Goal: Information Seeking & Learning: Learn about a topic

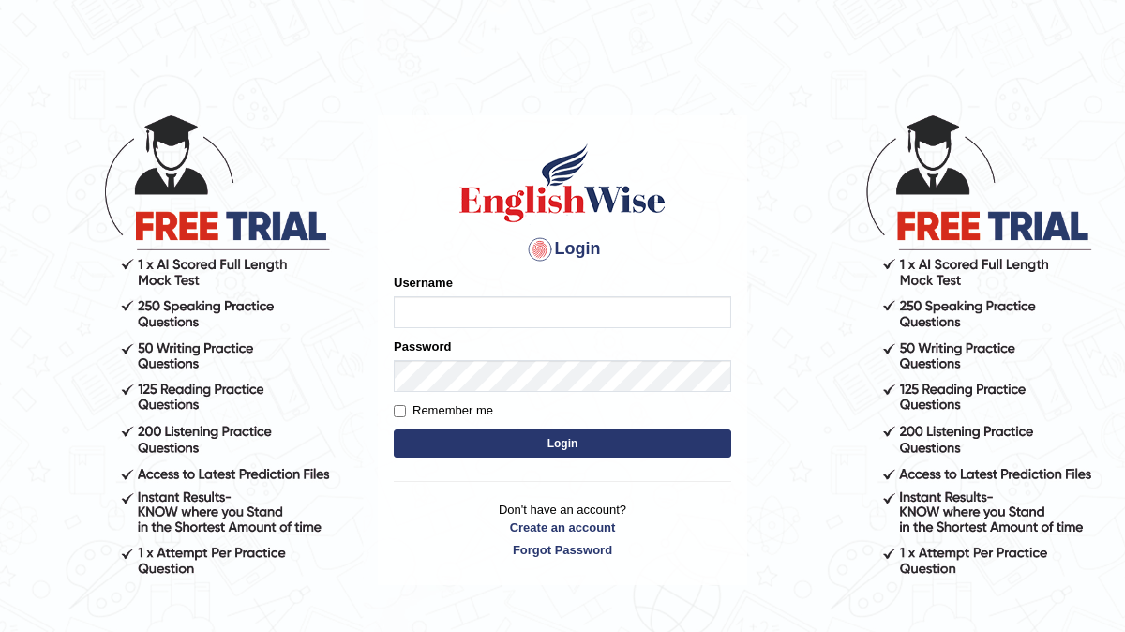
type input "Arjun12"
click at [705, 82] on main "Login Please fix the following errors: Username Arjun12 Password Remember me Lo…" at bounding box center [562, 321] width 375 height 531
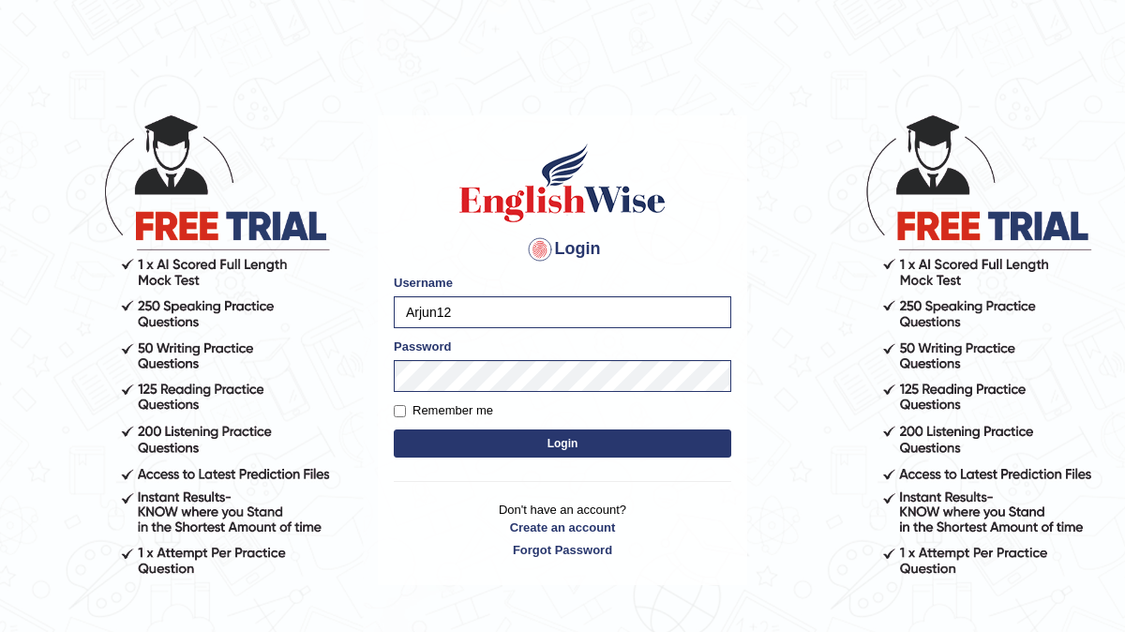
click at [616, 449] on button "Login" at bounding box center [562, 443] width 337 height 28
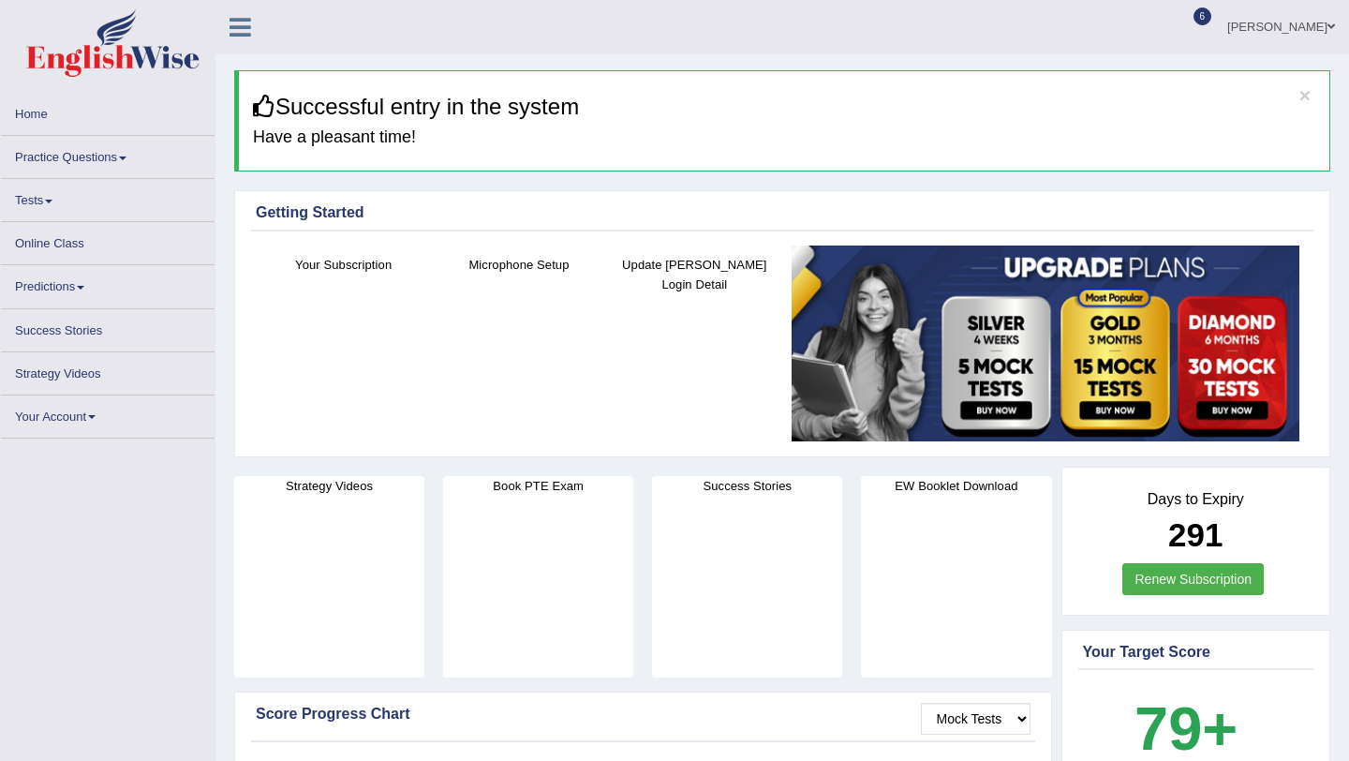
scroll to position [61, 0]
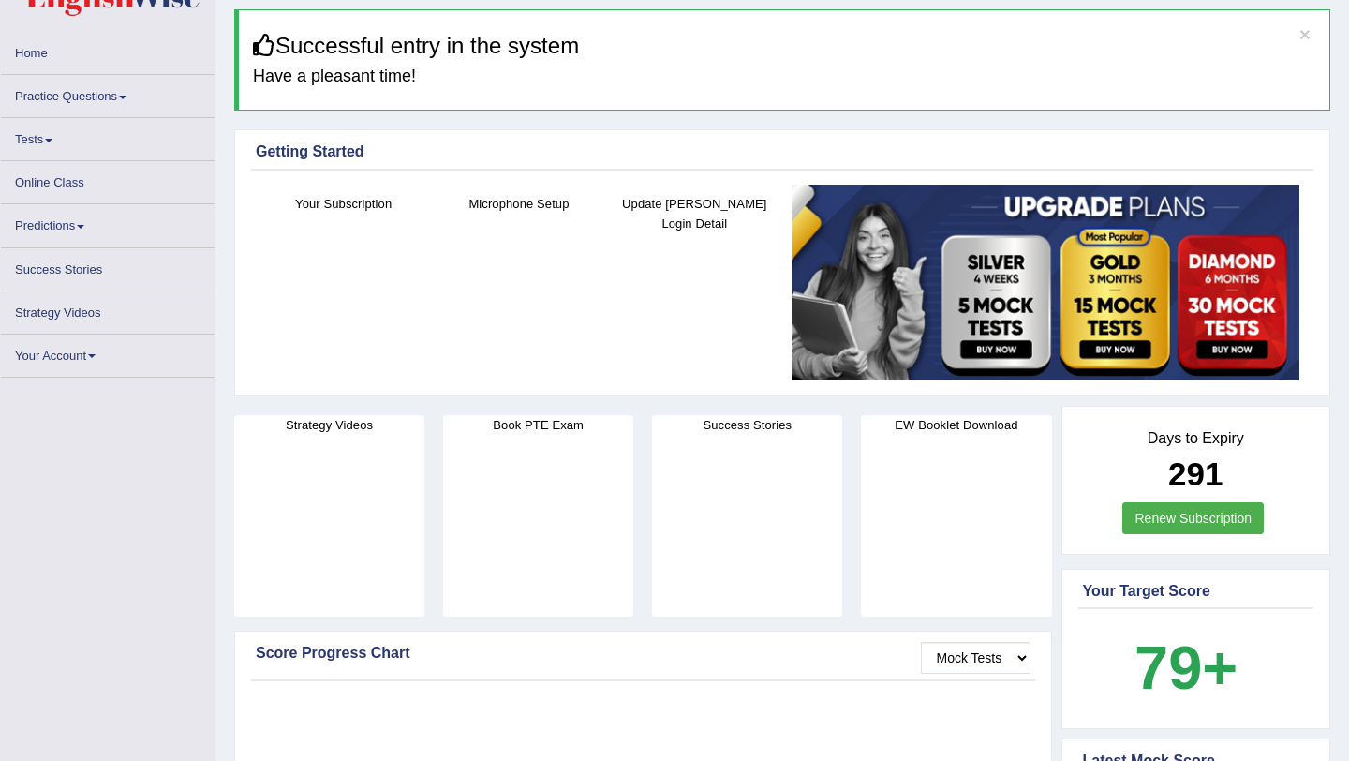
click at [53, 132] on link "Tests" at bounding box center [108, 136] width 214 height 37
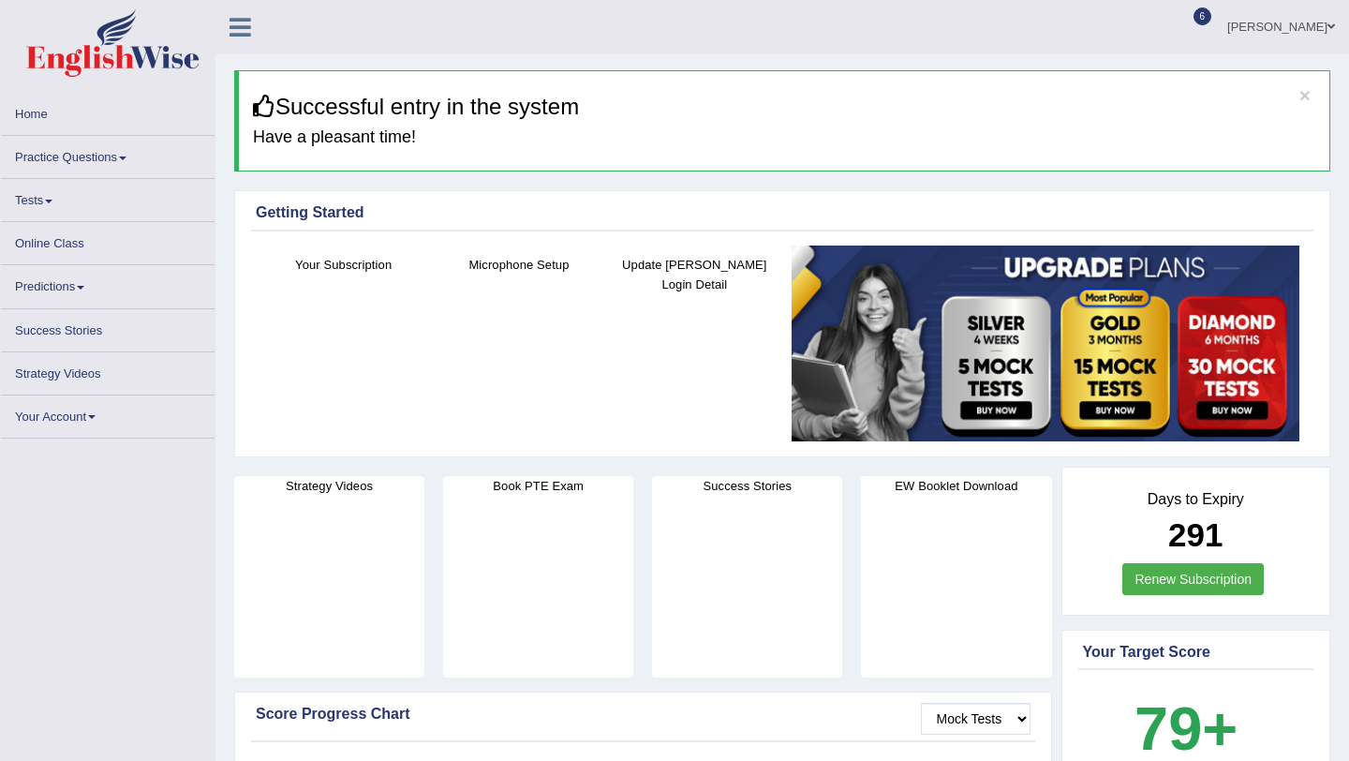
click at [36, 205] on link "Tests" at bounding box center [108, 197] width 214 height 37
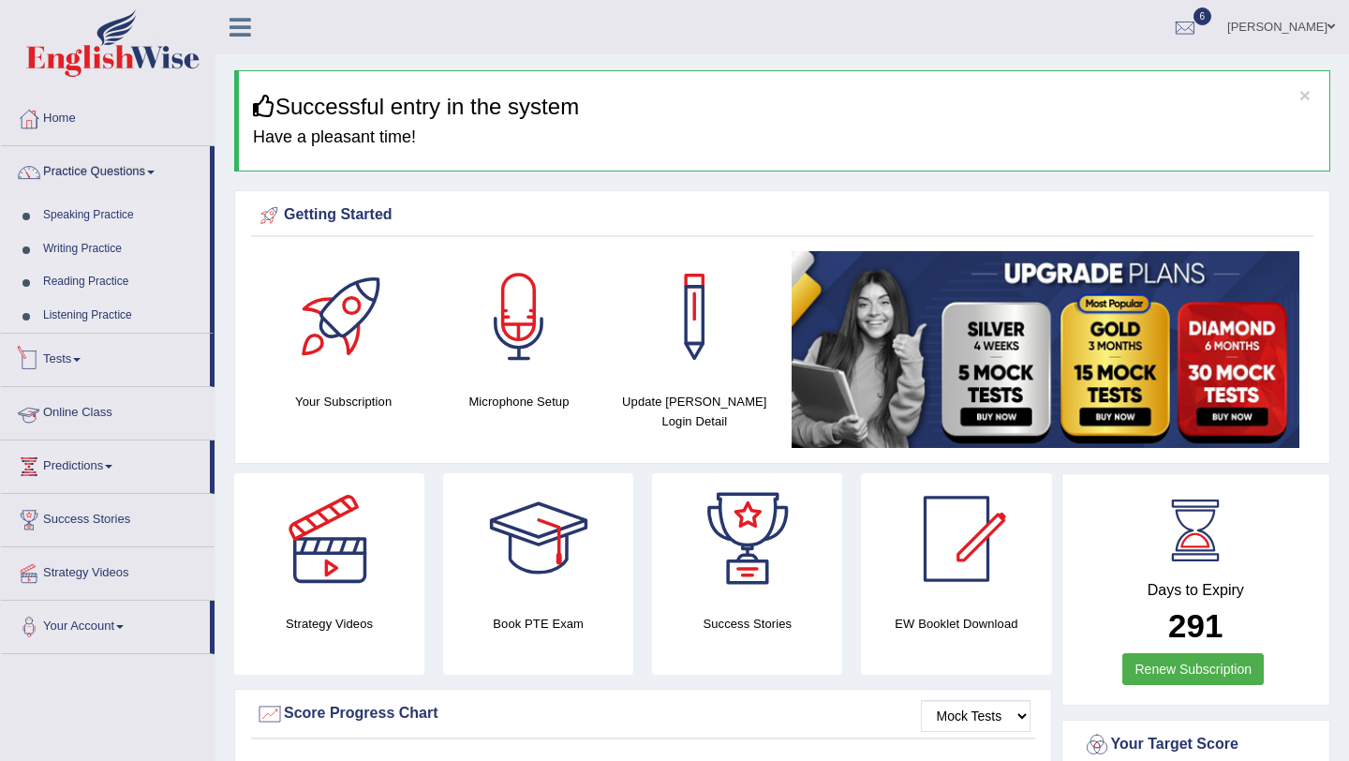
click at [75, 365] on link "Tests" at bounding box center [105, 357] width 209 height 47
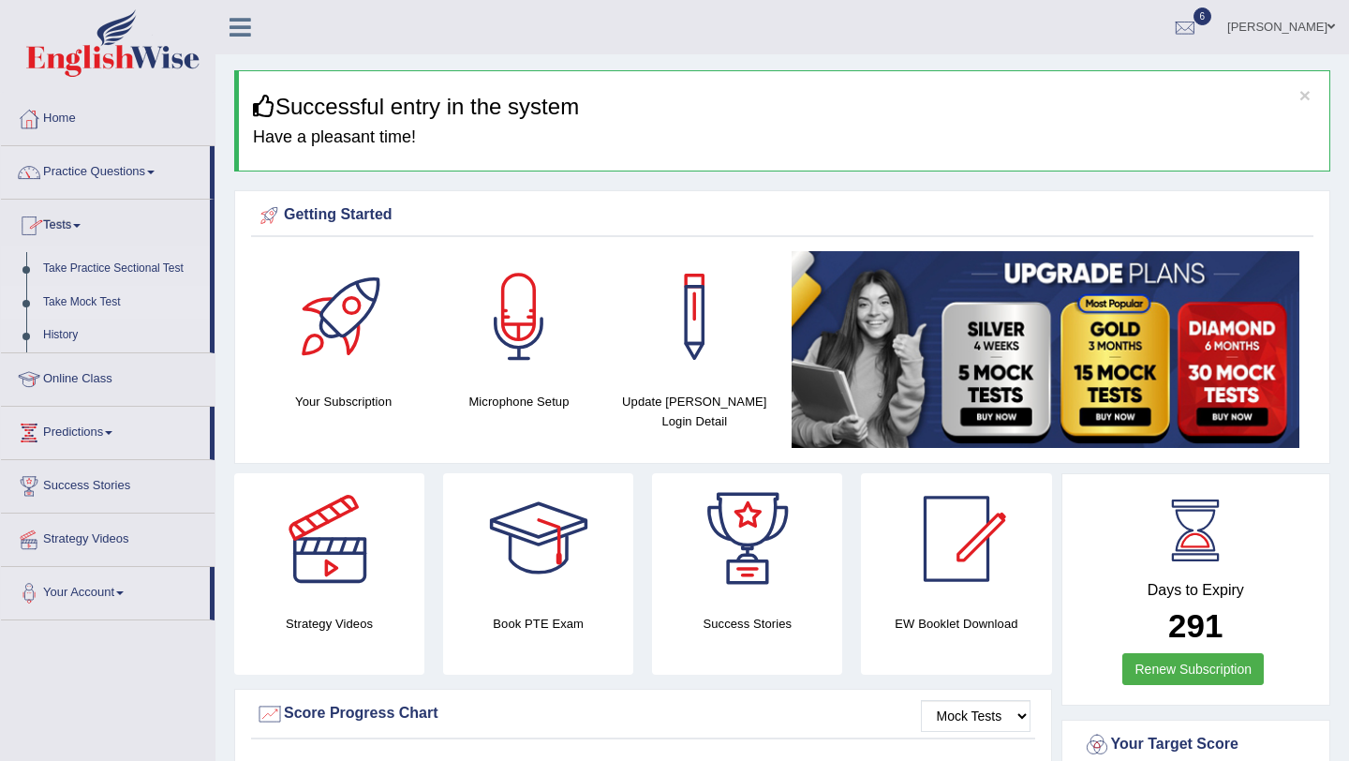
click at [102, 311] on link "Take Mock Test" at bounding box center [122, 303] width 175 height 34
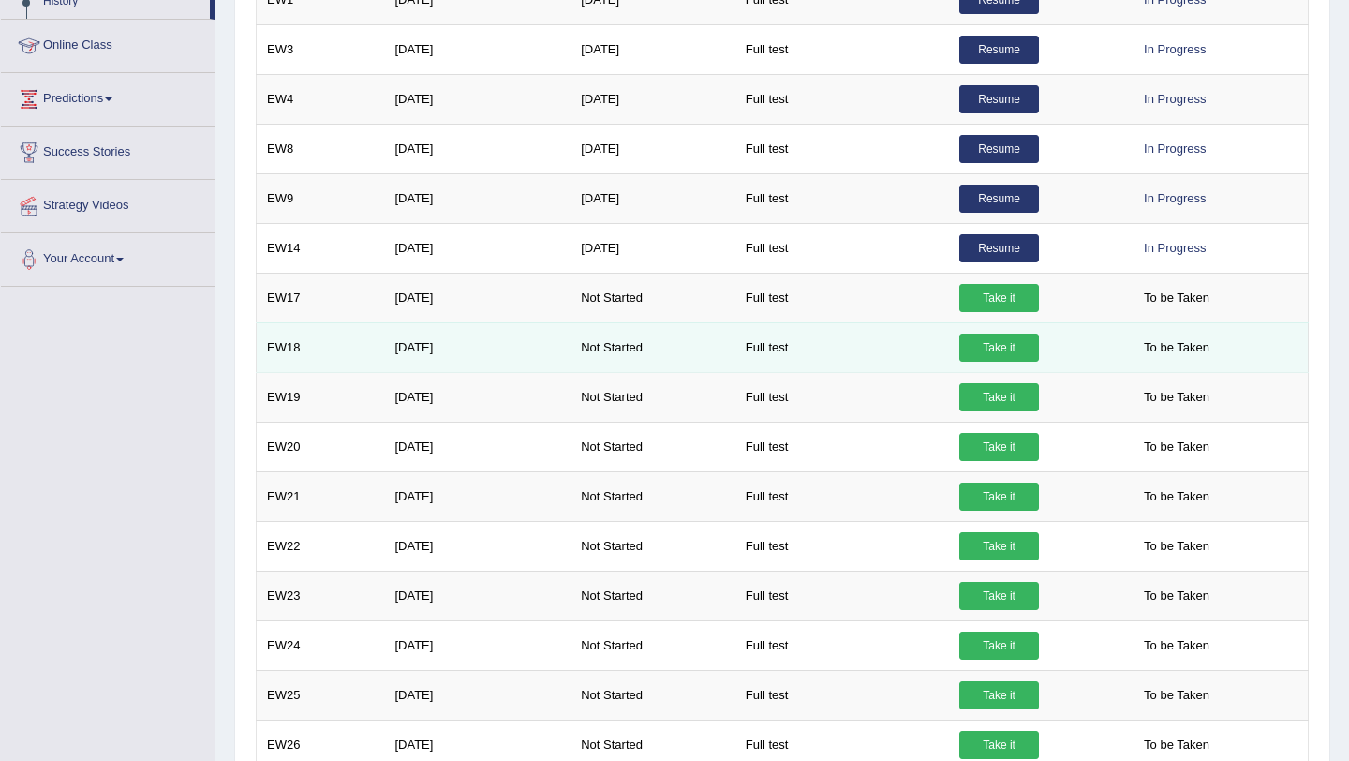
scroll to position [340, 0]
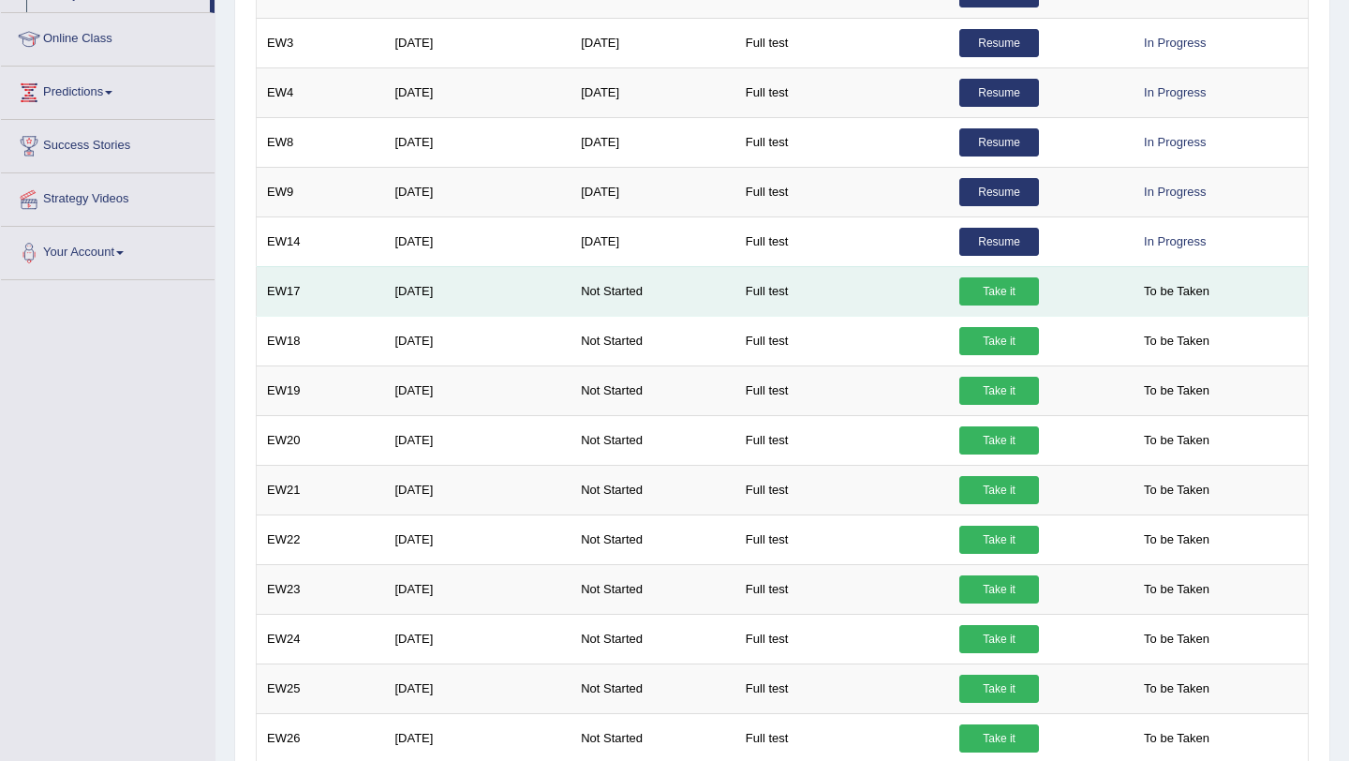
click at [1024, 297] on link "Take it" at bounding box center [1000, 291] width 80 height 28
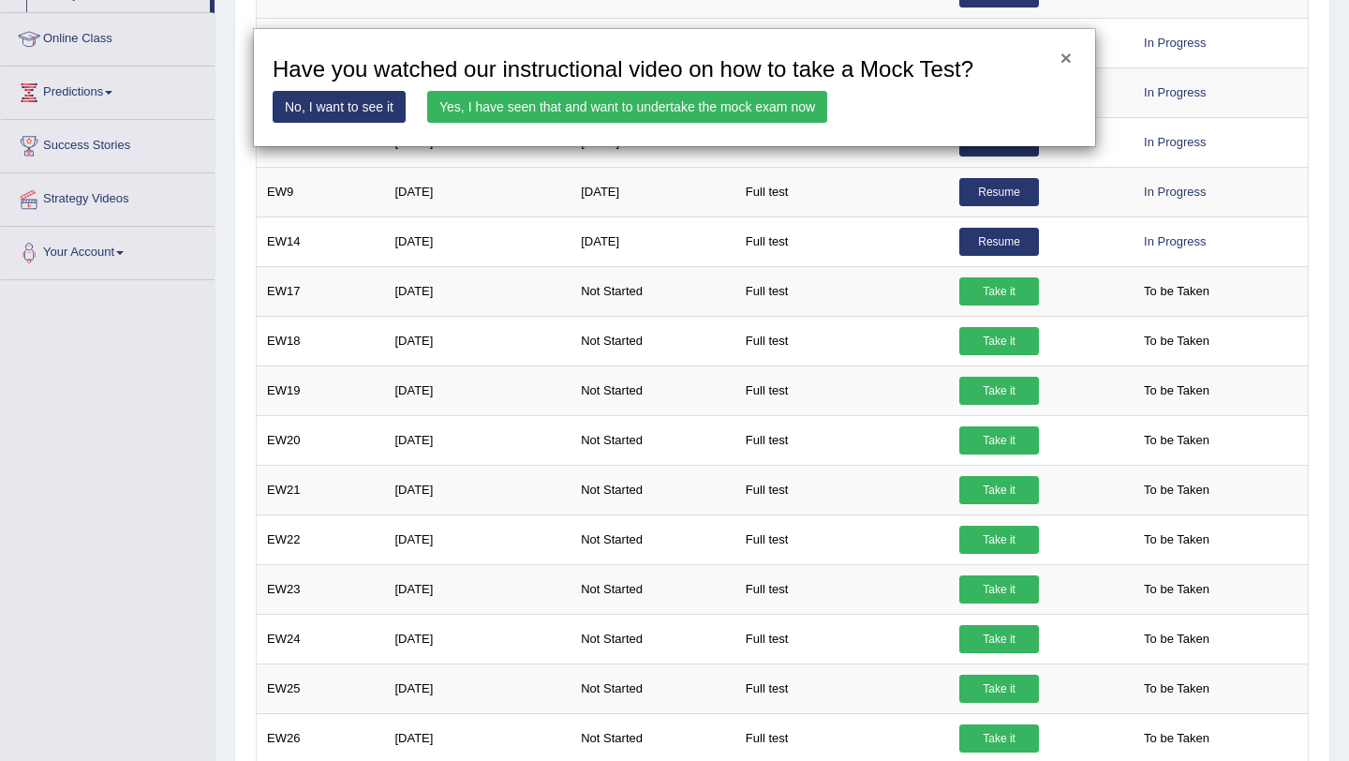
drag, startPoint x: 1068, startPoint y: 61, endPoint x: 990, endPoint y: 147, distance: 116.7
click at [1067, 62] on button "×" at bounding box center [1066, 58] width 11 height 20
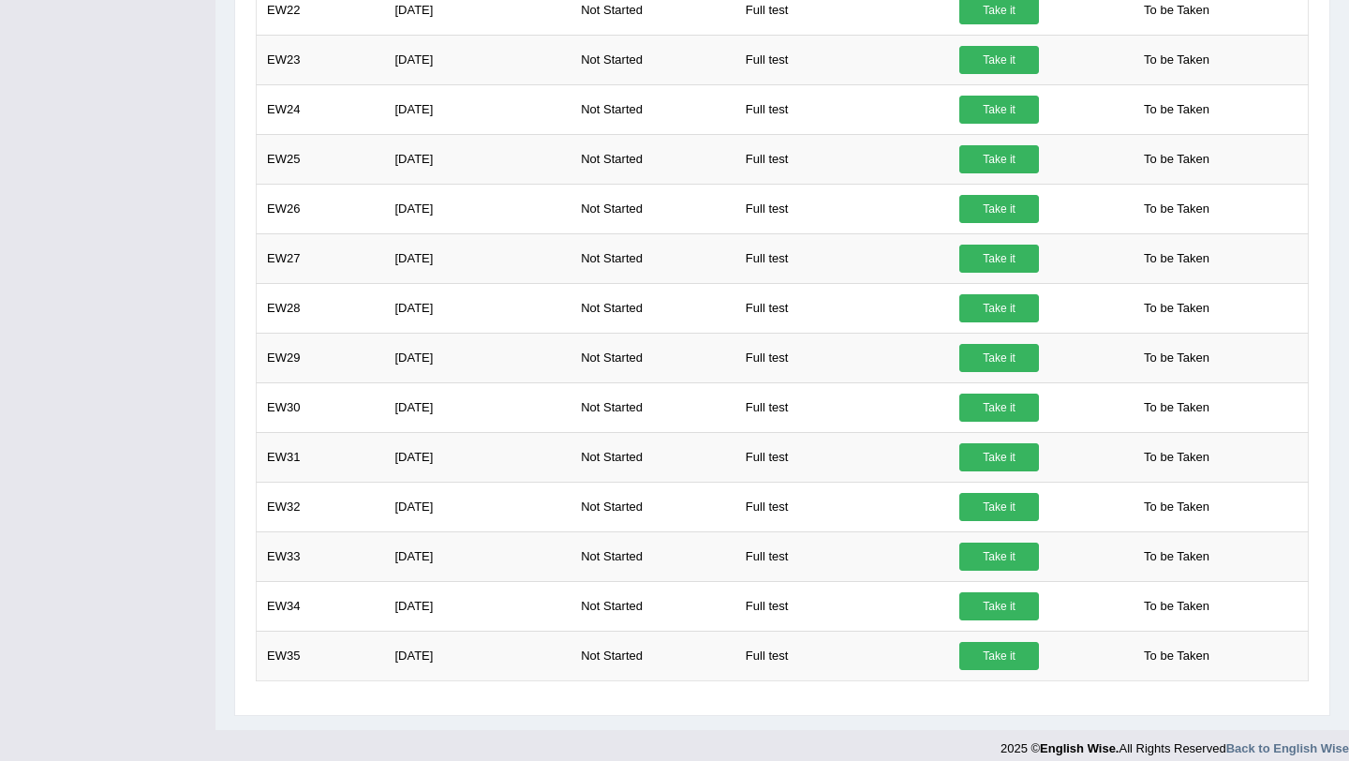
scroll to position [886, 0]
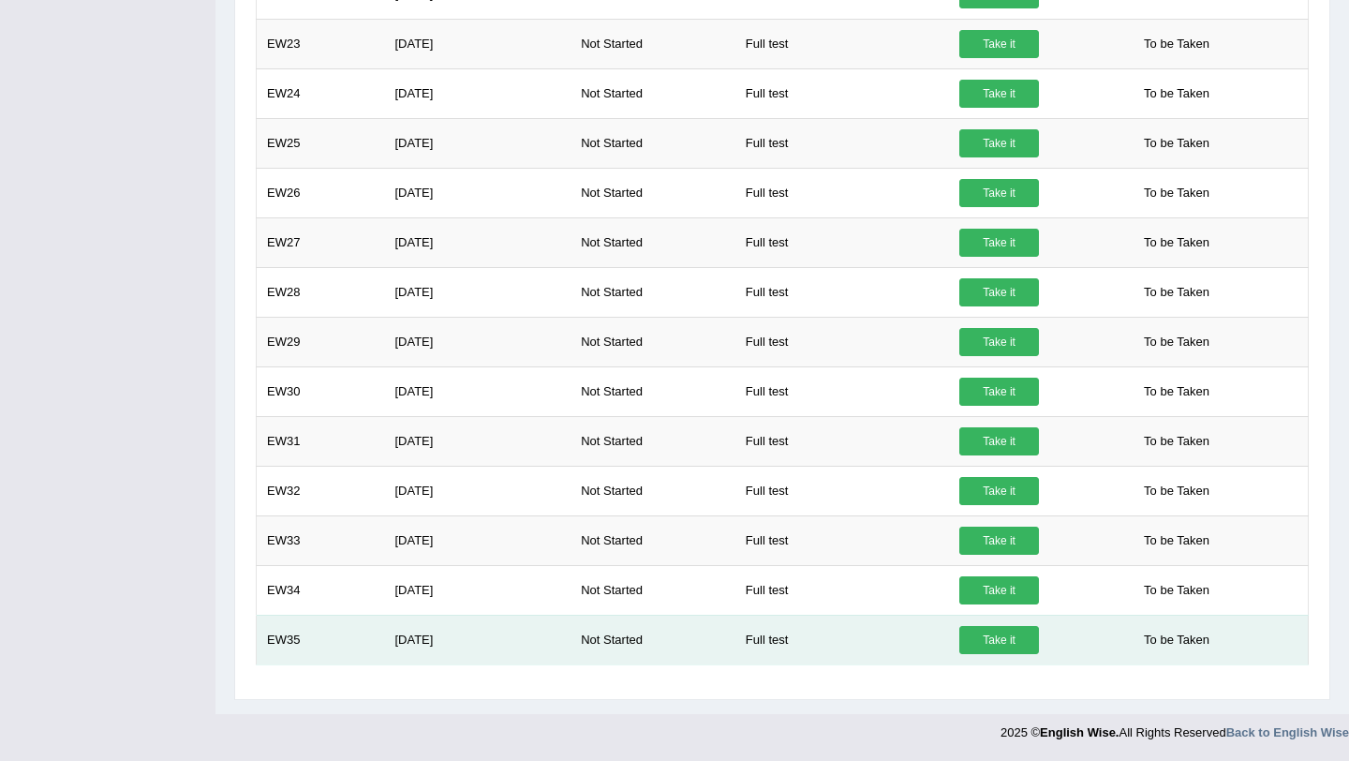
click at [971, 631] on link "Take it" at bounding box center [1000, 640] width 80 height 28
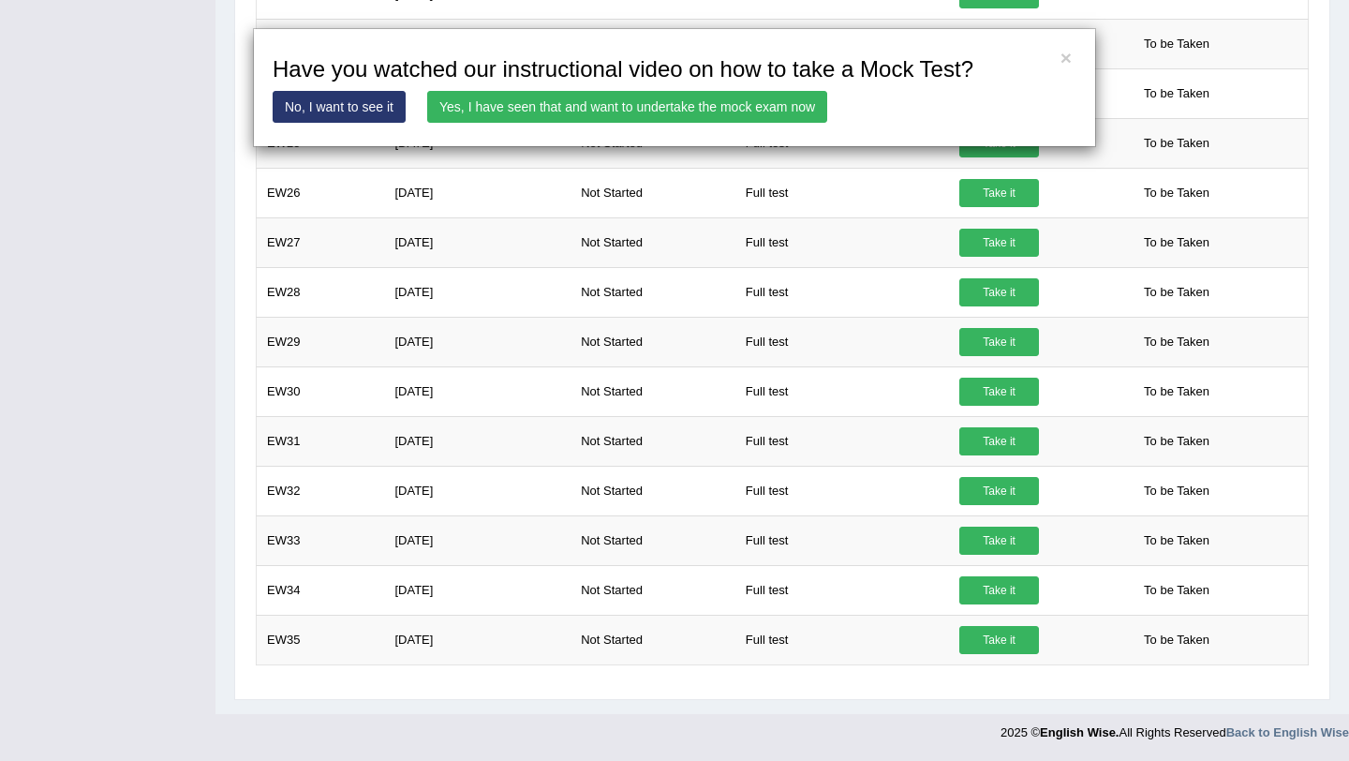
click at [655, 102] on link "Yes, I have seen that and want to undertake the mock exam now" at bounding box center [627, 107] width 400 height 32
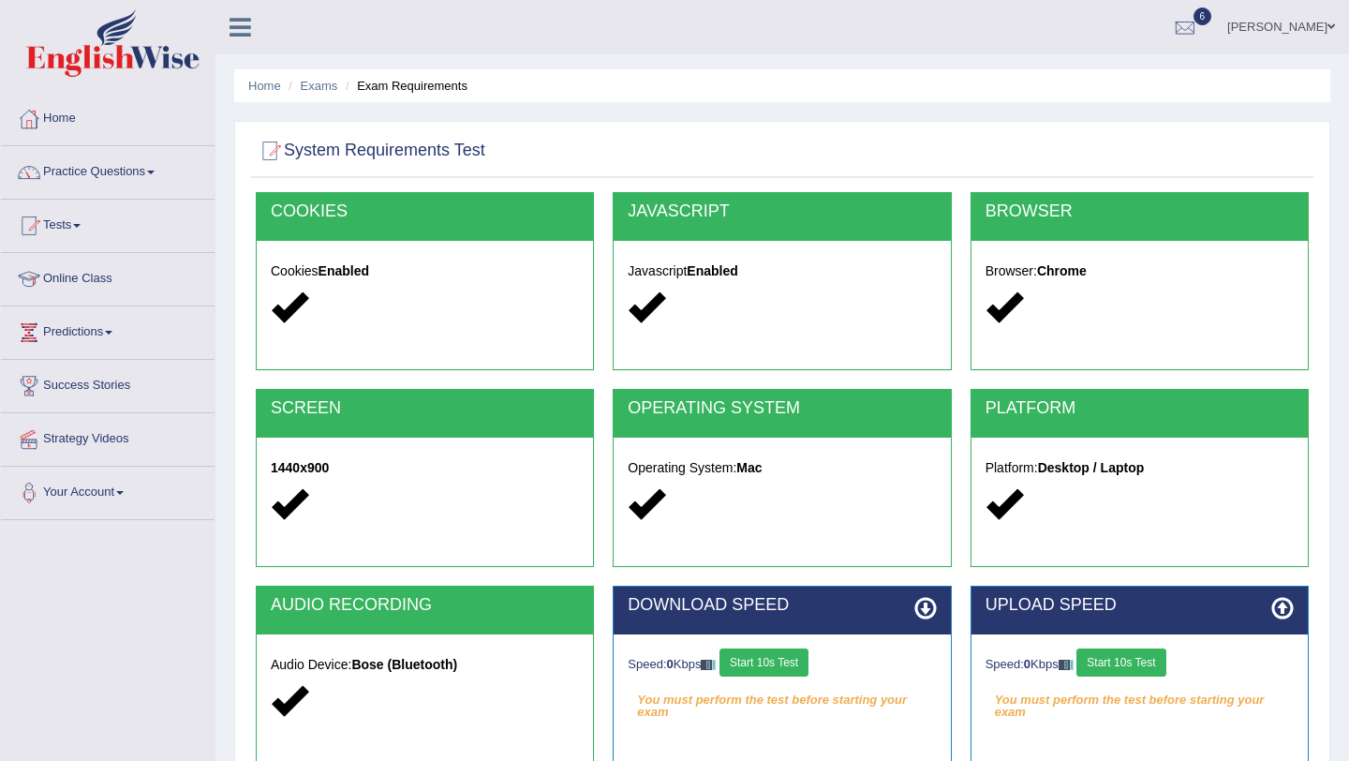
drag, startPoint x: 769, startPoint y: 645, endPoint x: 770, endPoint y: 654, distance: 9.4
click at [769, 652] on div "Speed: 0 Kbps Start 10s Test You must perform the test before starting your exa…" at bounding box center [782, 681] width 336 height 94
click at [772, 661] on button "Start 10s Test" at bounding box center [764, 662] width 89 height 28
drag, startPoint x: 1141, startPoint y: 680, endPoint x: 1125, endPoint y: 683, distance: 17.1
click at [1132, 681] on div "Speed: 0 Kbps Start 10s Test You must perform the test before starting your exam" at bounding box center [1140, 681] width 336 height 94
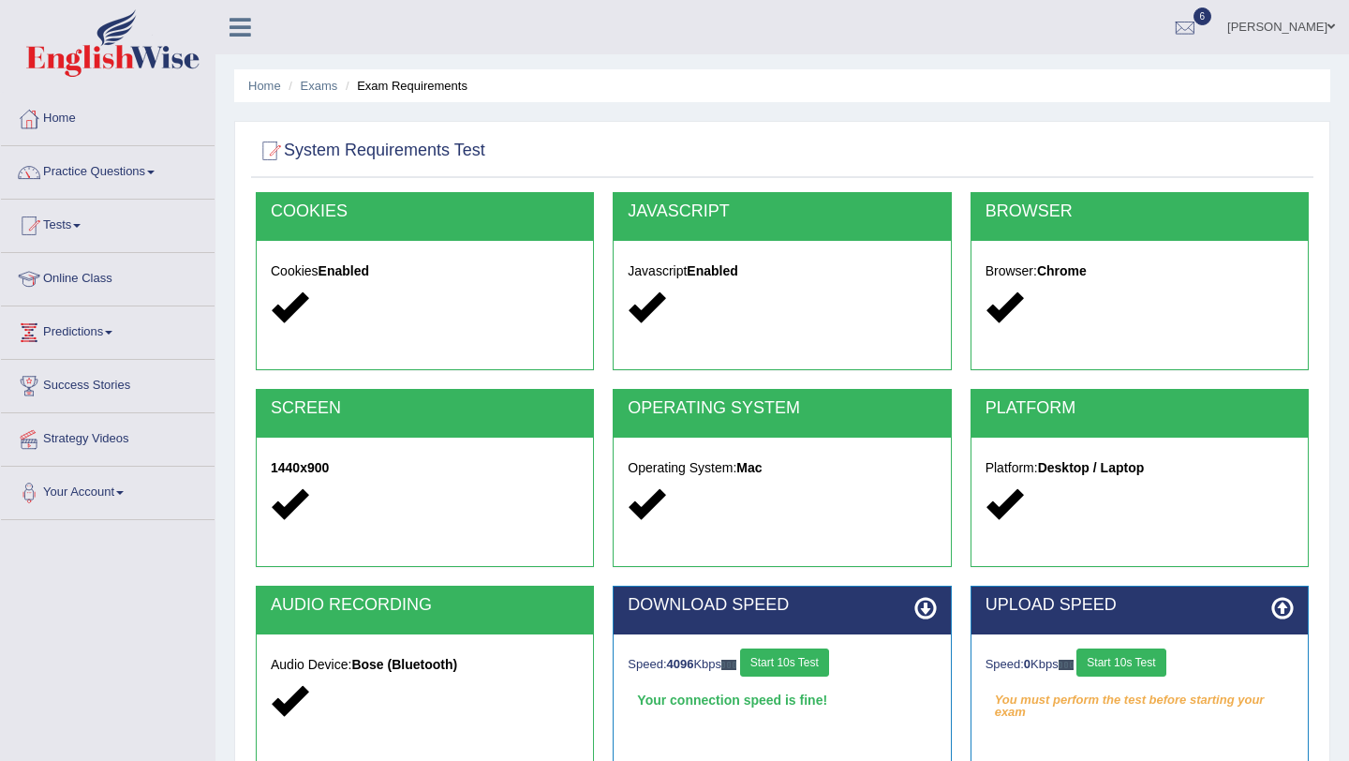
scroll to position [1, 0]
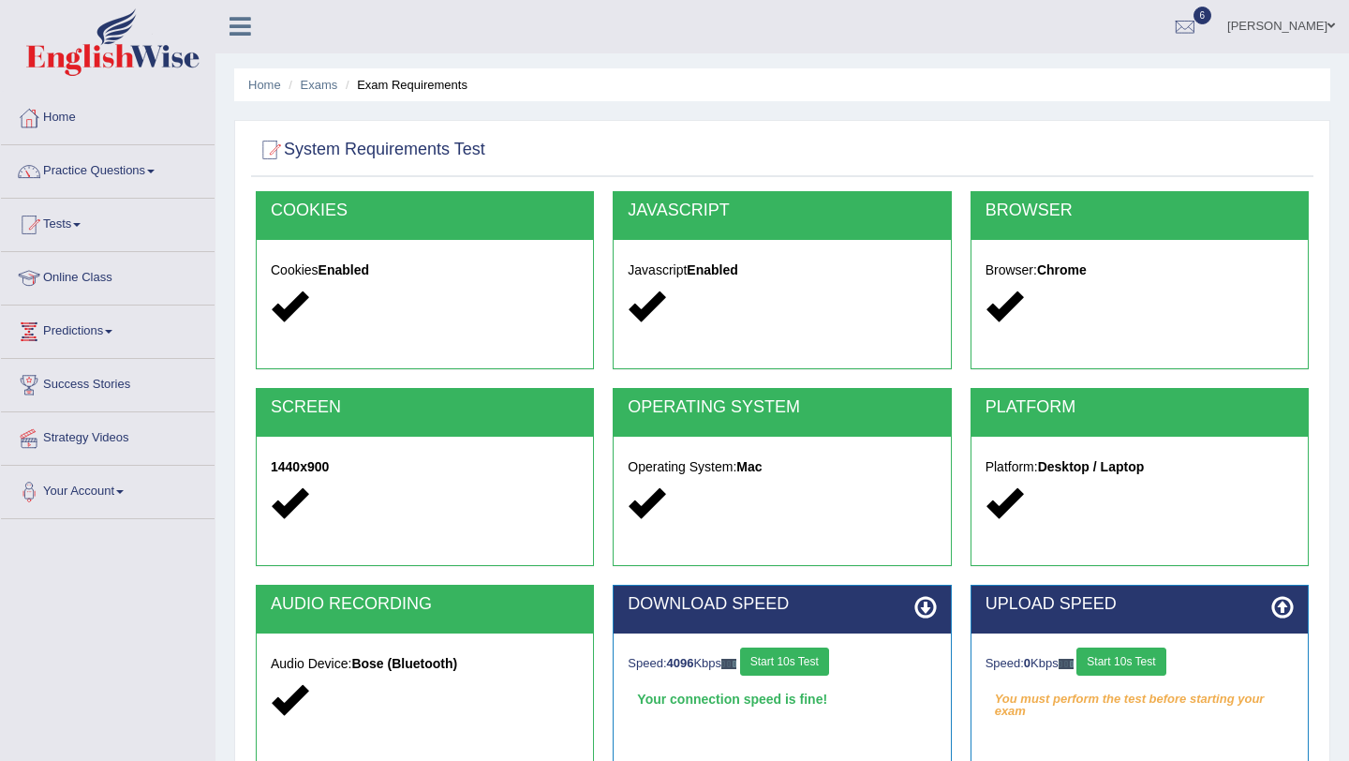
click at [1141, 657] on button "Start 10s Test" at bounding box center [1121, 662] width 89 height 28
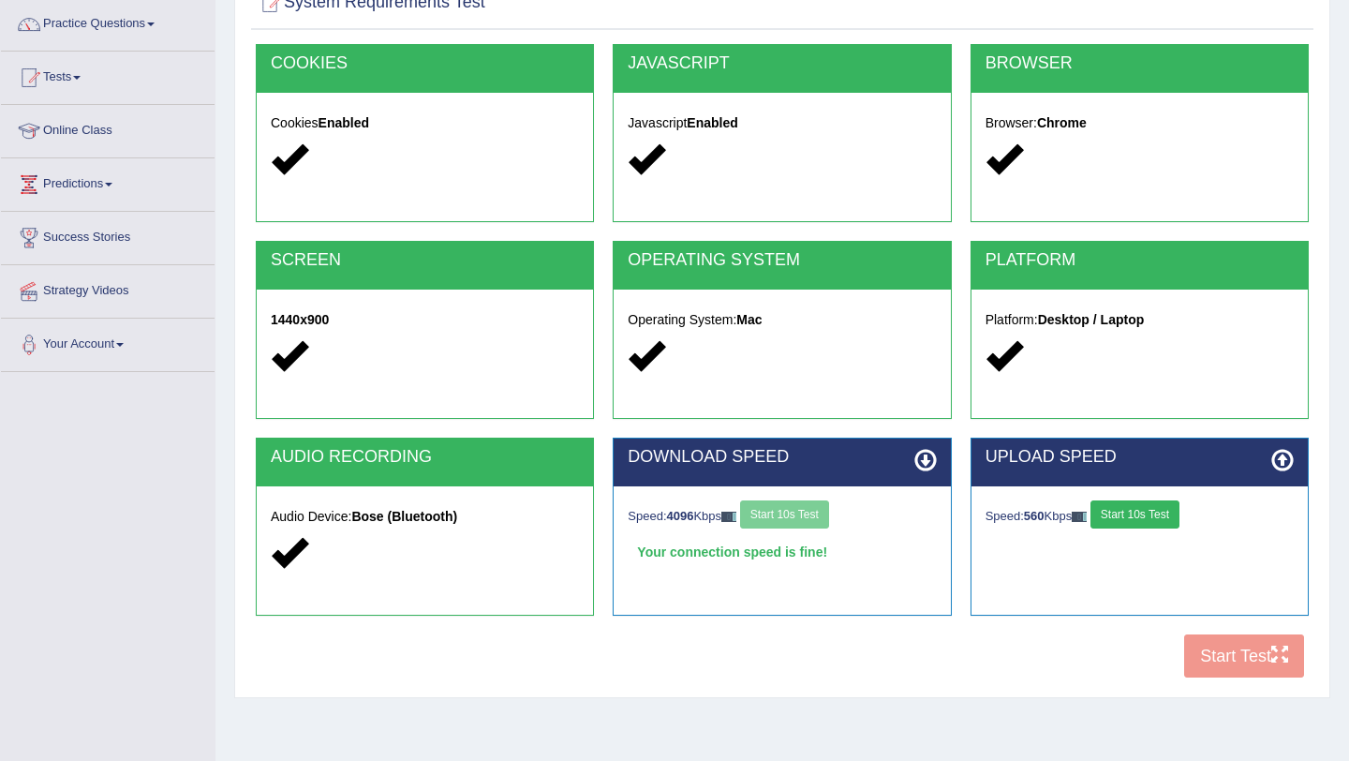
scroll to position [223, 0]
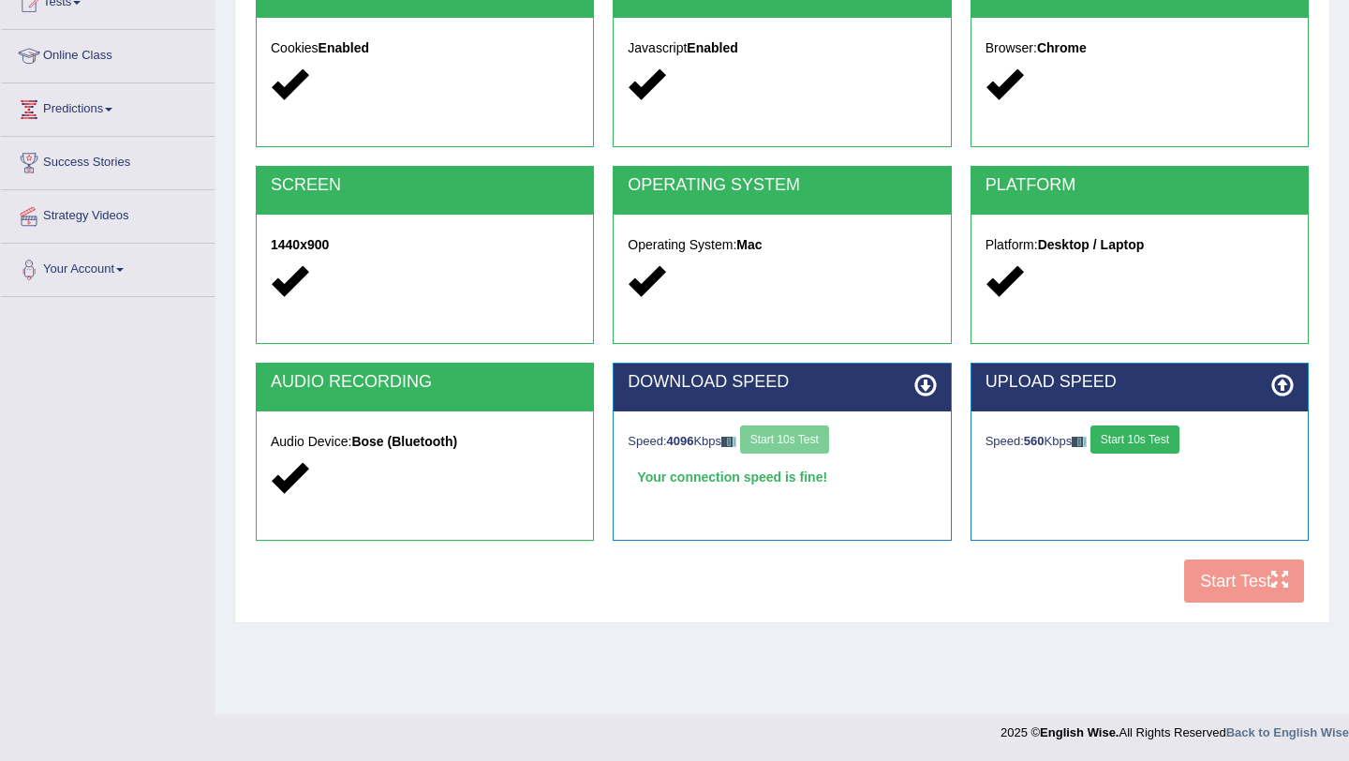
click at [1172, 449] on button "Start 10s Test" at bounding box center [1135, 439] width 89 height 28
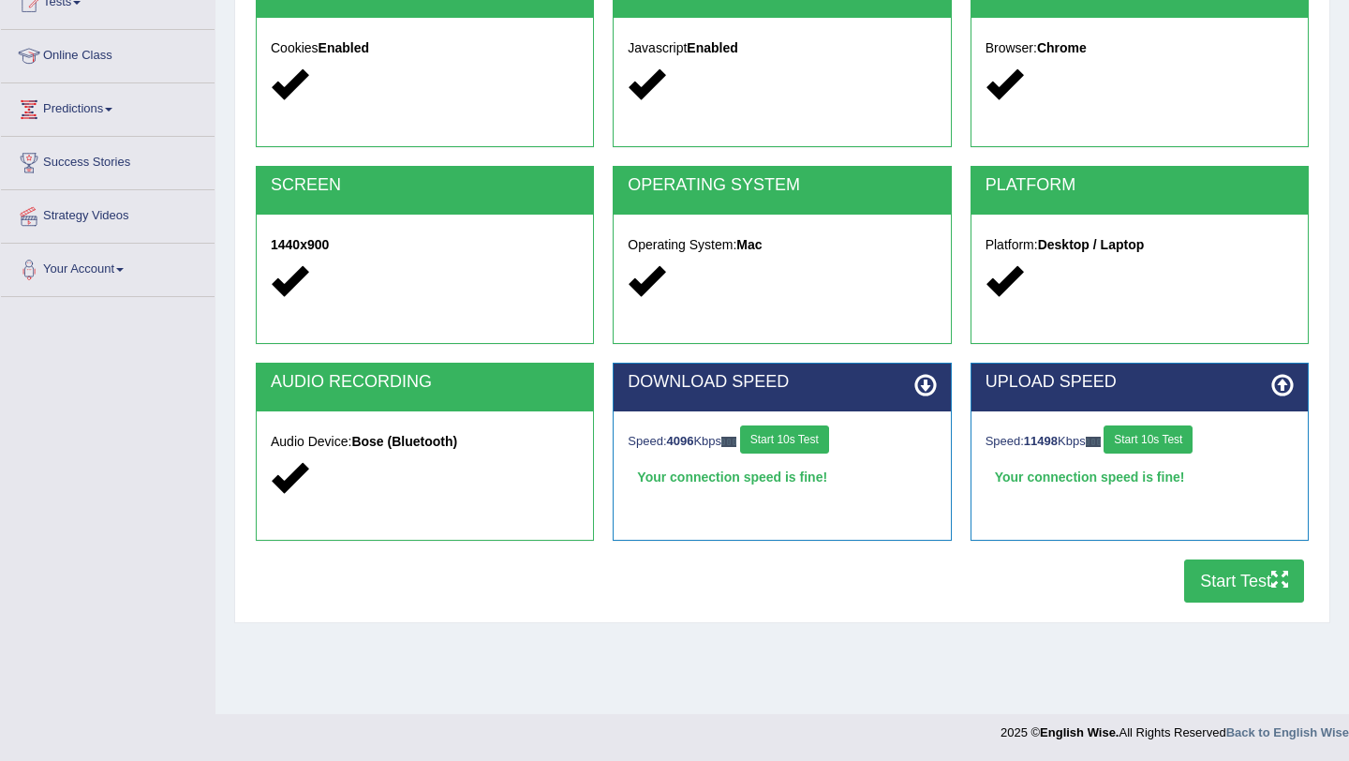
click at [1187, 574] on button "Start Test" at bounding box center [1245, 580] width 120 height 43
click at [829, 454] on div "Speed: 4096 Kbps Start 10s Test" at bounding box center [782, 441] width 308 height 33
click at [821, 441] on button "Start 10s Test" at bounding box center [784, 439] width 89 height 28
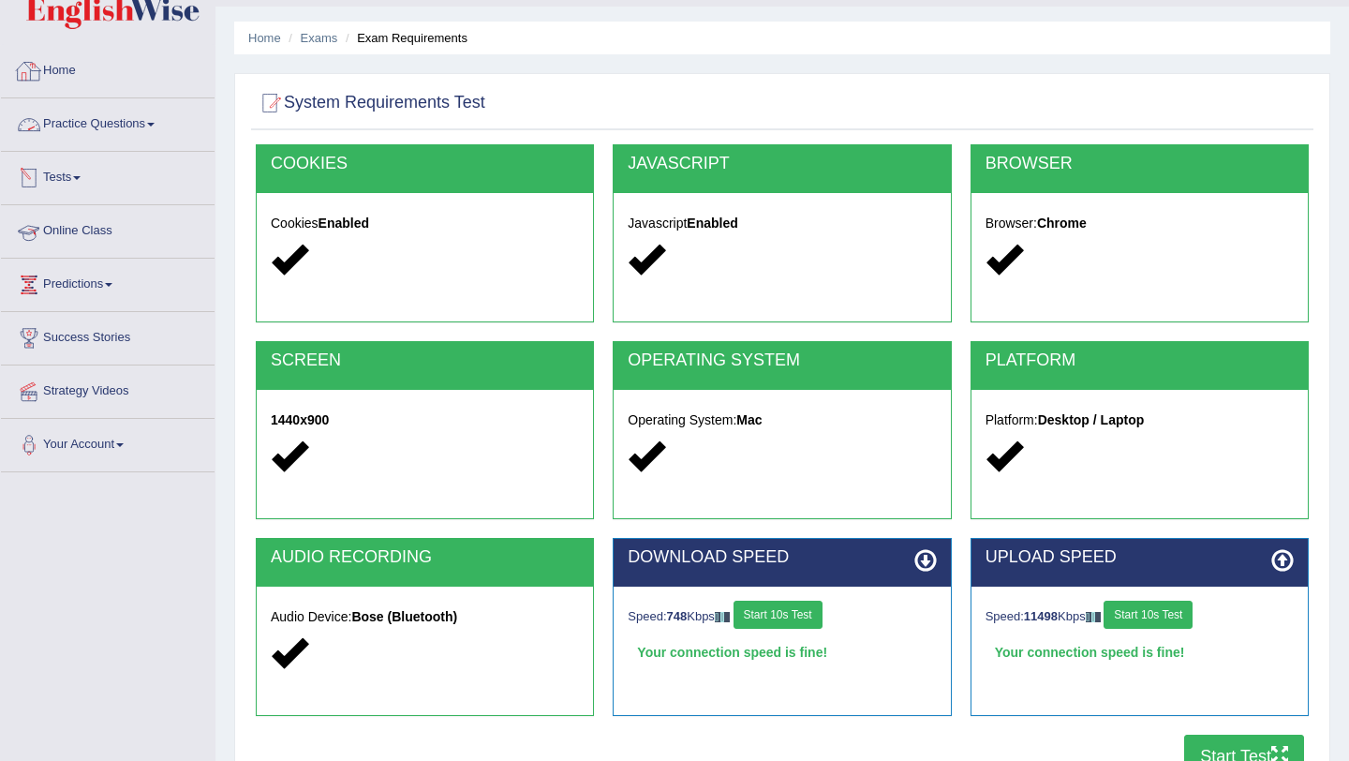
scroll to position [52, 0]
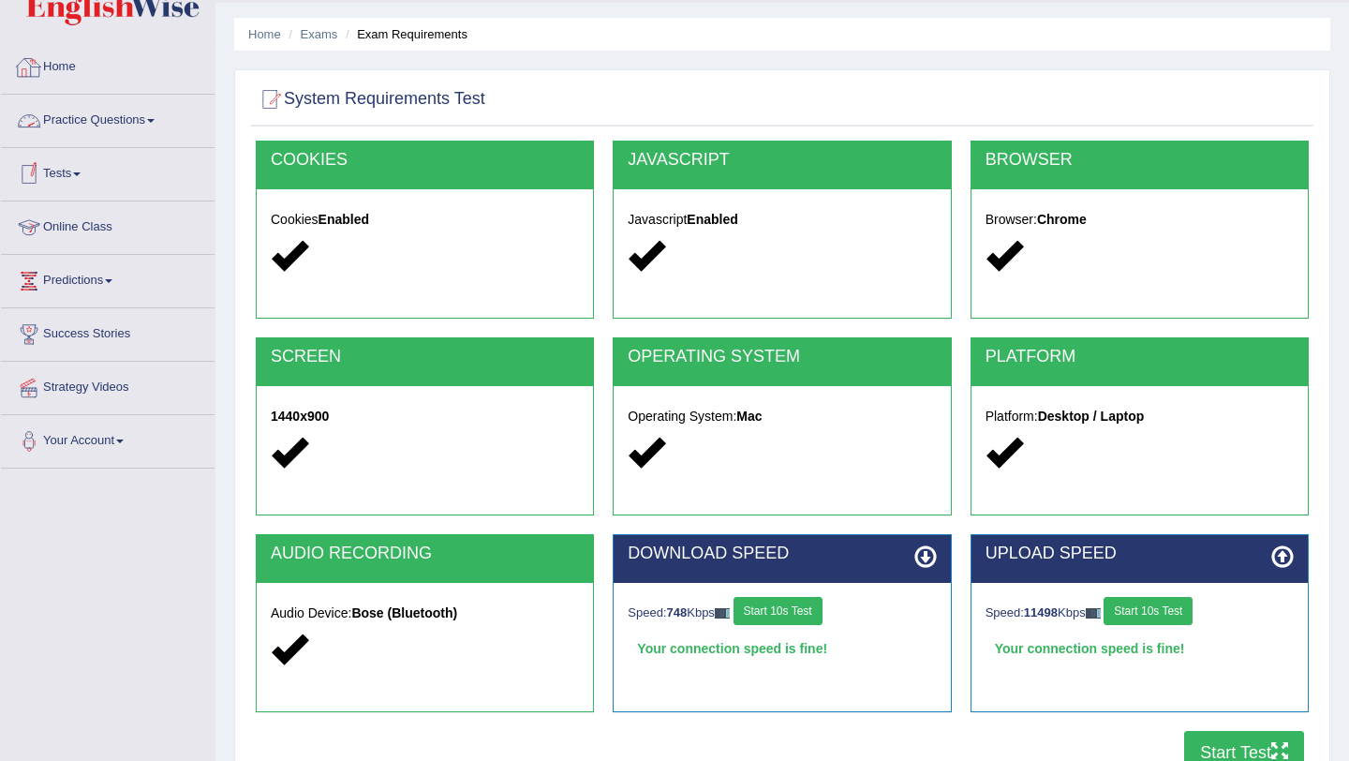
click at [115, 112] on link "Practice Questions" at bounding box center [108, 118] width 214 height 47
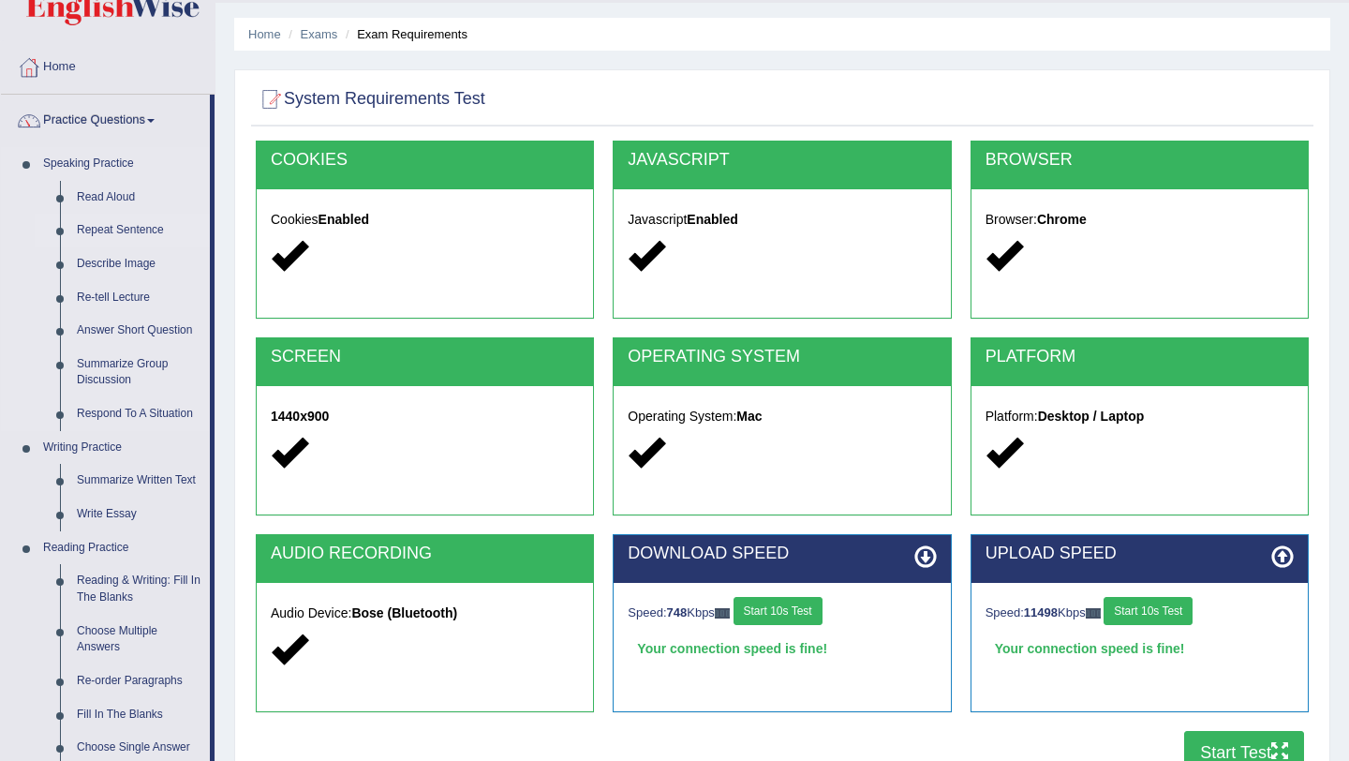
click at [112, 226] on link "Repeat Sentence" at bounding box center [139, 231] width 142 height 34
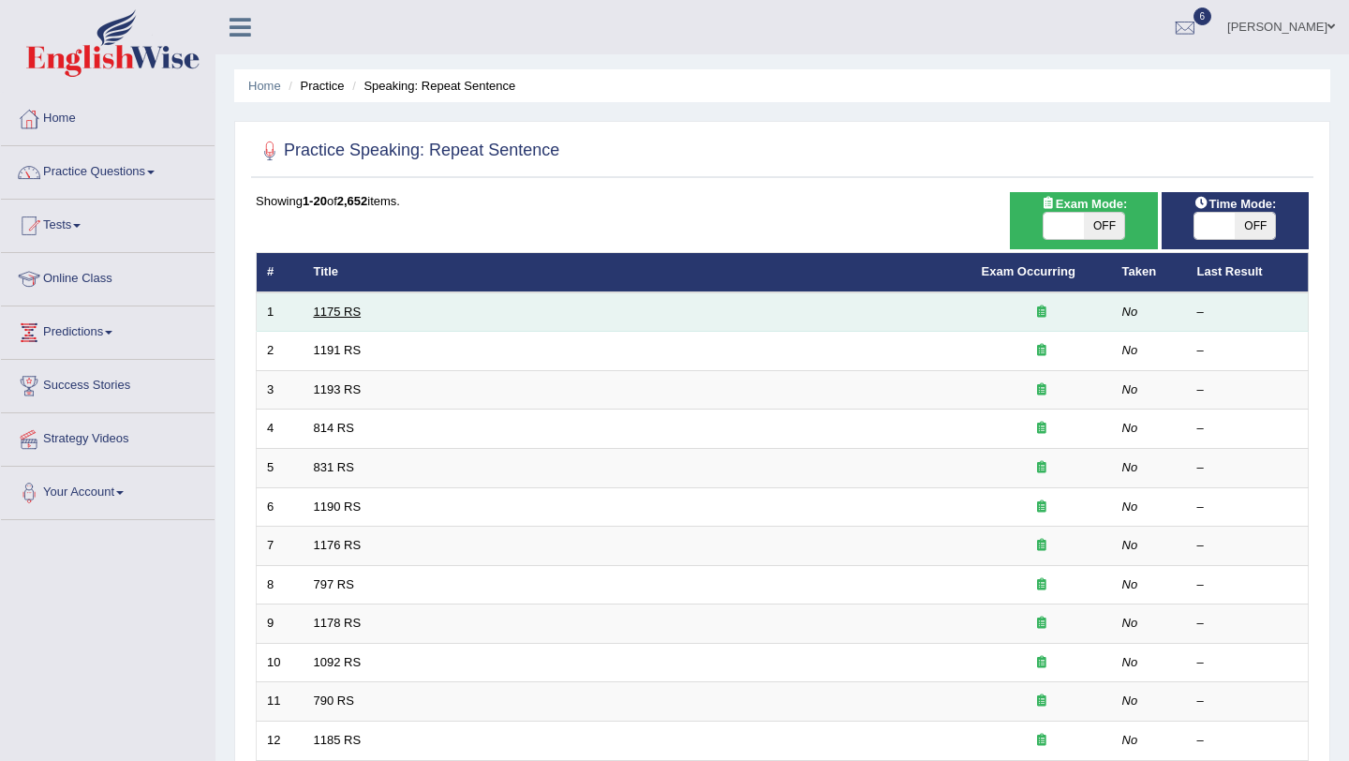
scroll to position [1, 0]
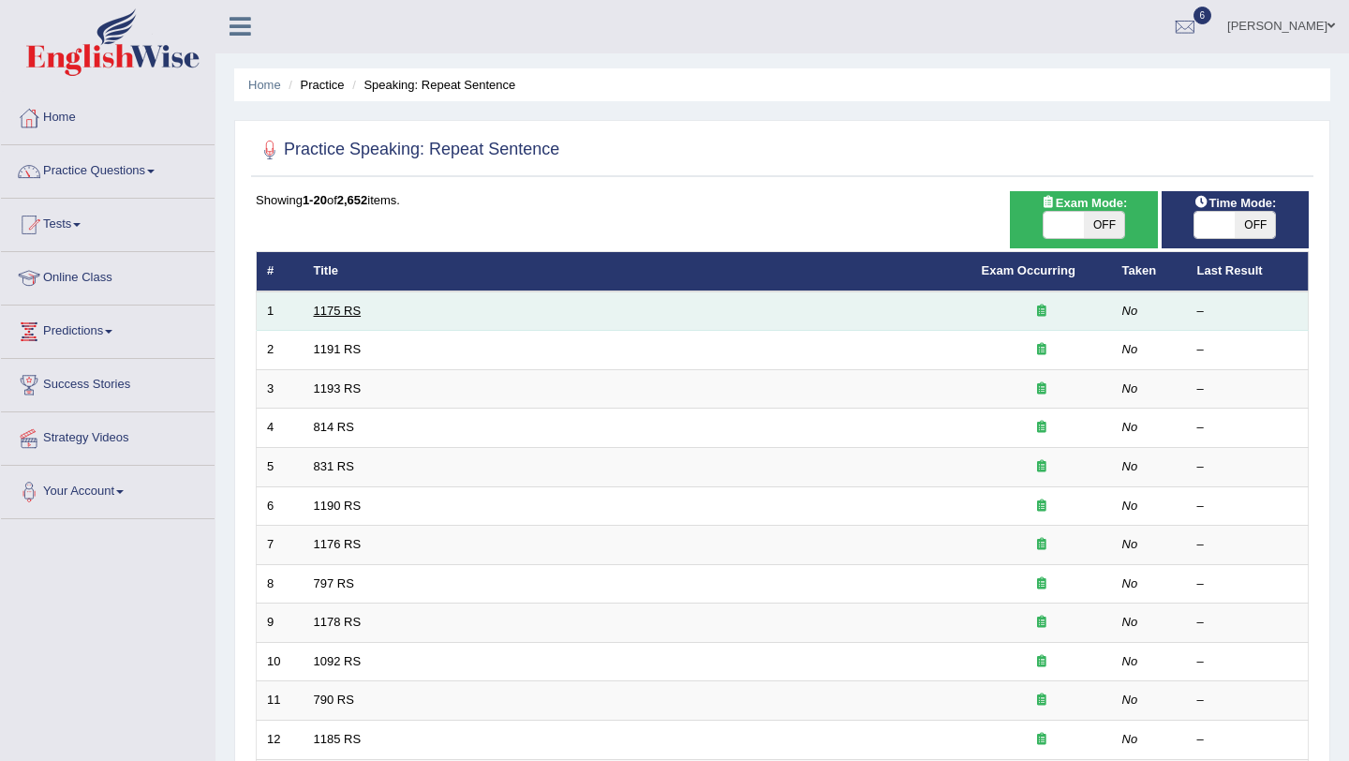
click at [343, 310] on link "1175 RS" at bounding box center [338, 311] width 48 height 14
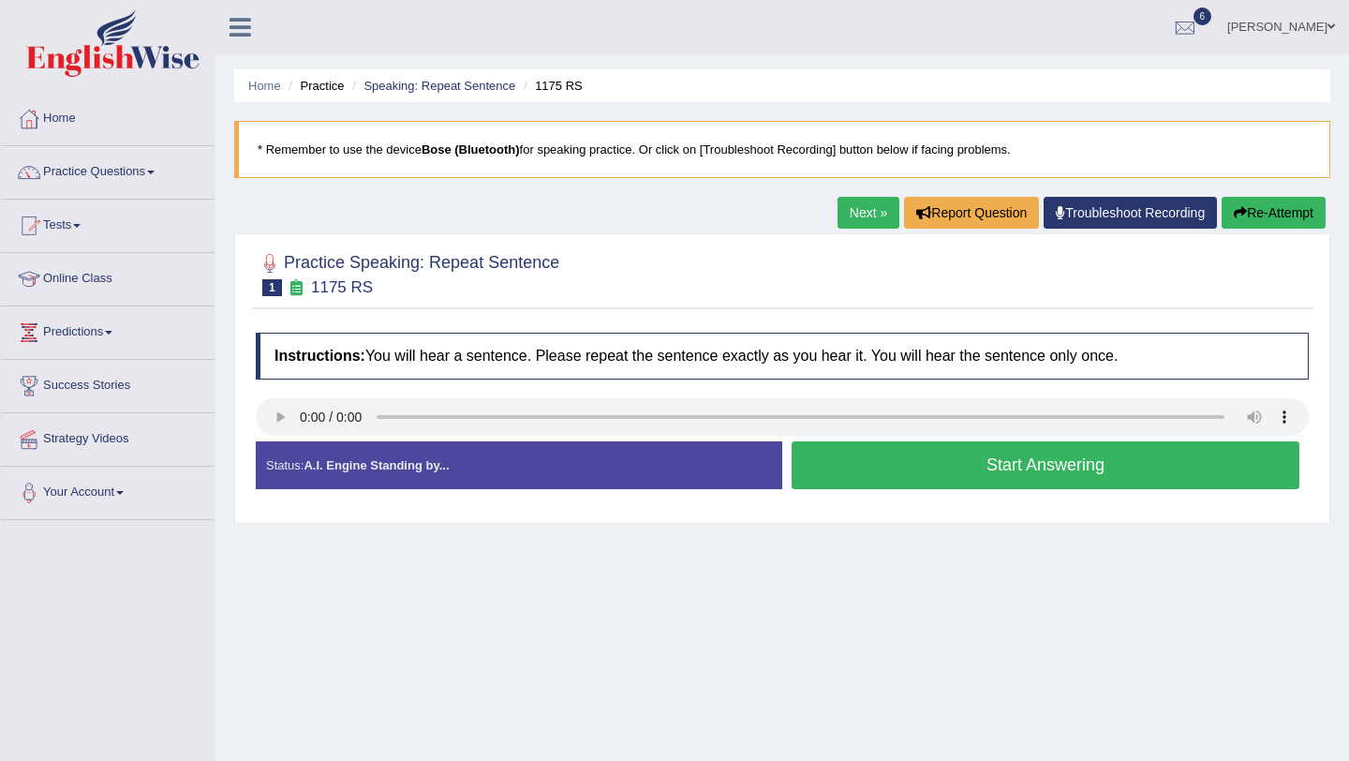
click at [880, 478] on button "Start Answering" at bounding box center [1046, 465] width 508 height 48
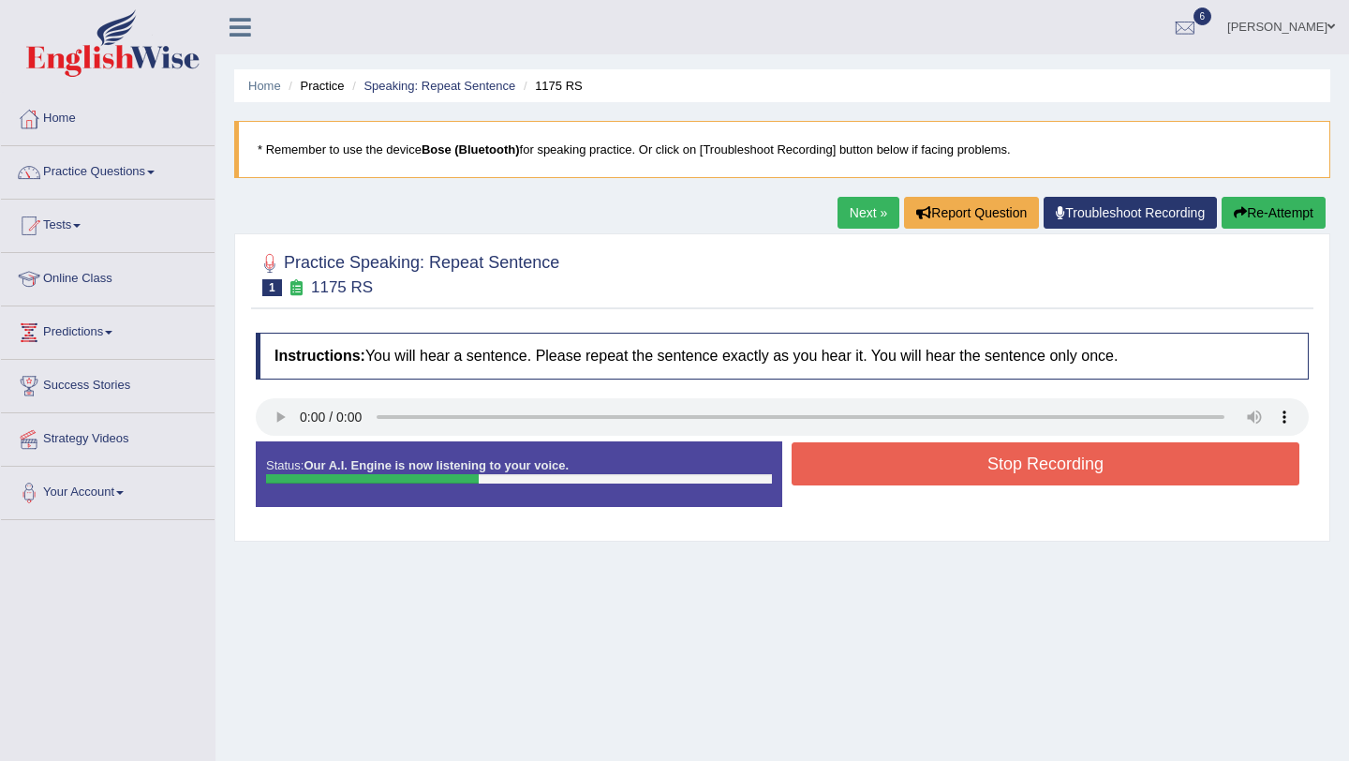
click at [879, 478] on button "Stop Recording" at bounding box center [1046, 463] width 508 height 43
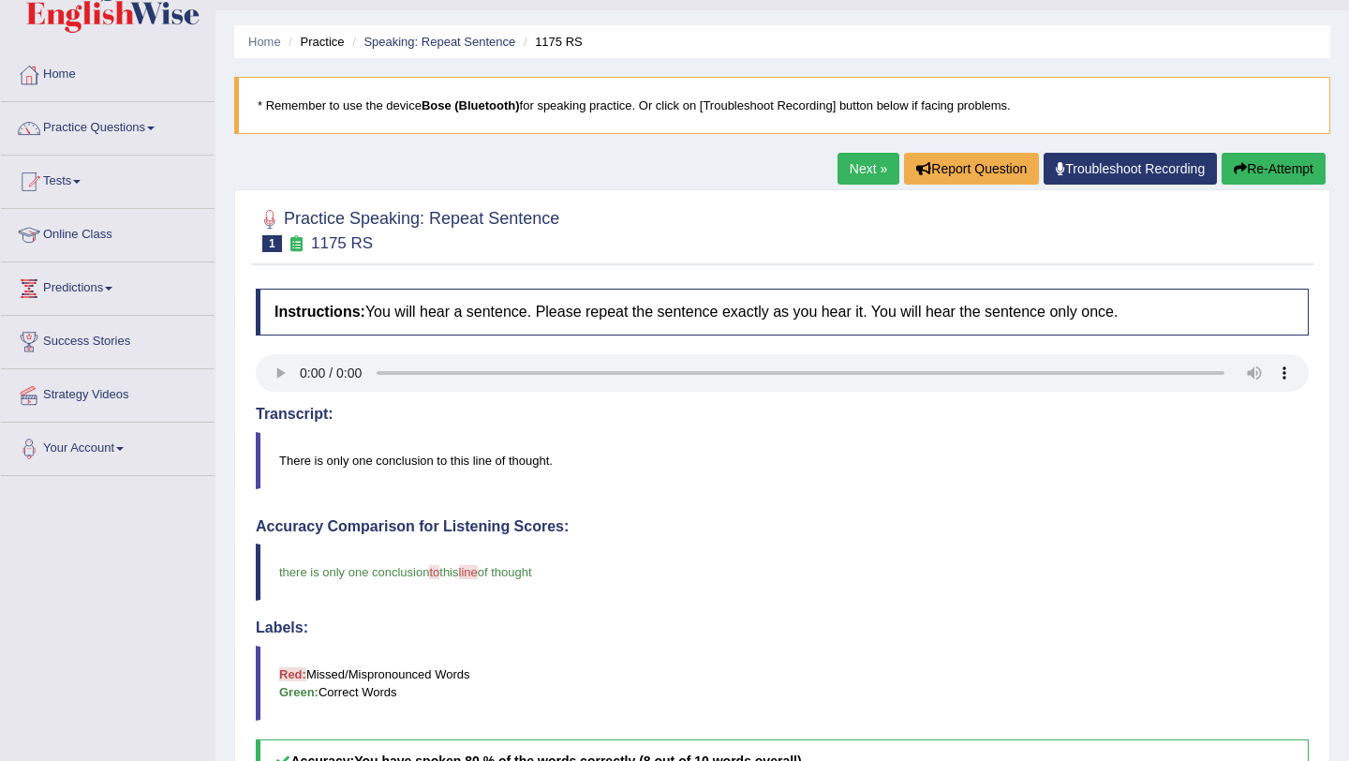
scroll to position [53, 0]
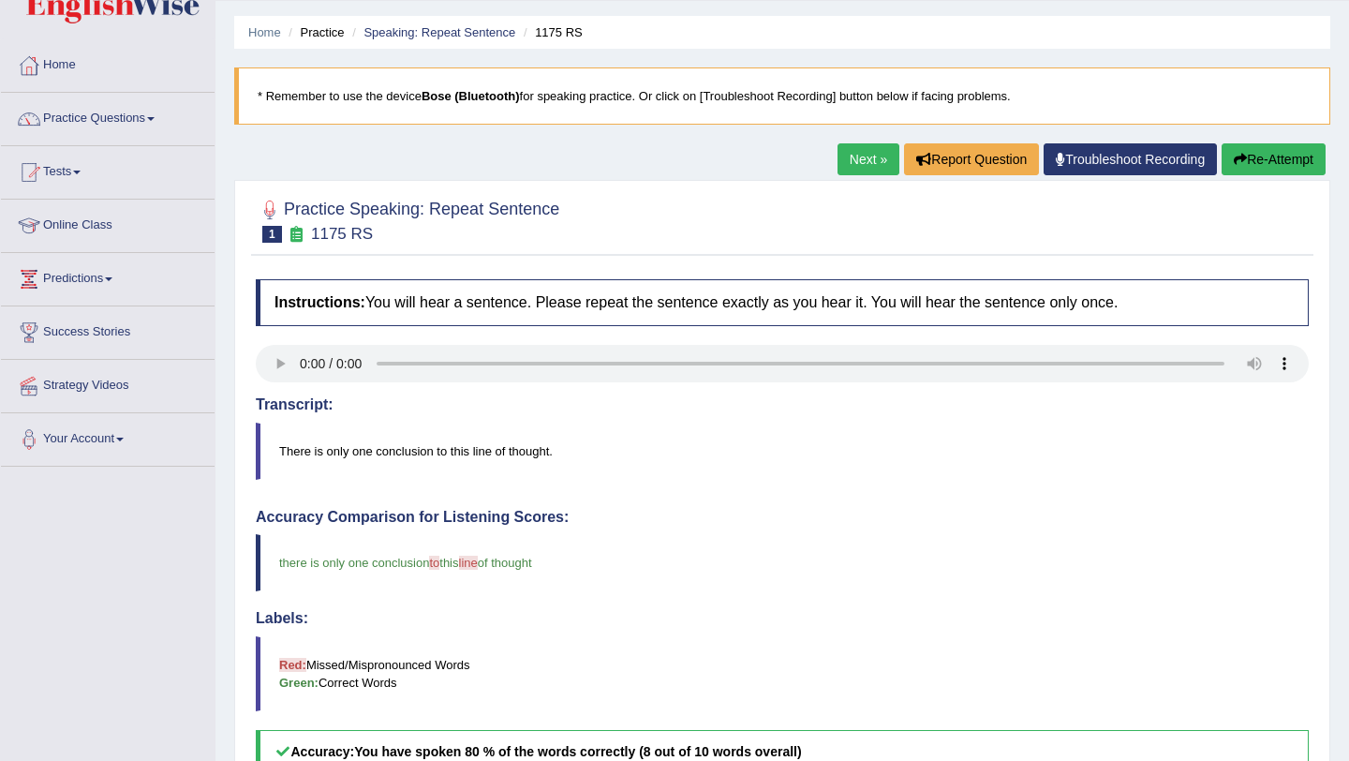
click at [855, 169] on link "Next »" at bounding box center [869, 159] width 62 height 32
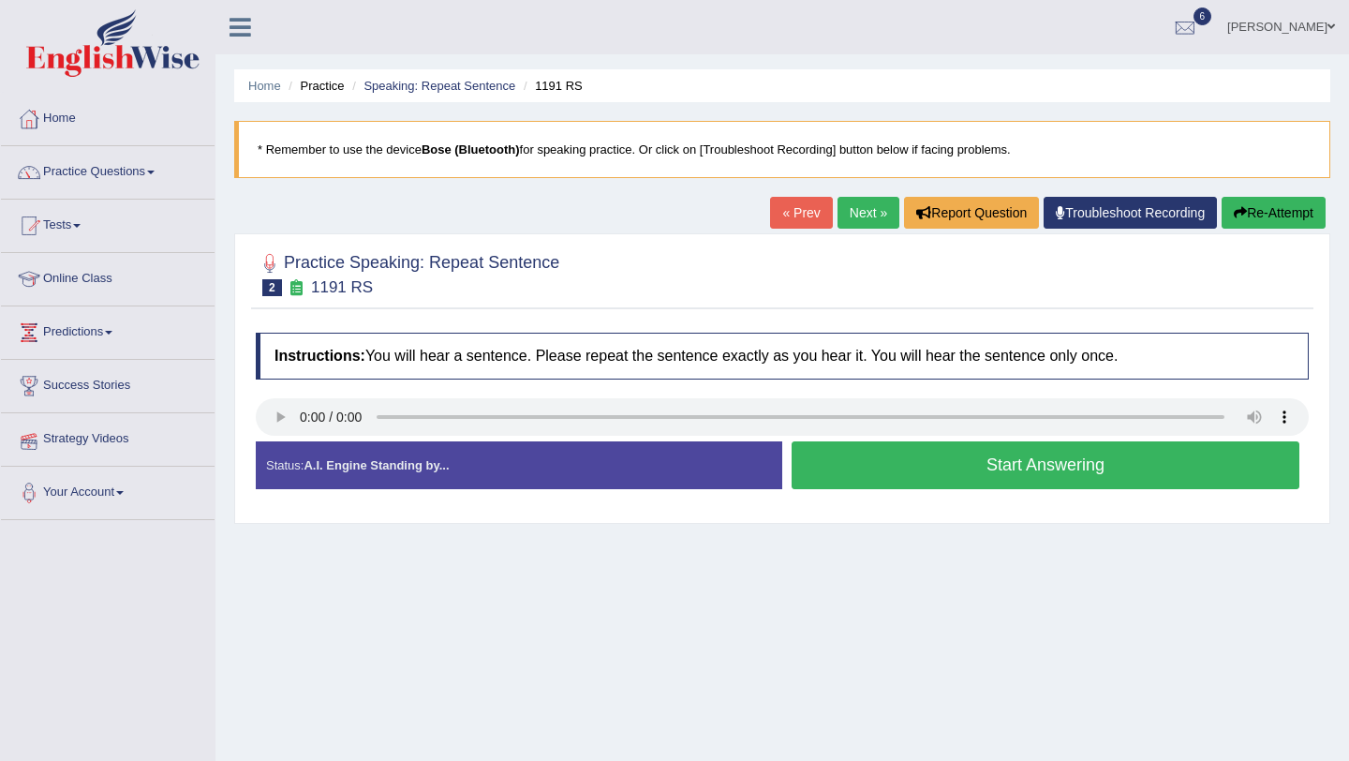
scroll to position [3, 0]
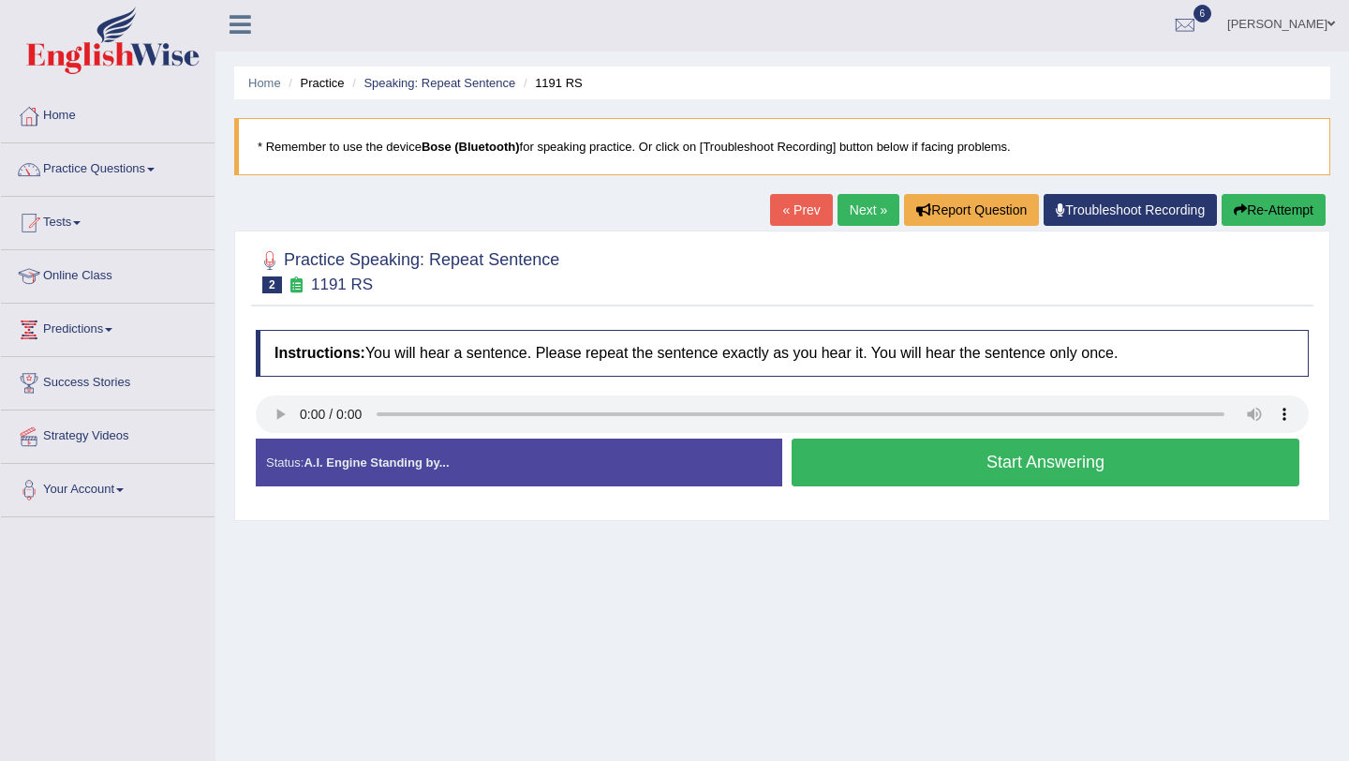
click at [1092, 455] on button "Start Answering" at bounding box center [1046, 463] width 508 height 48
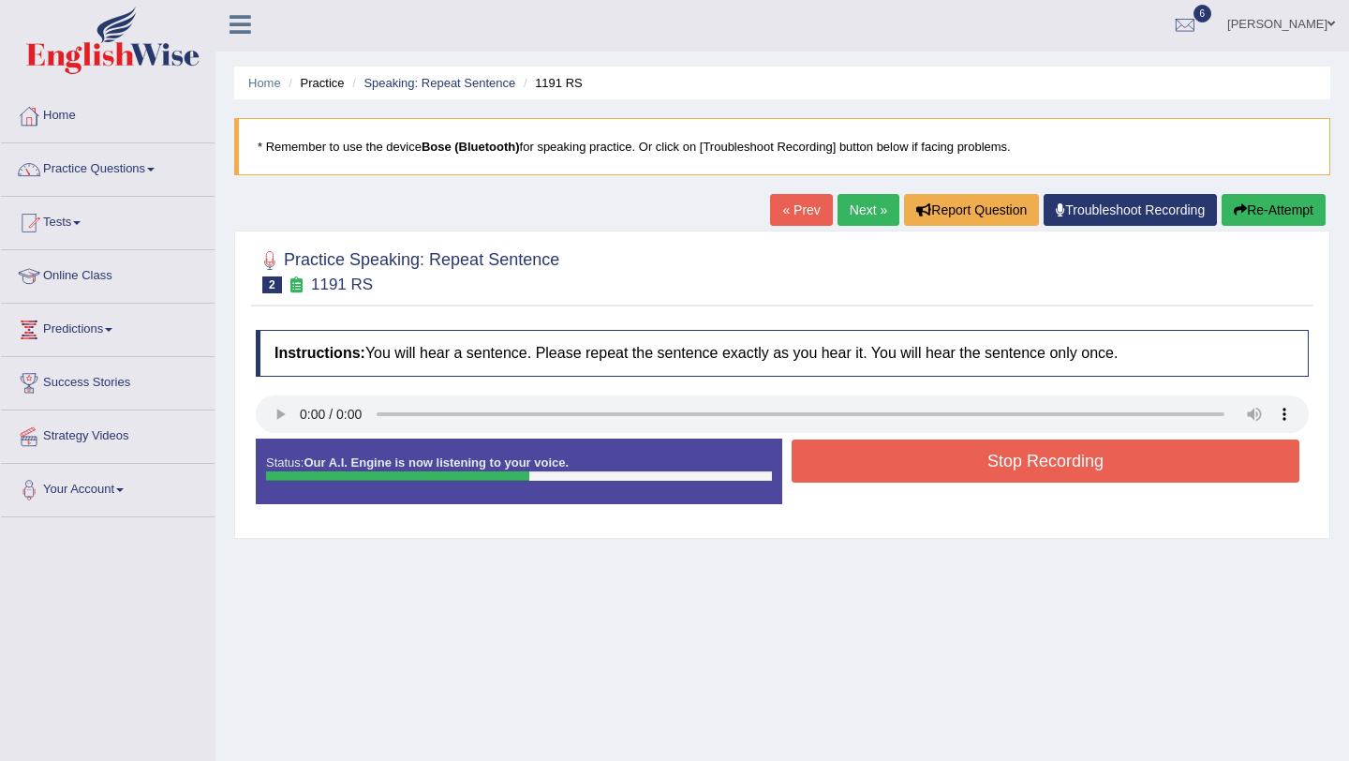
click at [1092, 455] on button "Stop Recording" at bounding box center [1046, 461] width 508 height 43
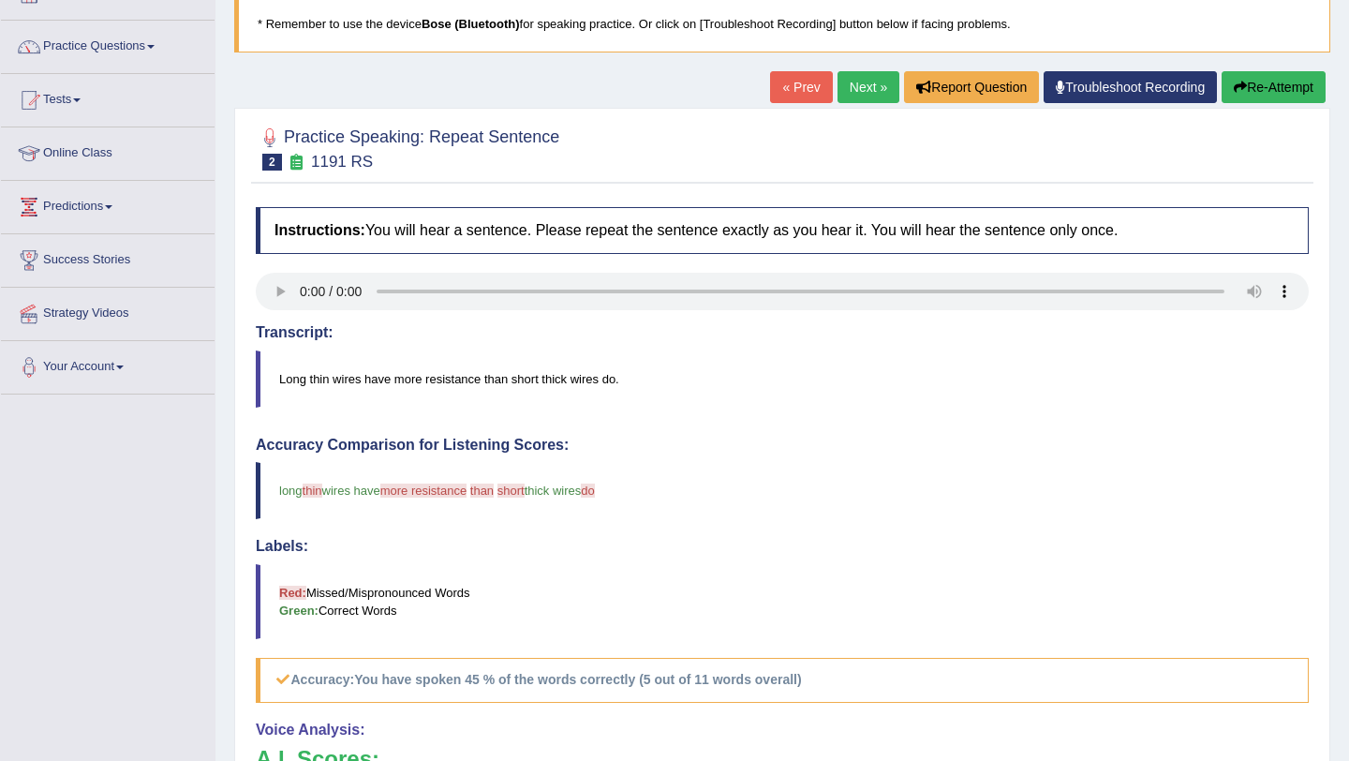
scroll to position [0, 0]
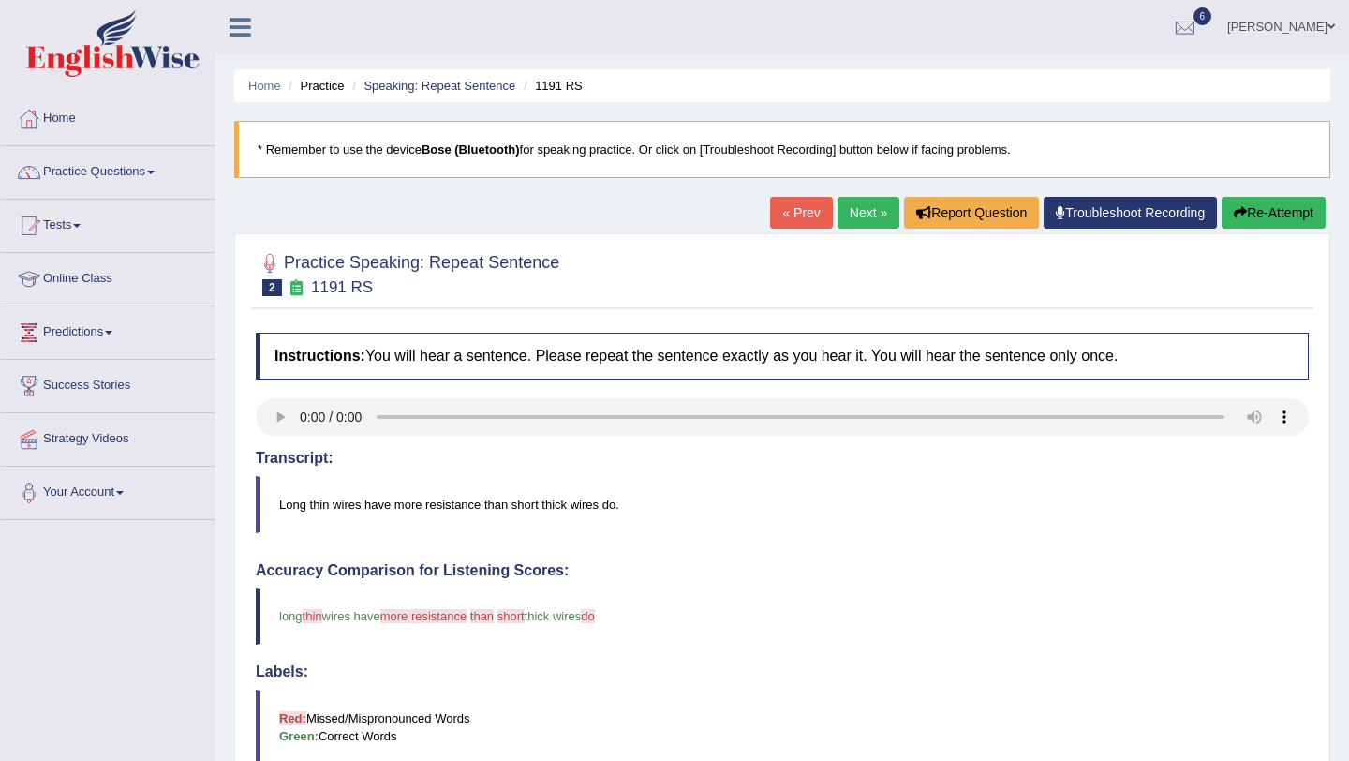
click at [838, 214] on link "Next »" at bounding box center [869, 213] width 62 height 32
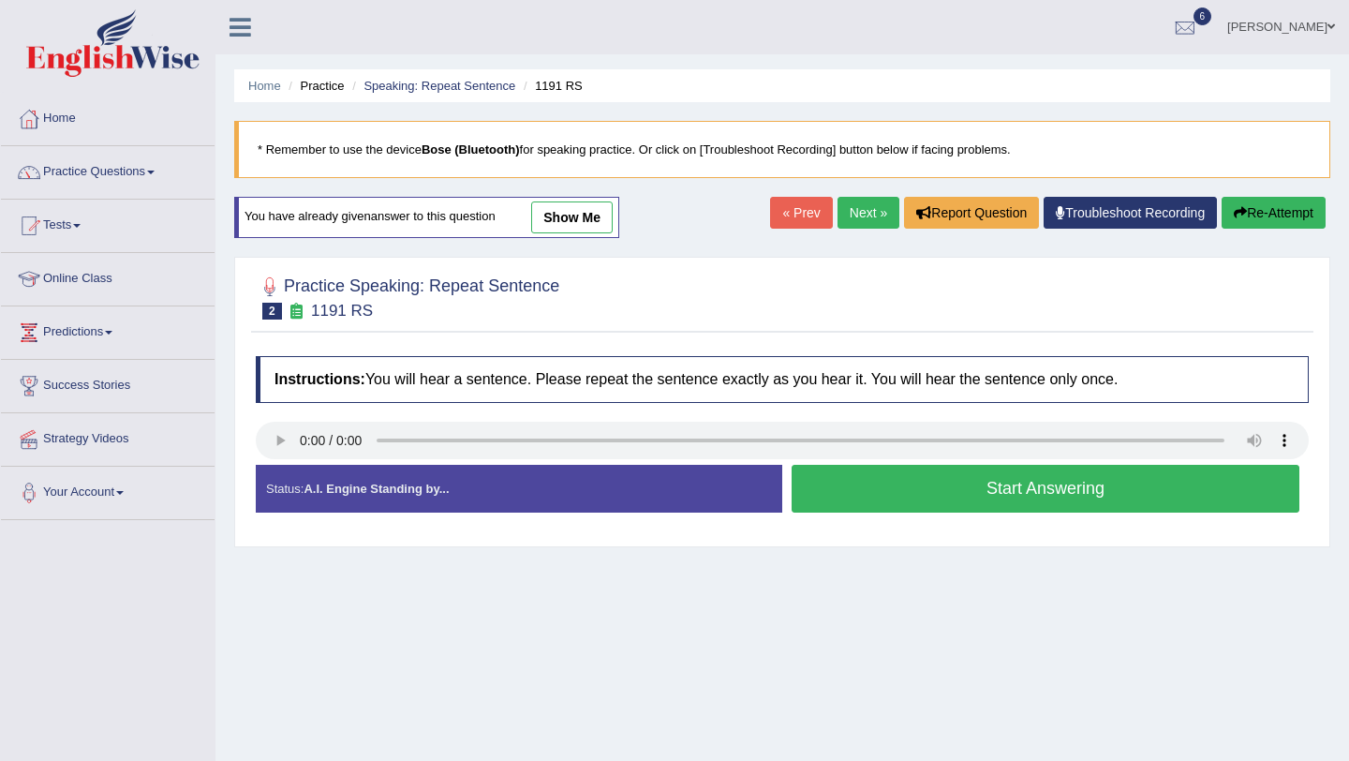
click at [847, 217] on link "Next »" at bounding box center [869, 213] width 62 height 32
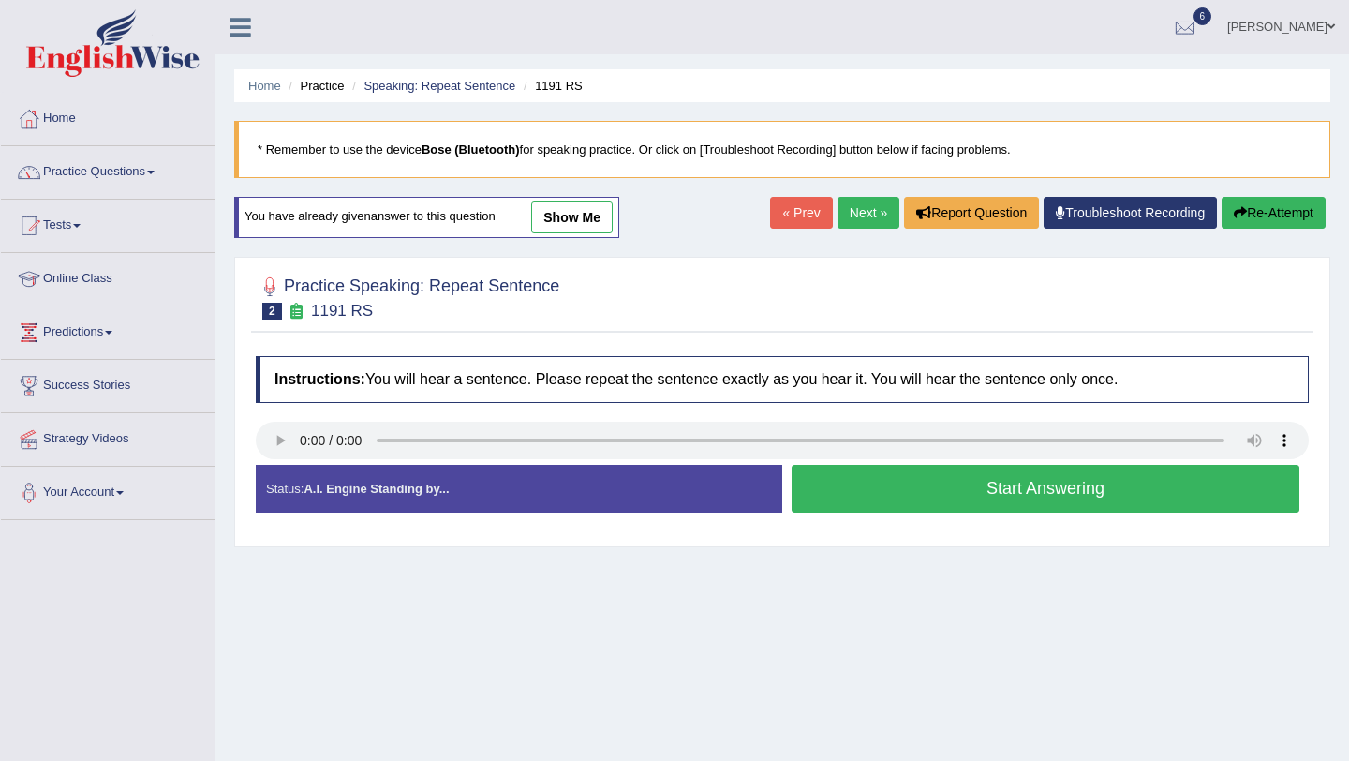
click at [847, 217] on link "Next »" at bounding box center [869, 213] width 62 height 32
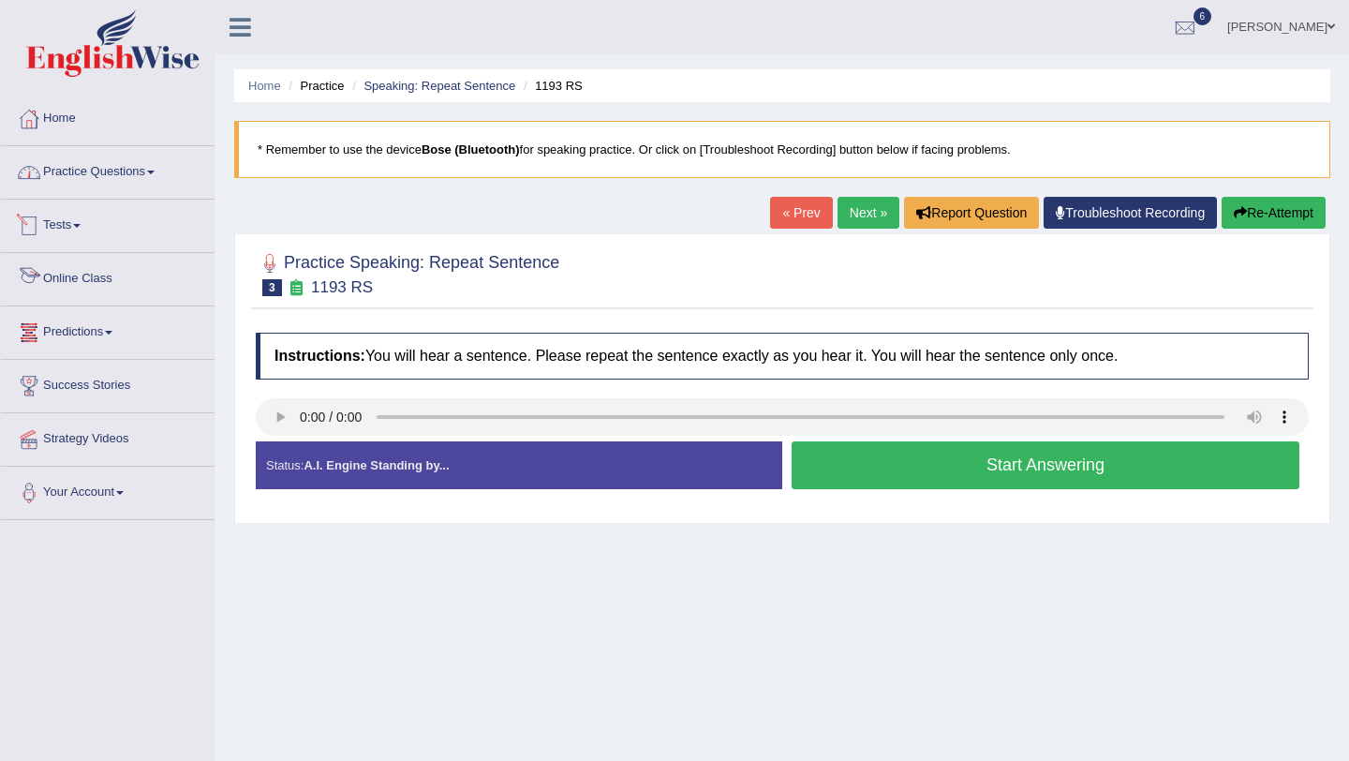
click at [85, 183] on link "Practice Questions" at bounding box center [108, 169] width 214 height 47
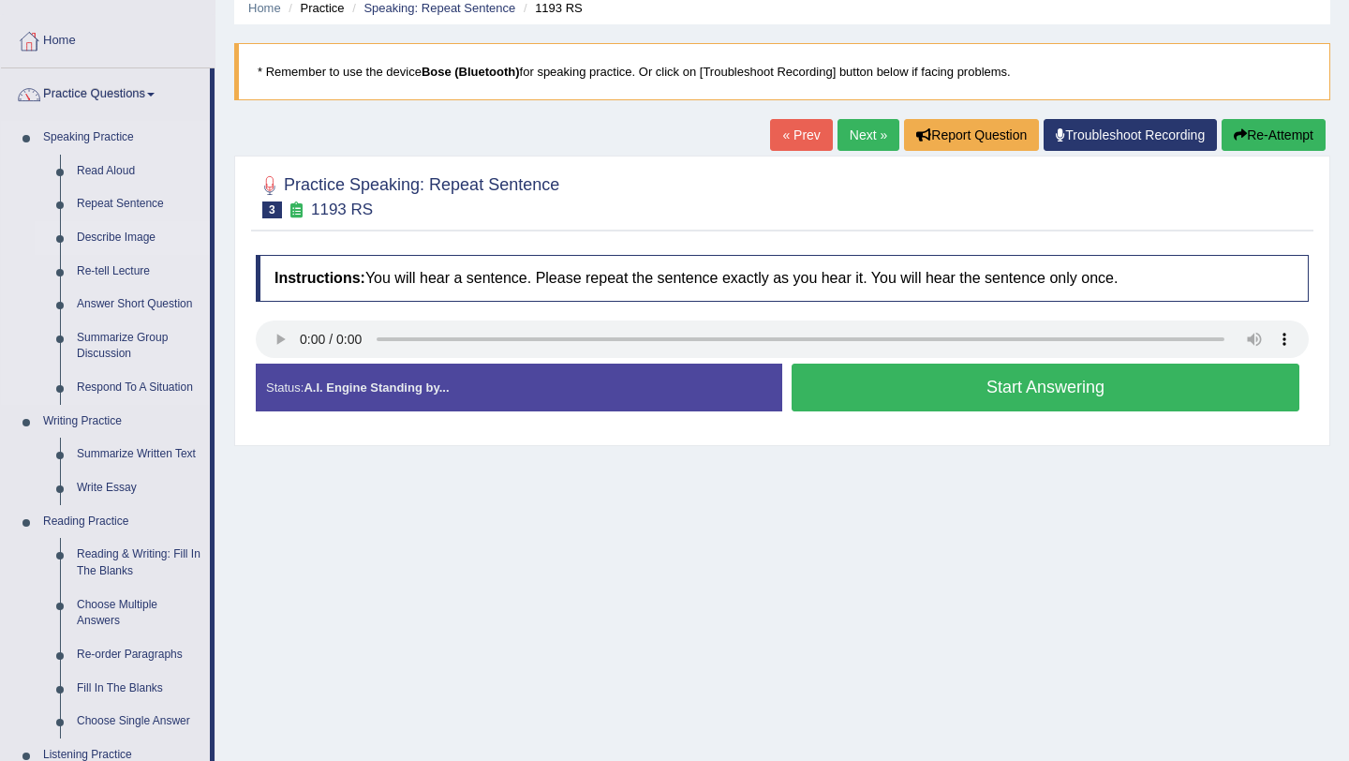
scroll to position [83, 0]
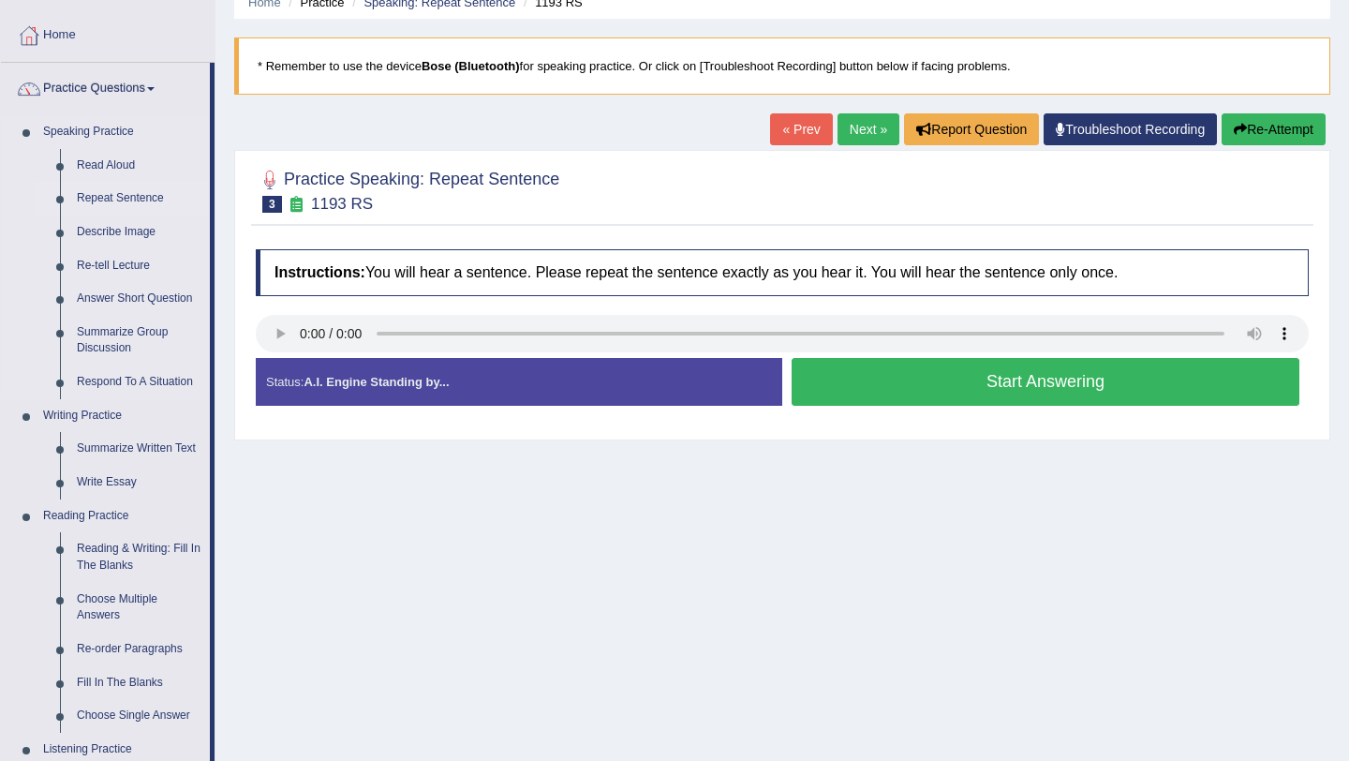
click at [112, 209] on link "Repeat Sentence" at bounding box center [139, 199] width 142 height 34
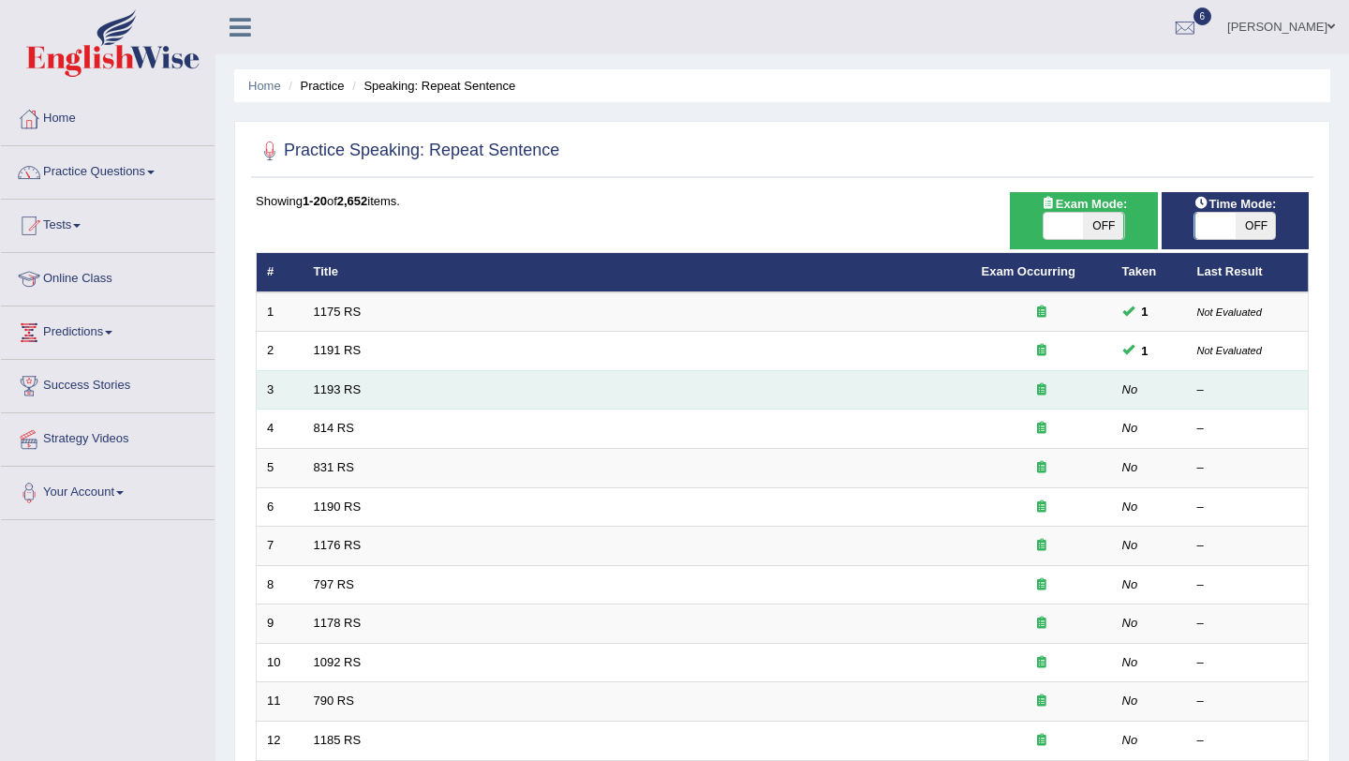
scroll to position [480, 0]
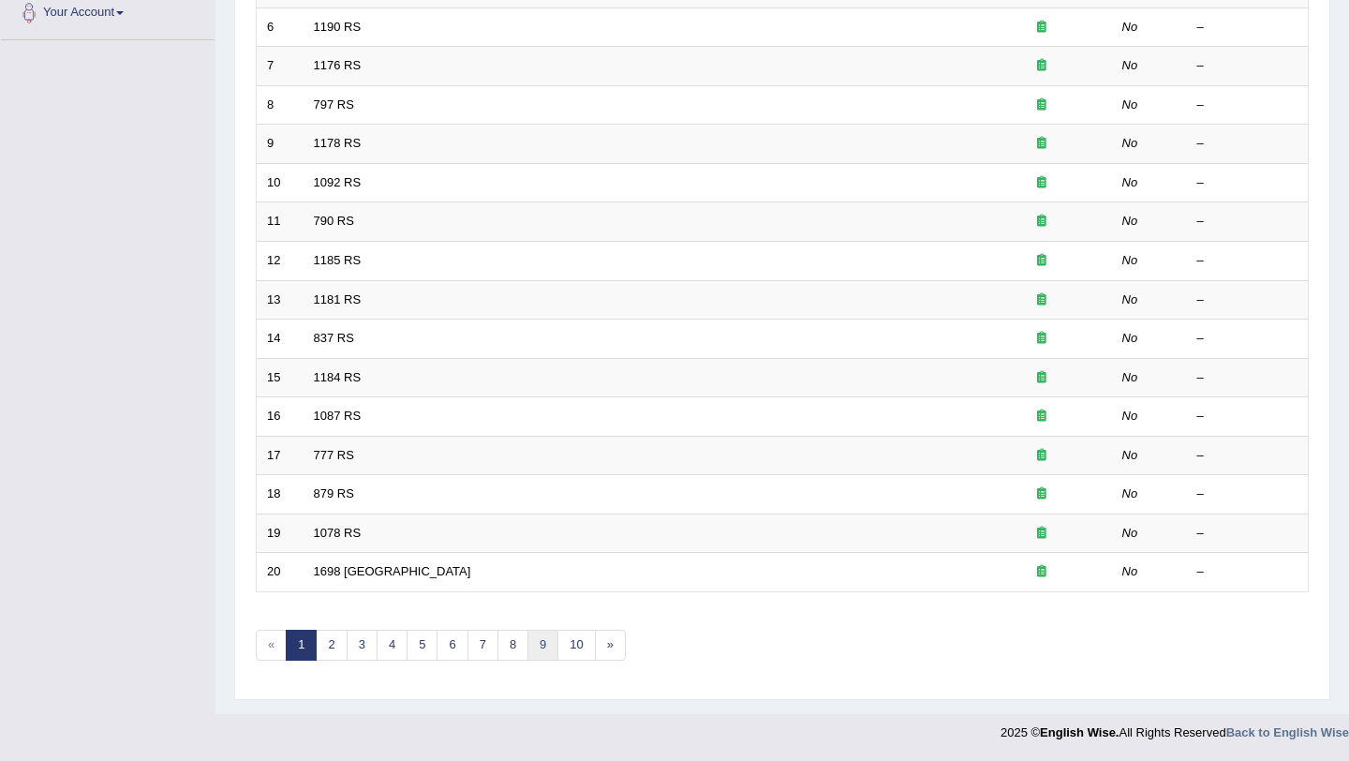
click at [536, 640] on link "9" at bounding box center [543, 645] width 31 height 31
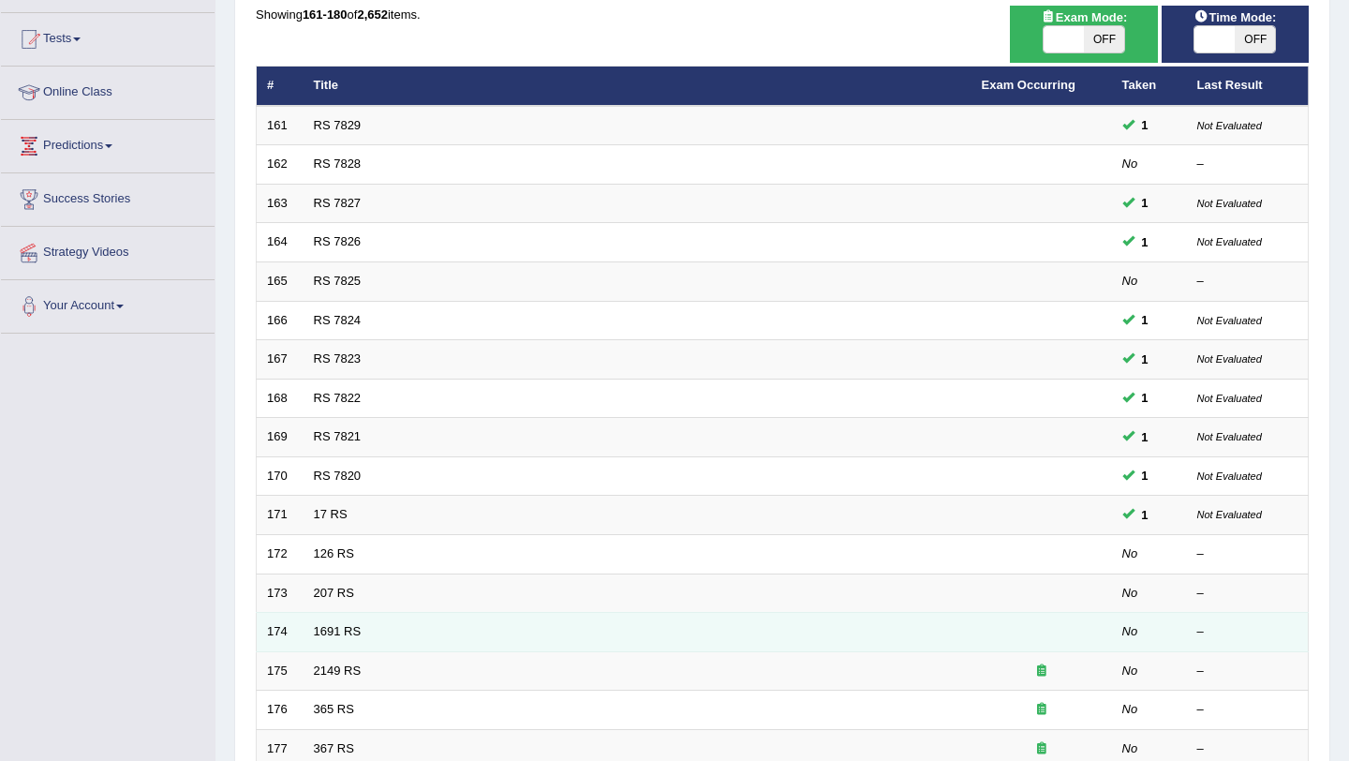
scroll to position [480, 0]
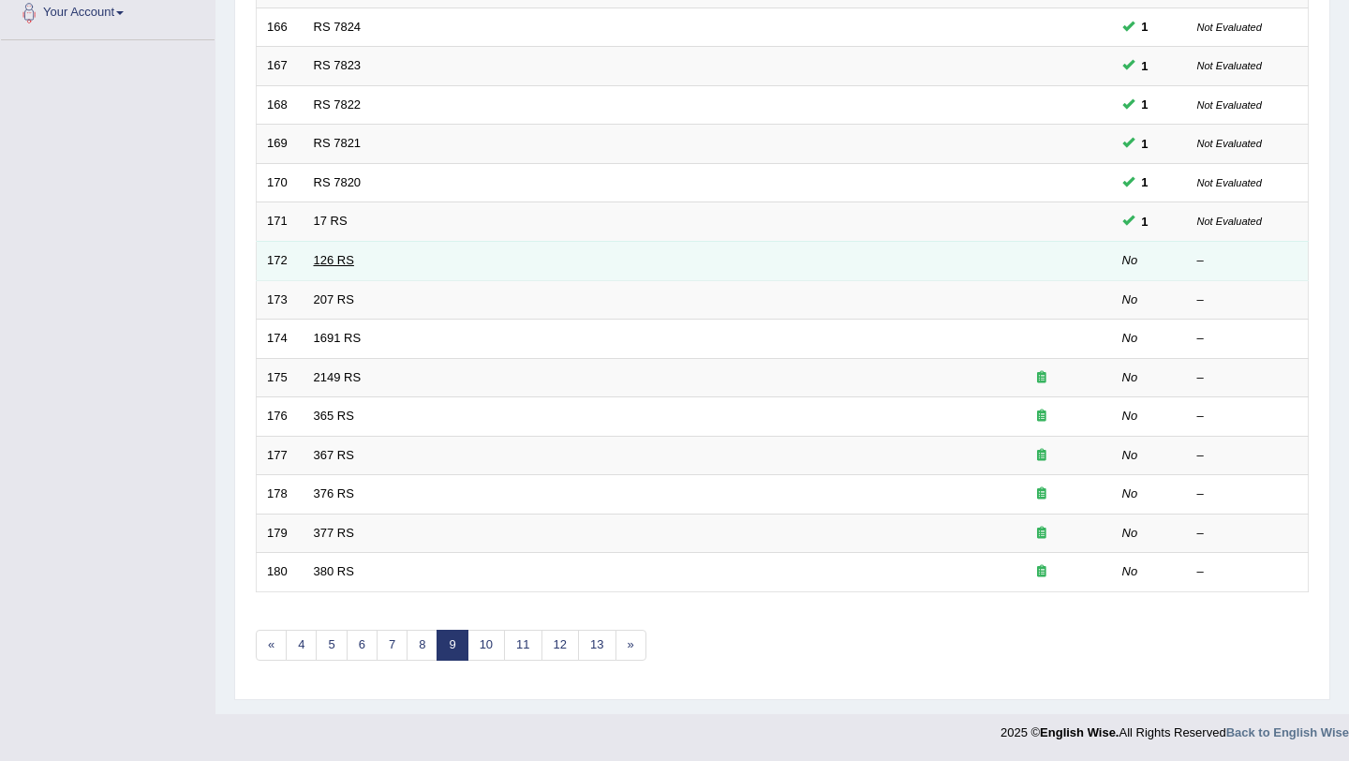
click at [350, 266] on link "126 RS" at bounding box center [334, 260] width 40 height 14
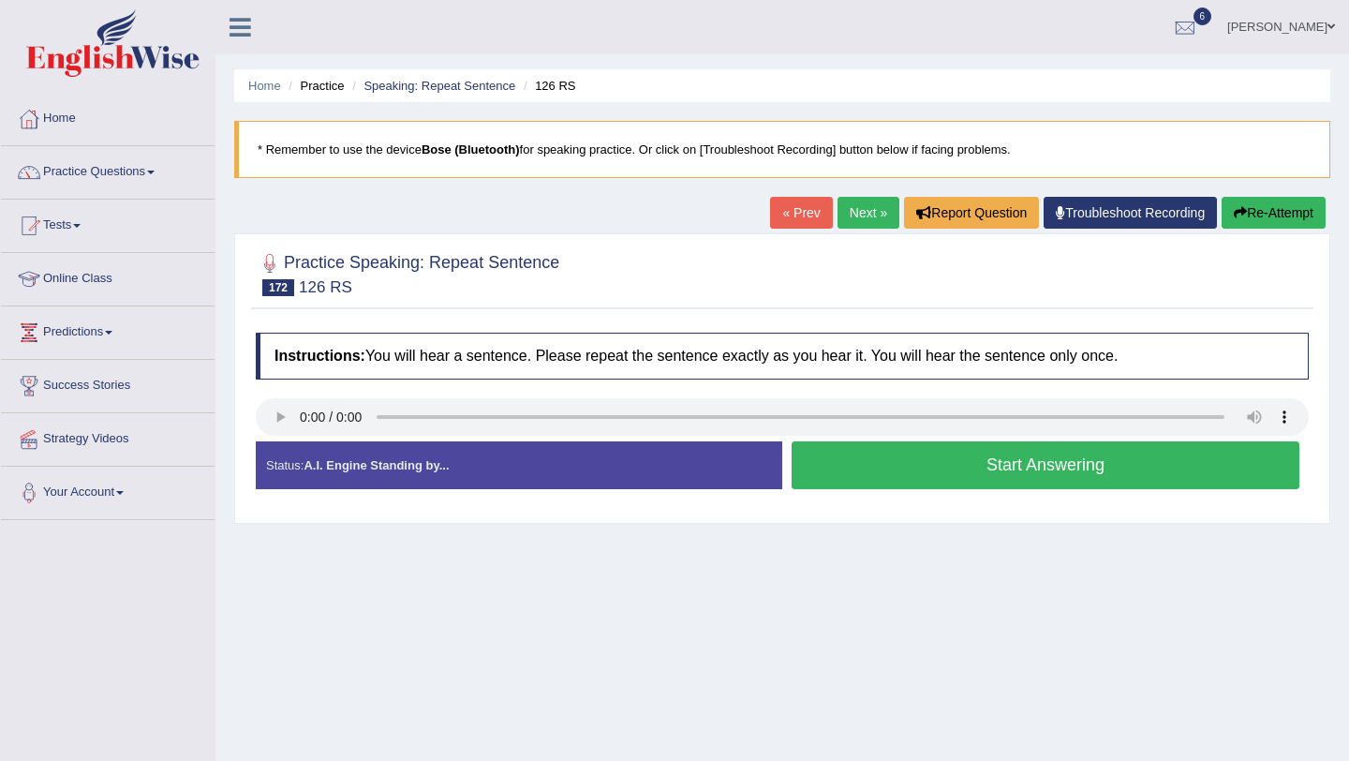
click at [826, 479] on button "Start Answering" at bounding box center [1046, 465] width 508 height 48
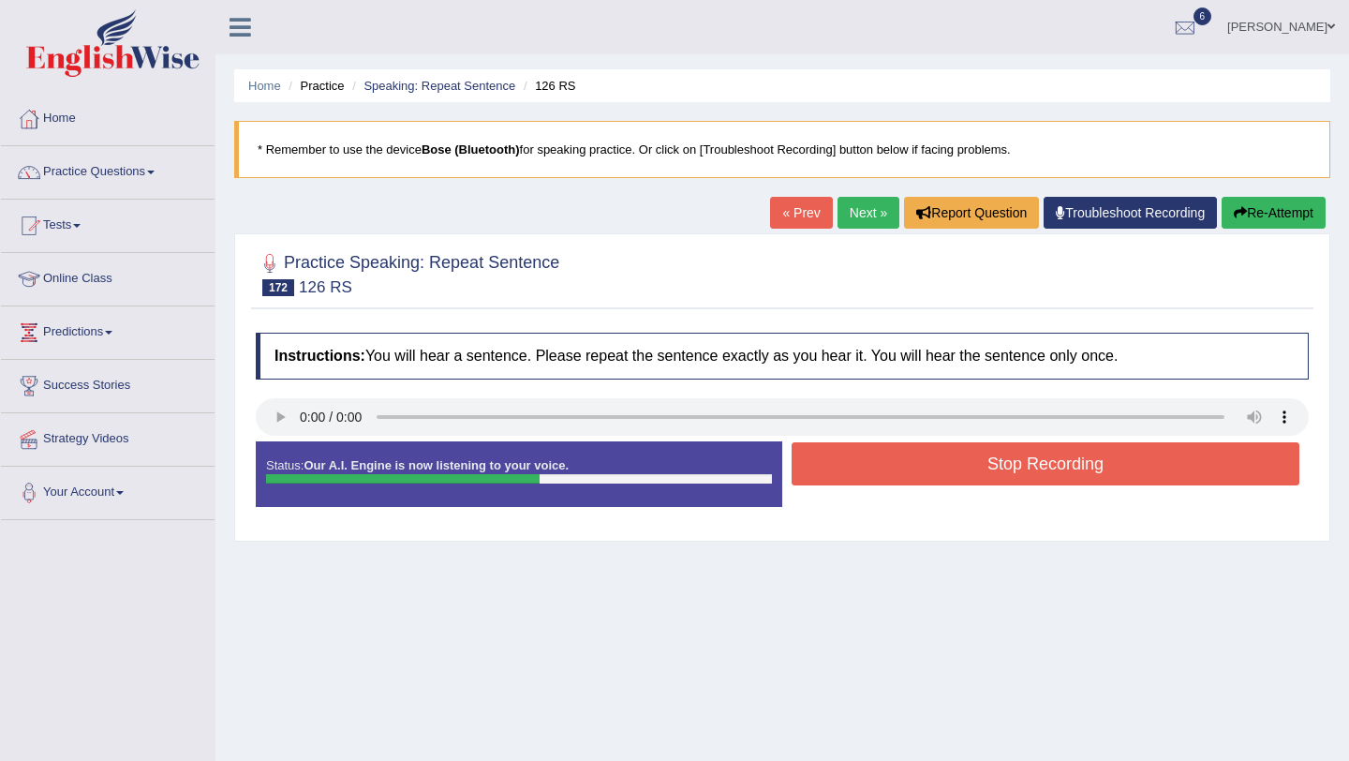
click at [826, 479] on button "Stop Recording" at bounding box center [1046, 463] width 508 height 43
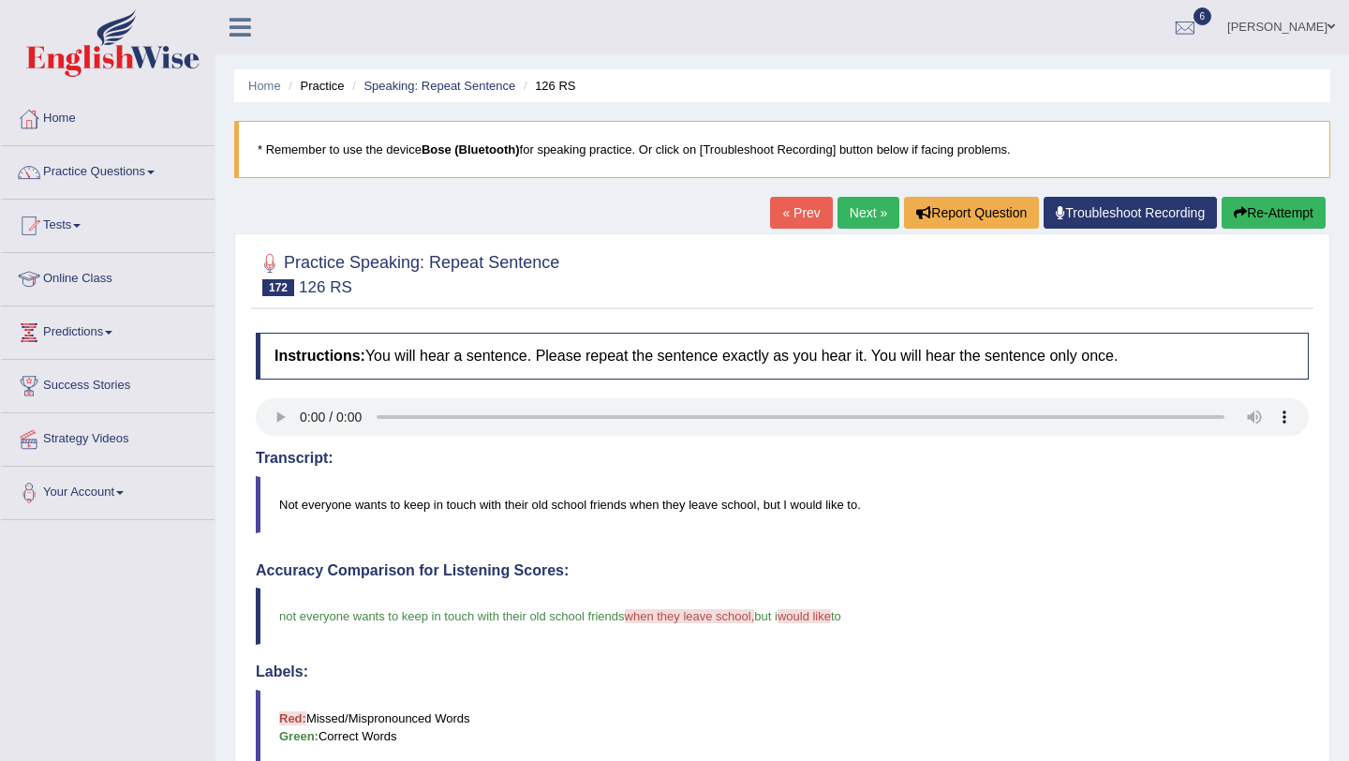
click at [838, 228] on link "Next »" at bounding box center [869, 213] width 62 height 32
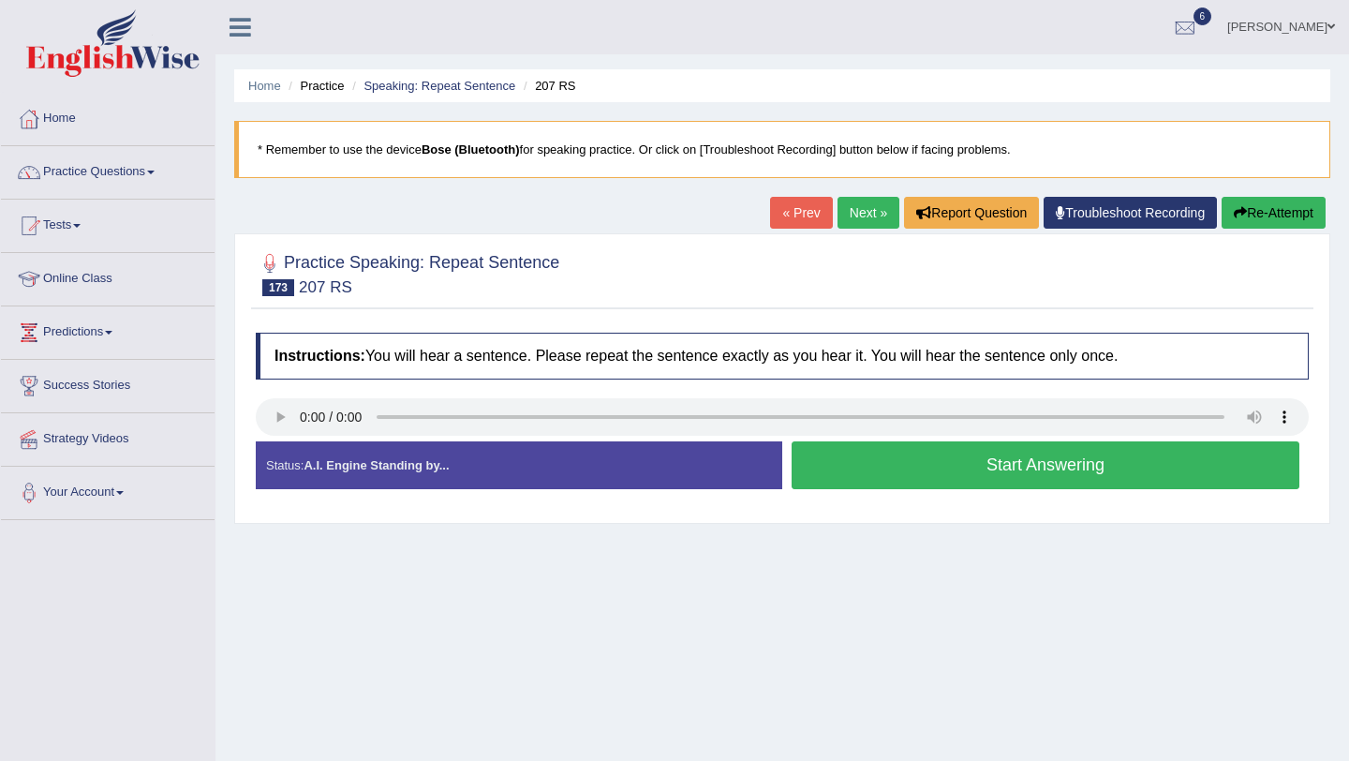
click at [805, 472] on button "Start Answering" at bounding box center [1046, 465] width 508 height 48
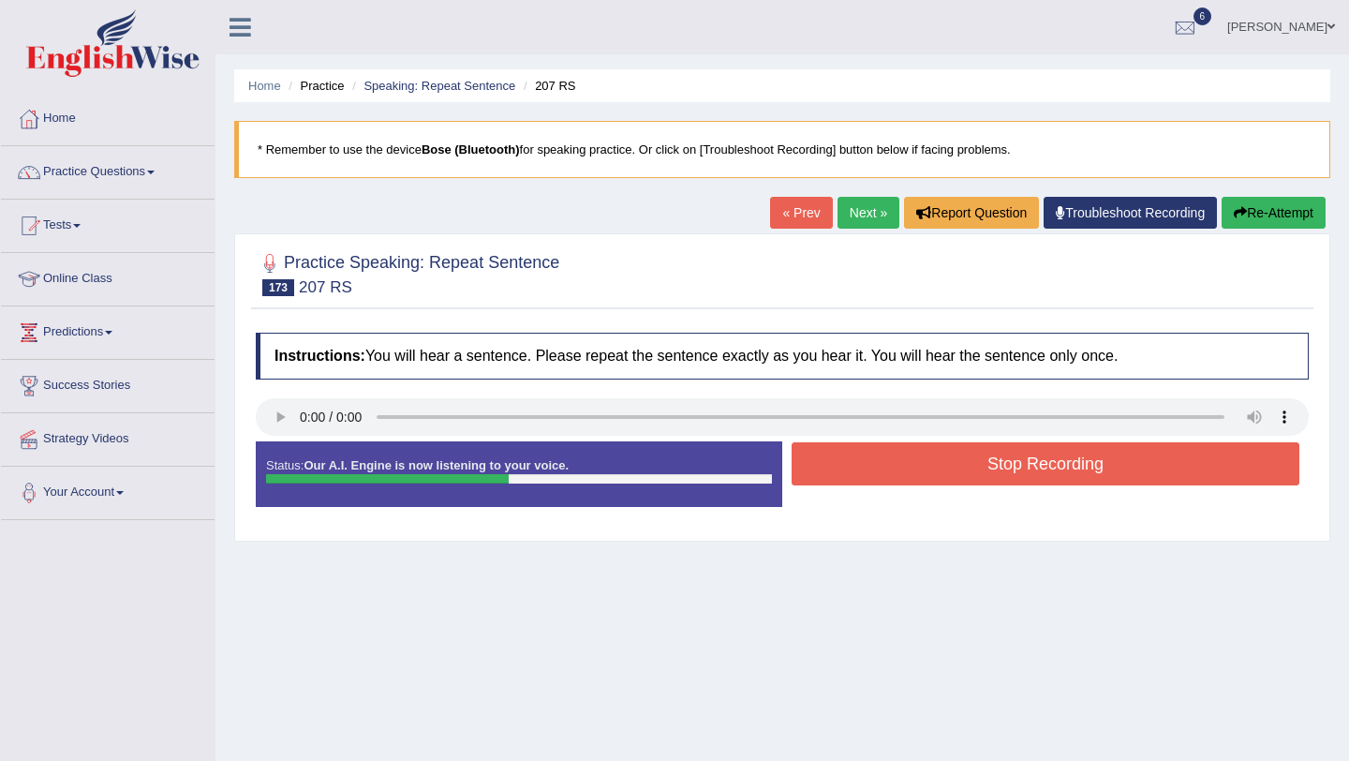
click at [805, 472] on button "Stop Recording" at bounding box center [1046, 463] width 508 height 43
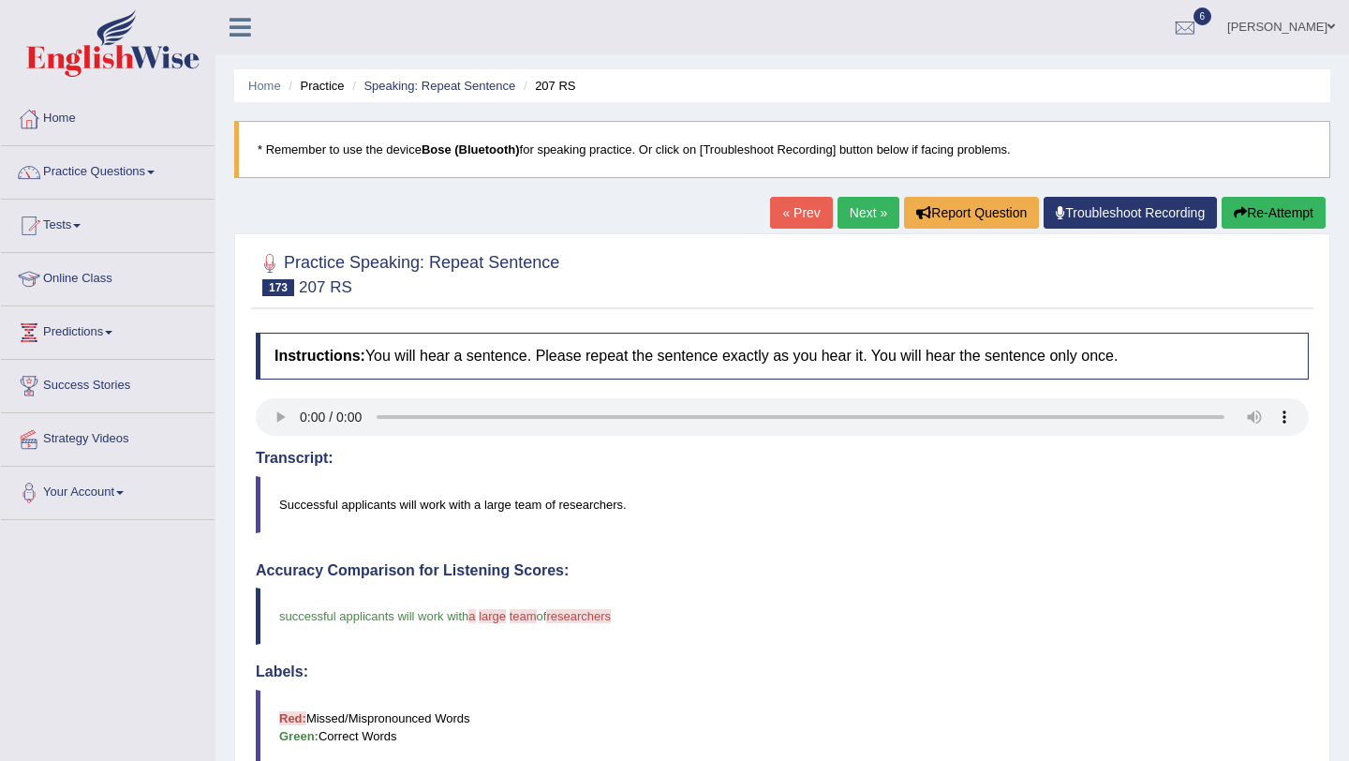
click at [848, 226] on link "Next »" at bounding box center [869, 213] width 62 height 32
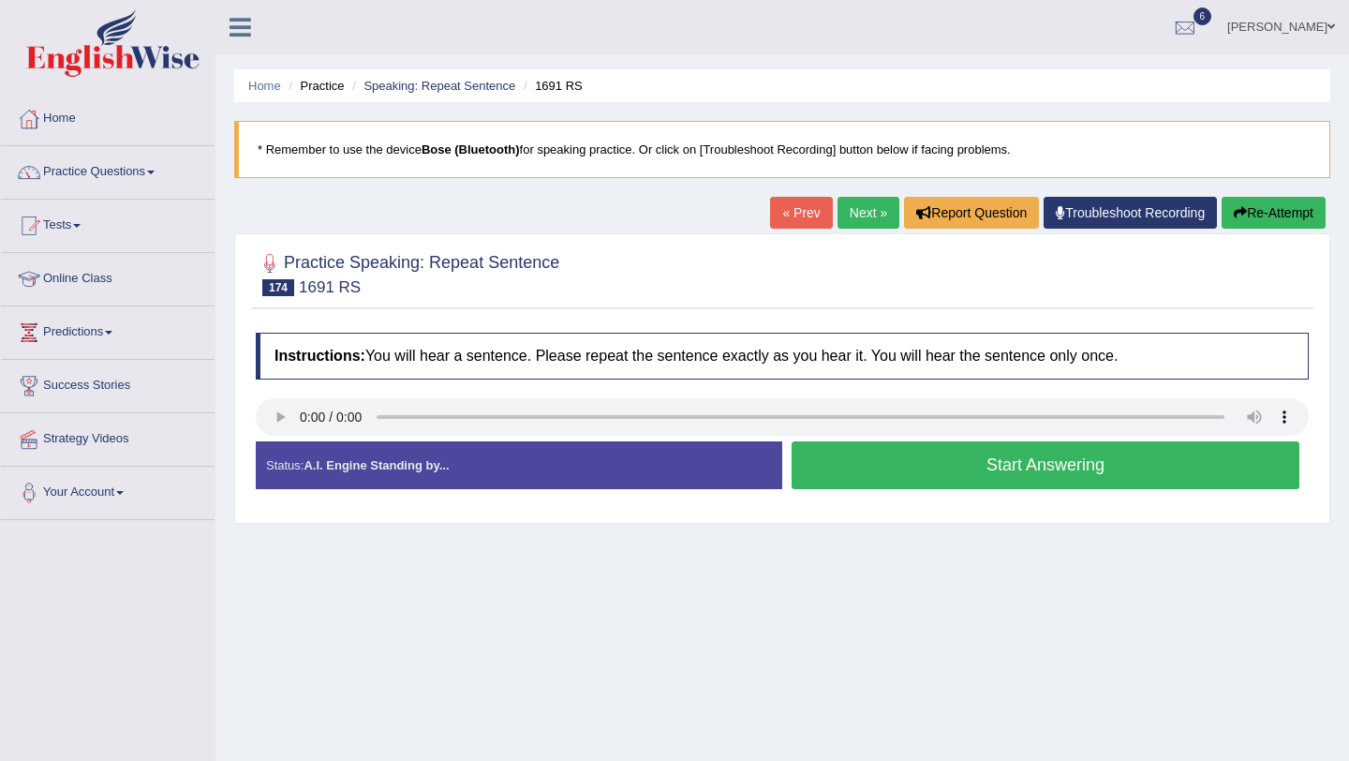
click at [800, 480] on button "Start Answering" at bounding box center [1046, 465] width 508 height 48
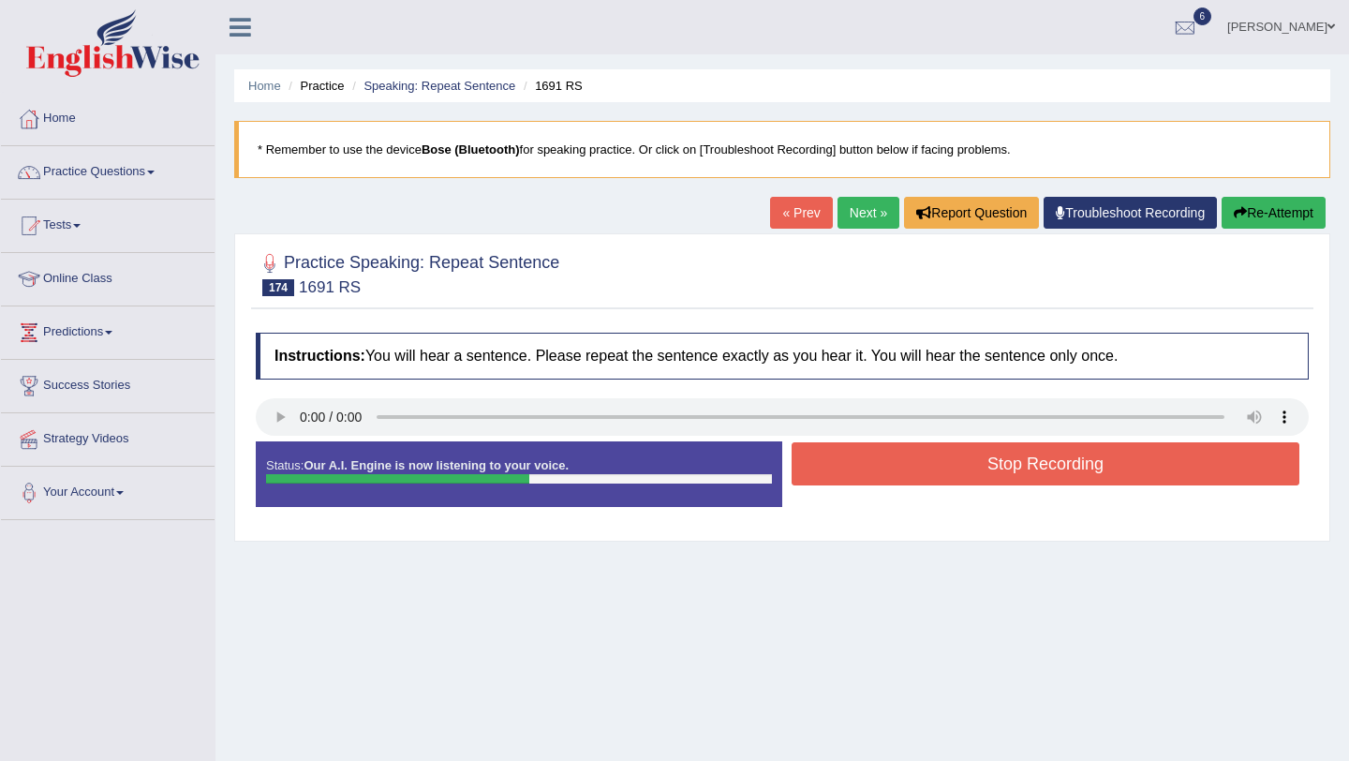
click at [800, 480] on button "Stop Recording" at bounding box center [1046, 463] width 508 height 43
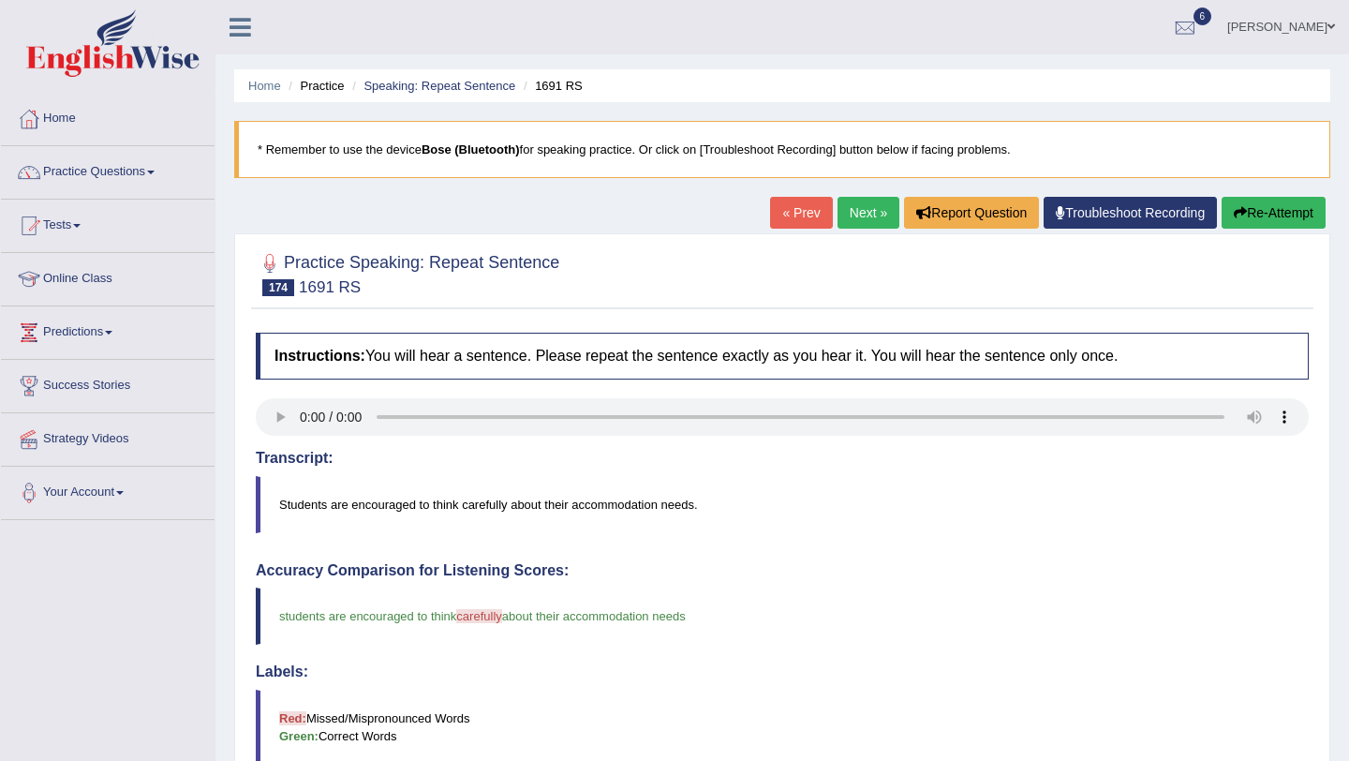
click at [841, 227] on link "Next »" at bounding box center [869, 213] width 62 height 32
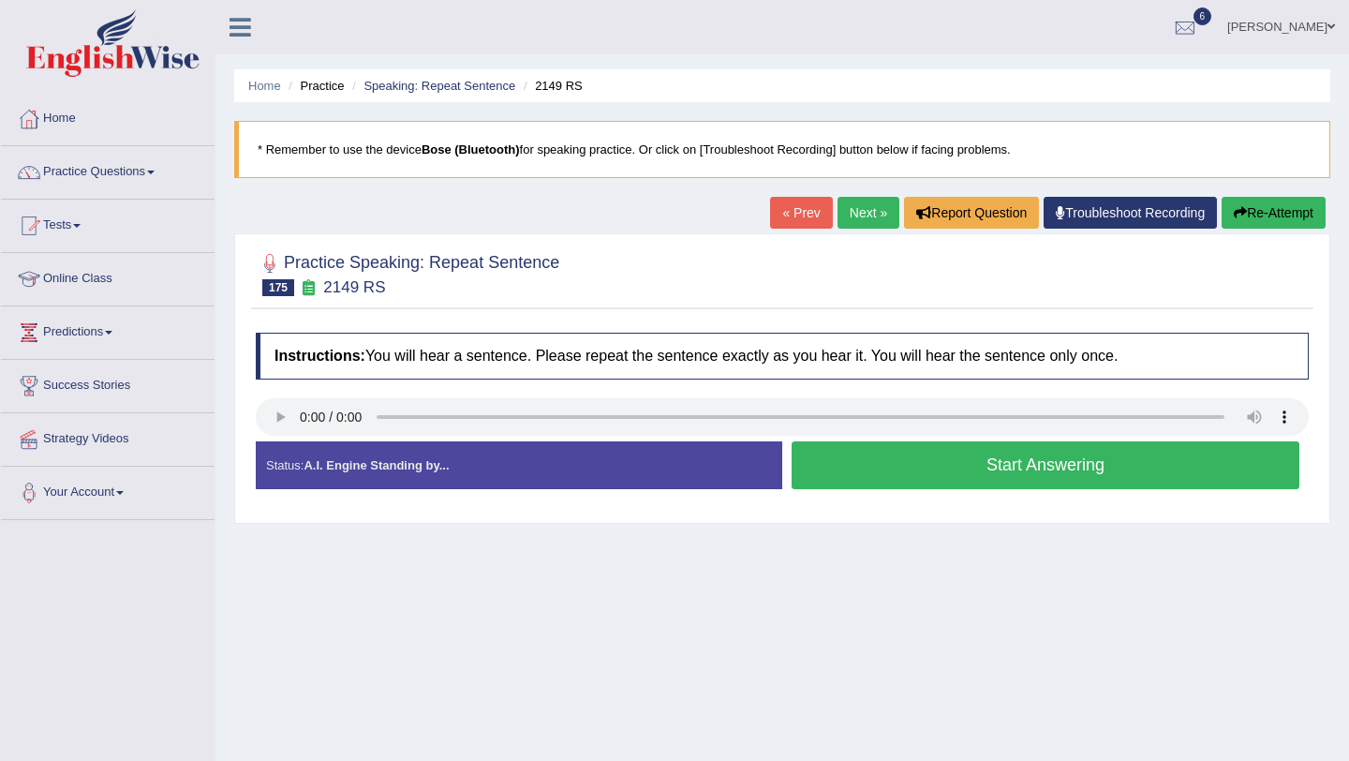
click at [814, 464] on button "Start Answering" at bounding box center [1046, 465] width 508 height 48
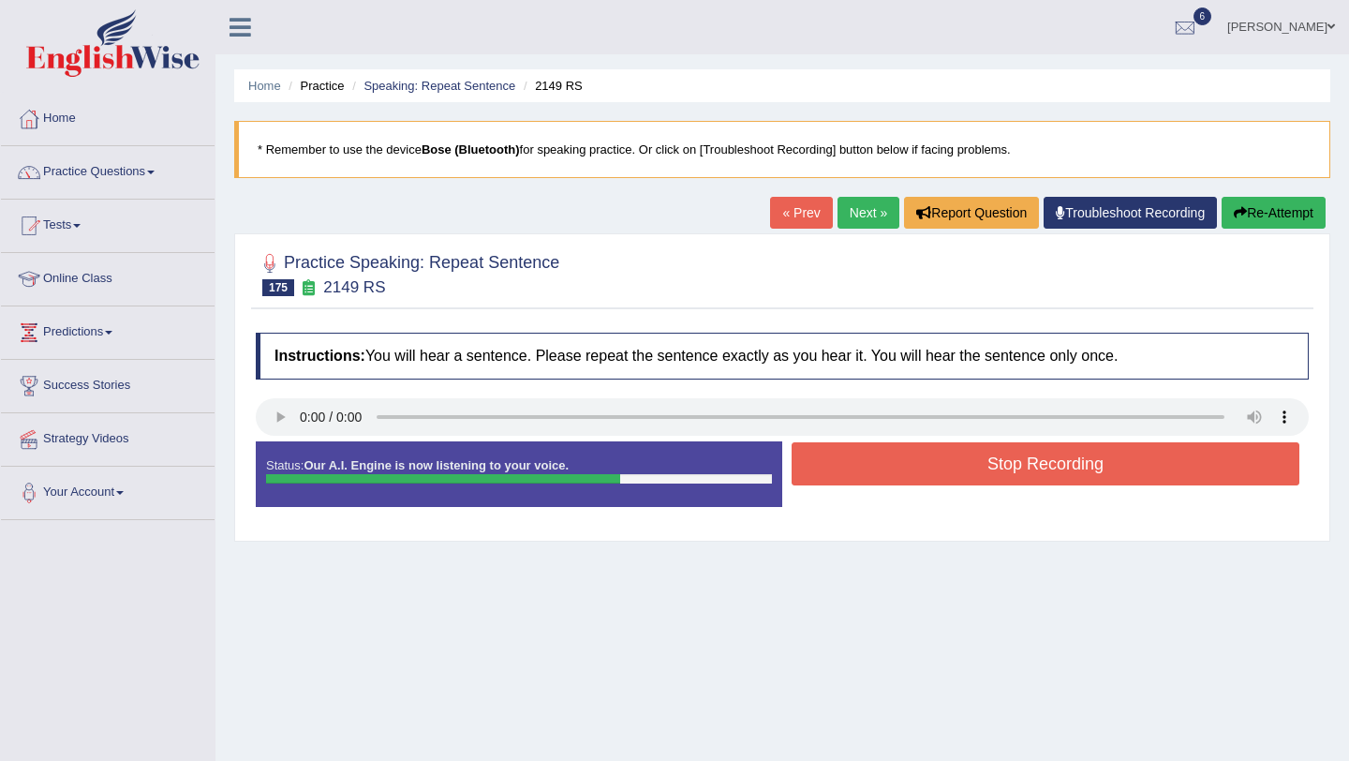
click at [814, 464] on button "Stop Recording" at bounding box center [1046, 463] width 508 height 43
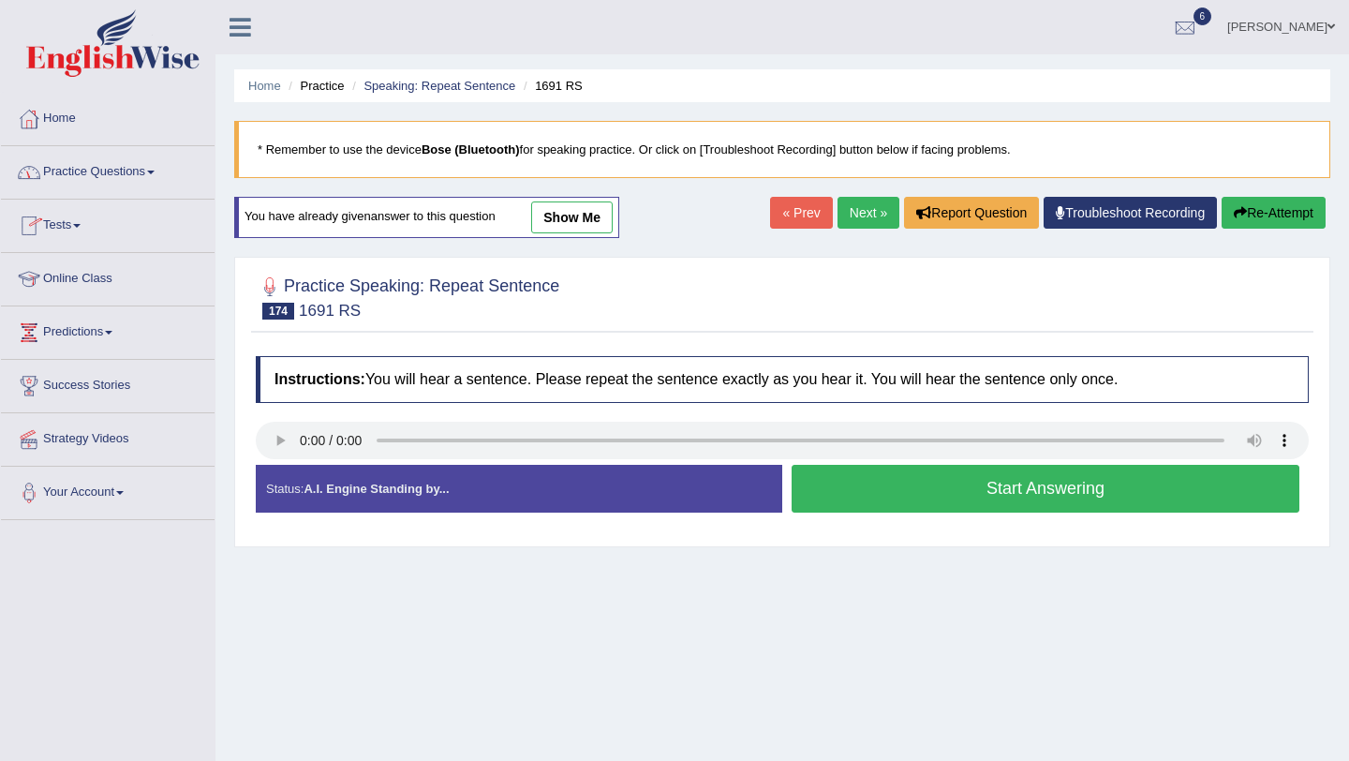
click at [134, 169] on link "Practice Questions" at bounding box center [108, 169] width 214 height 47
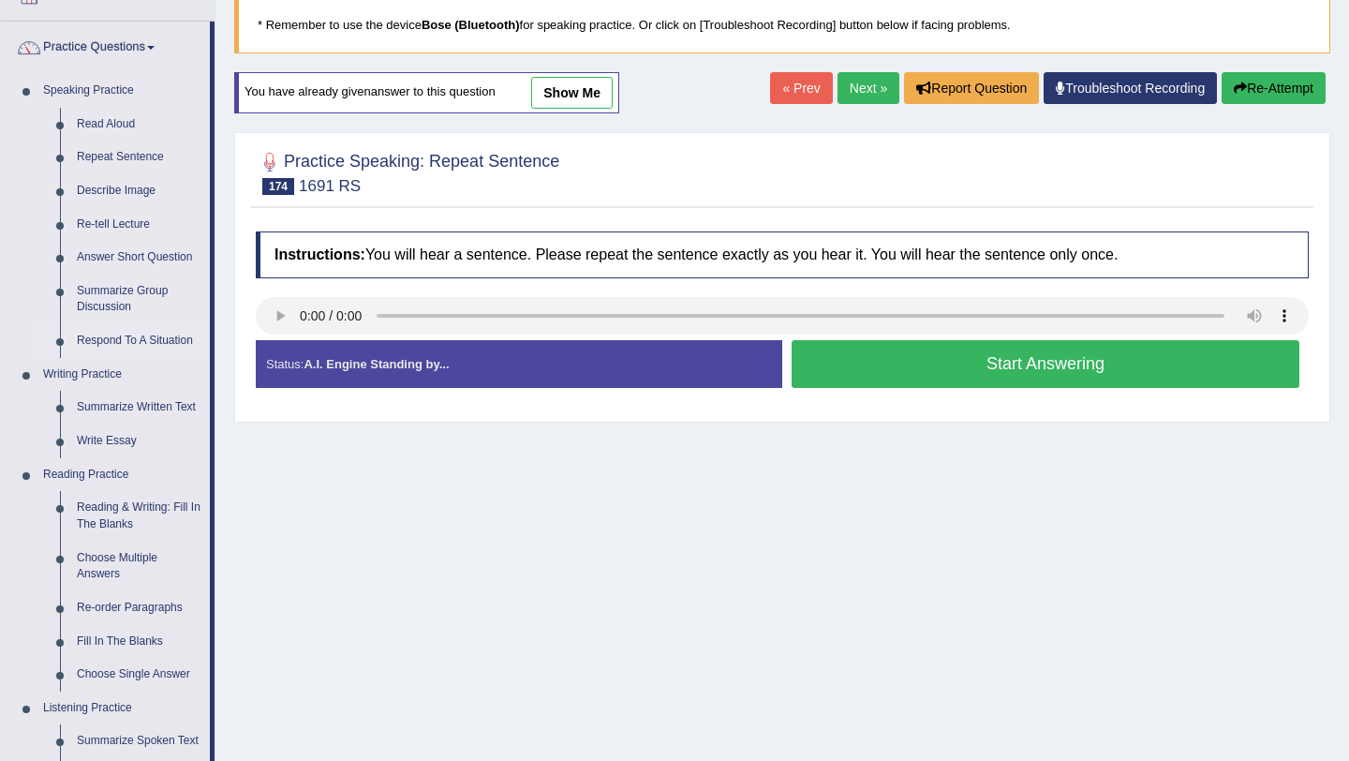
scroll to position [129, 0]
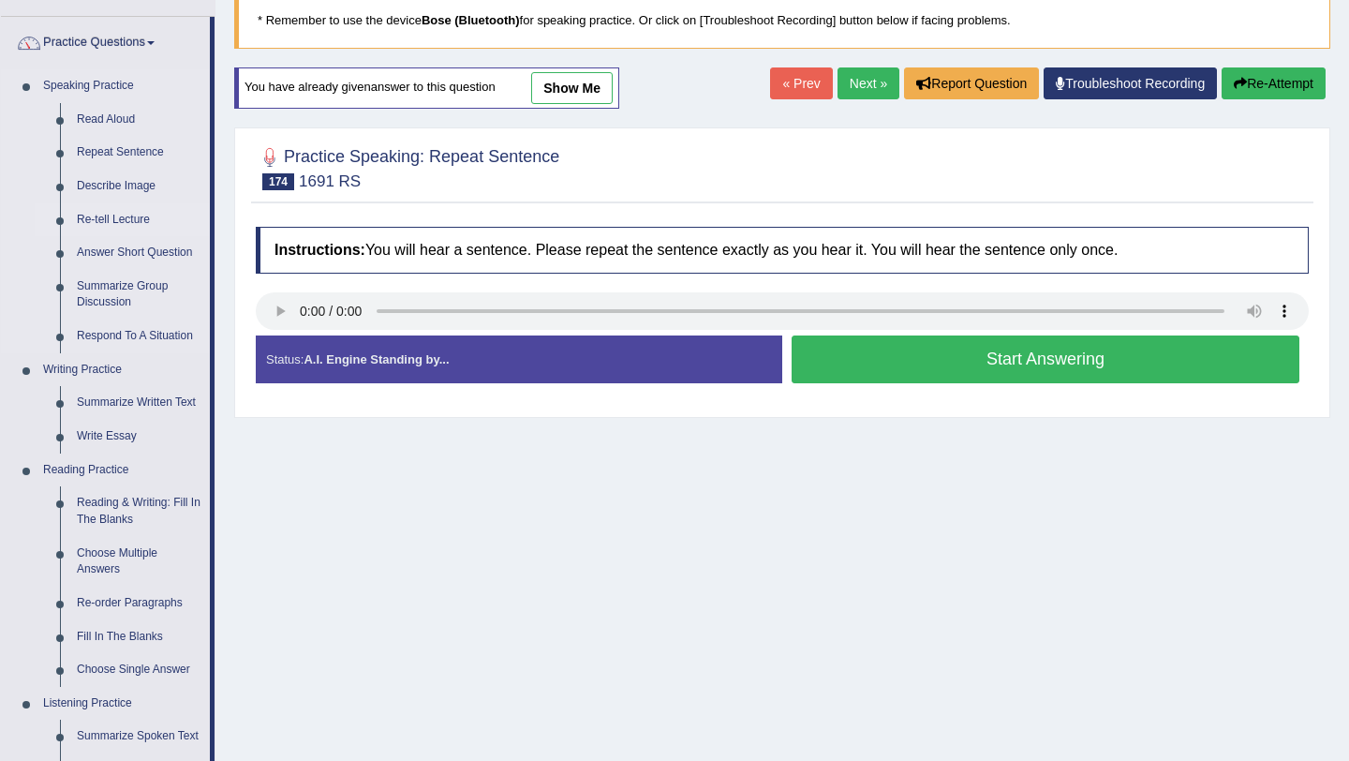
click at [116, 223] on link "Re-tell Lecture" at bounding box center [139, 220] width 142 height 34
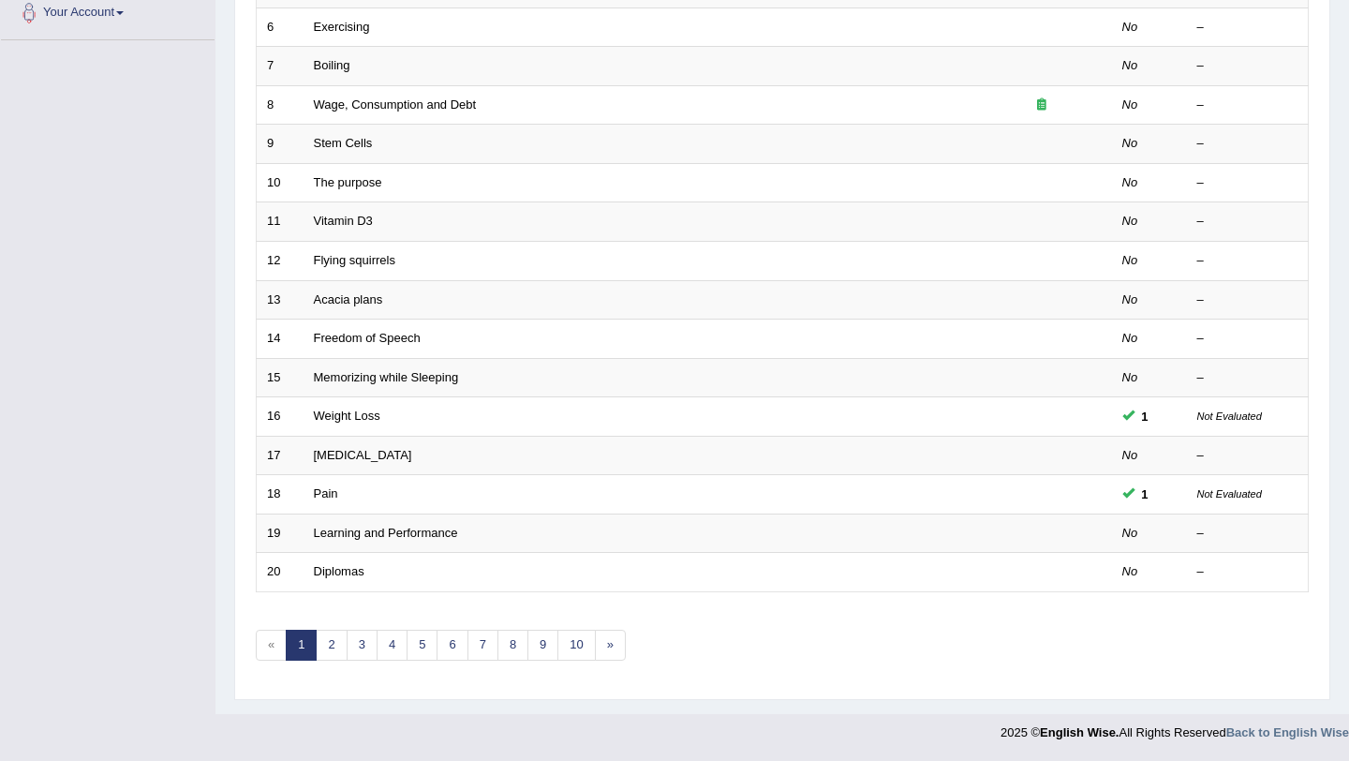
scroll to position [474, 0]
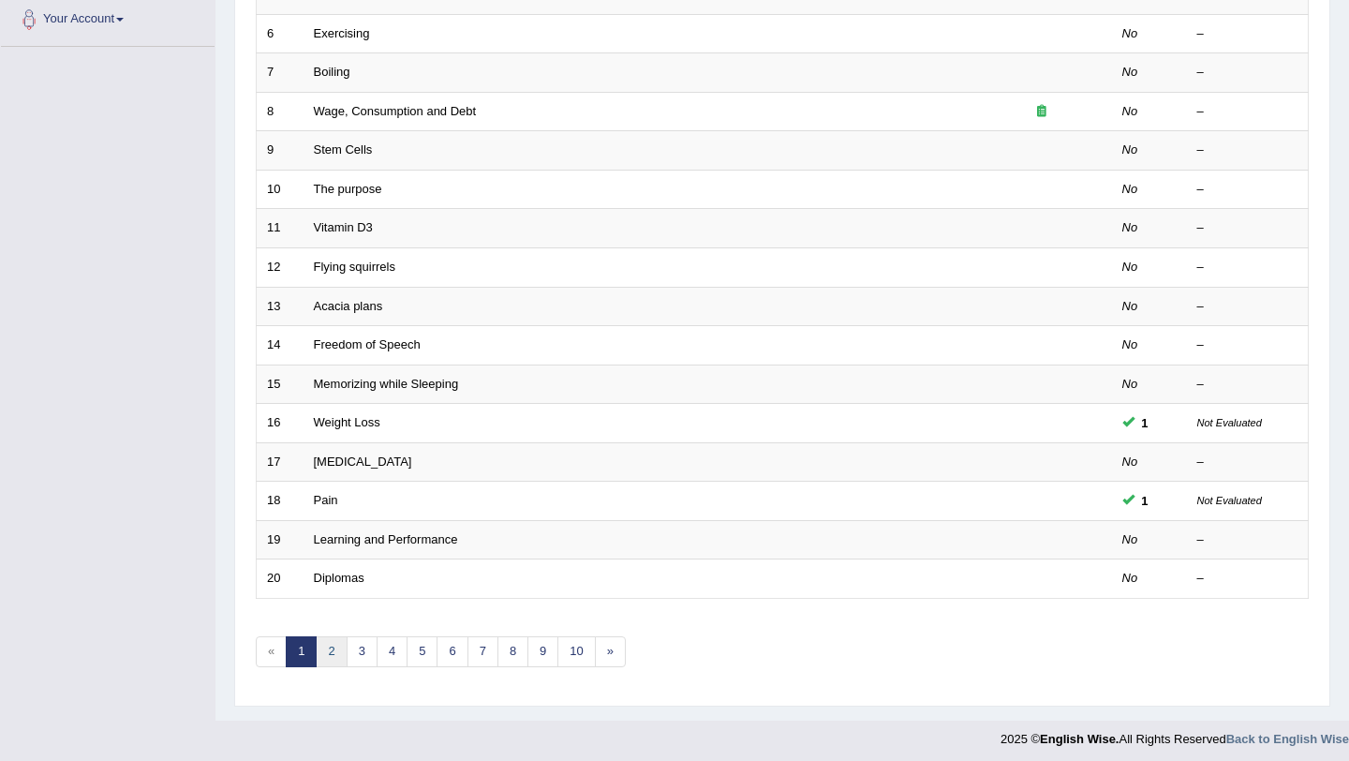
click at [341, 656] on link "2" at bounding box center [331, 651] width 31 height 31
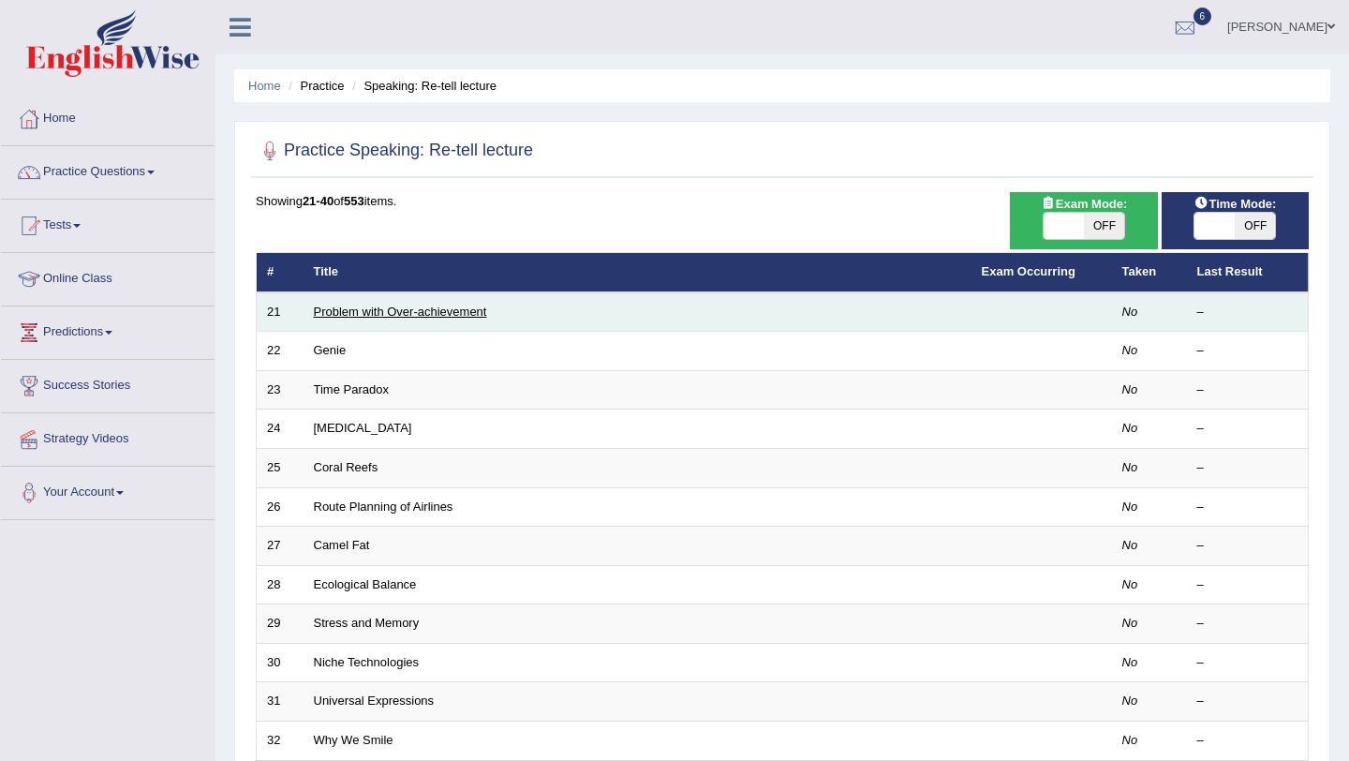
click at [384, 318] on link "Problem with Over-achievement" at bounding box center [400, 312] width 173 height 14
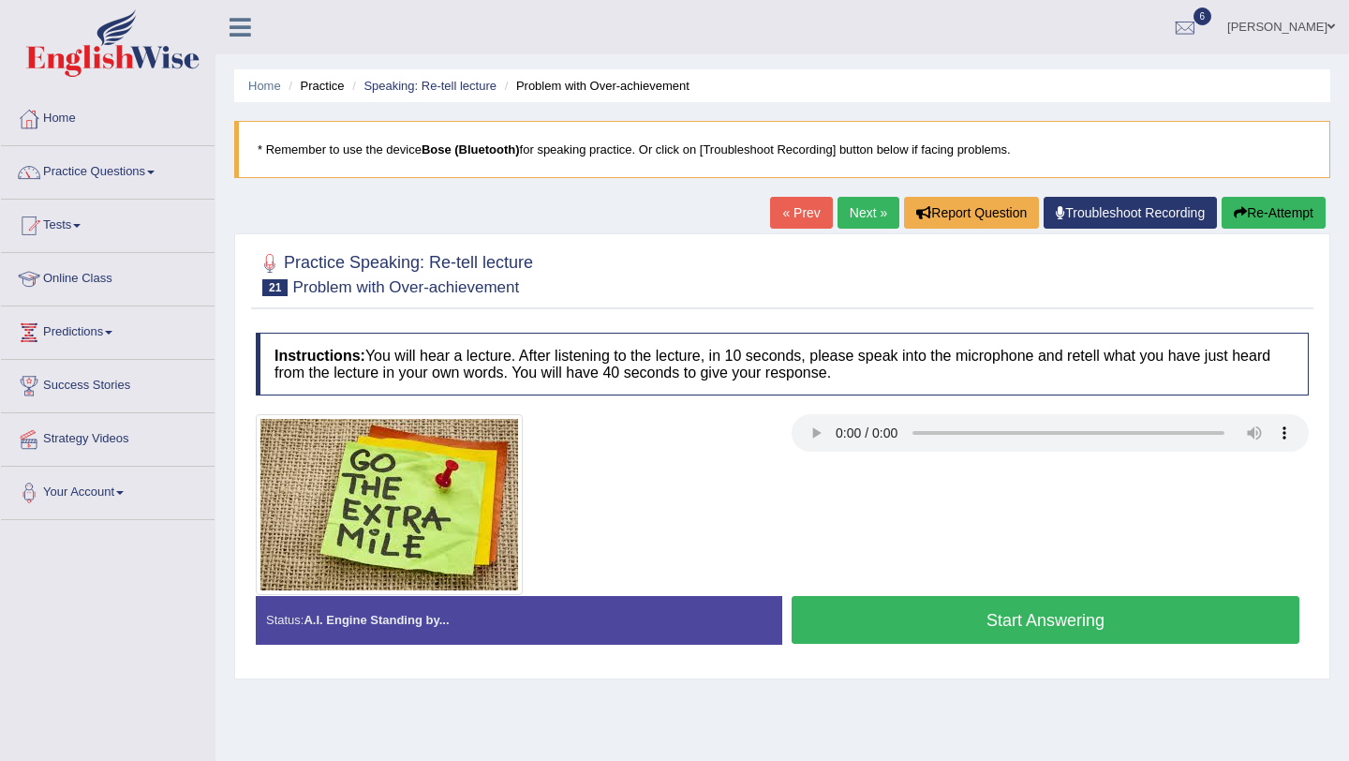
click at [925, 623] on button "Start Answering" at bounding box center [1046, 620] width 508 height 48
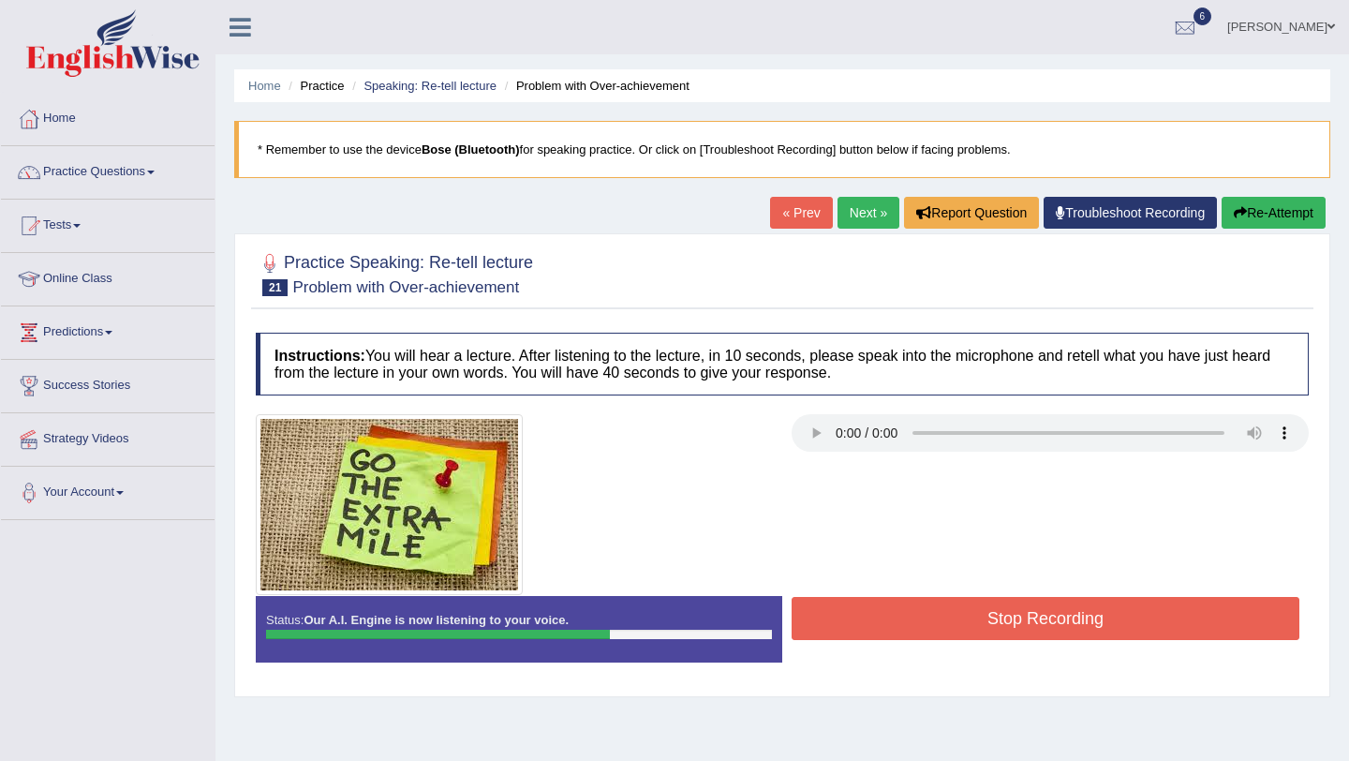
click at [925, 623] on button "Stop Recording" at bounding box center [1046, 618] width 508 height 43
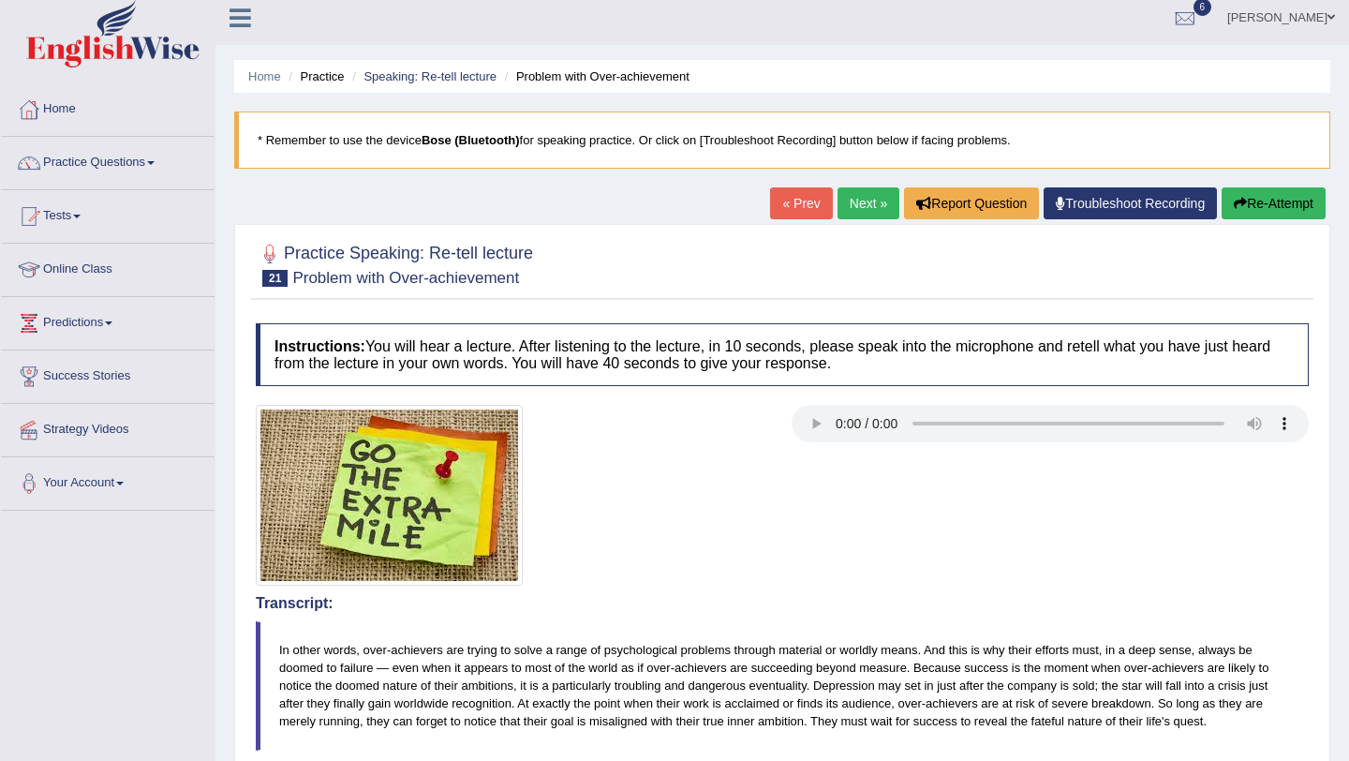
scroll to position [11, 0]
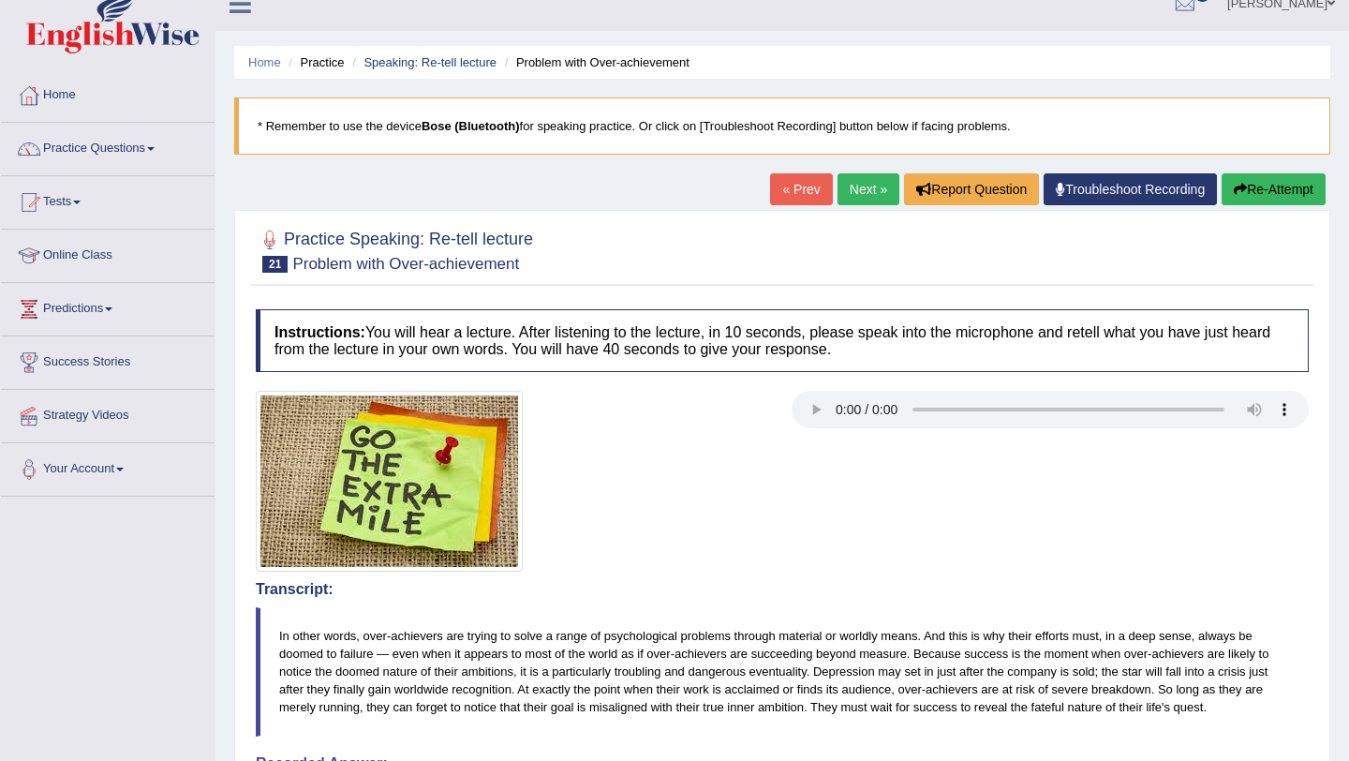
click at [1266, 197] on button "Re-Attempt" at bounding box center [1274, 189] width 104 height 32
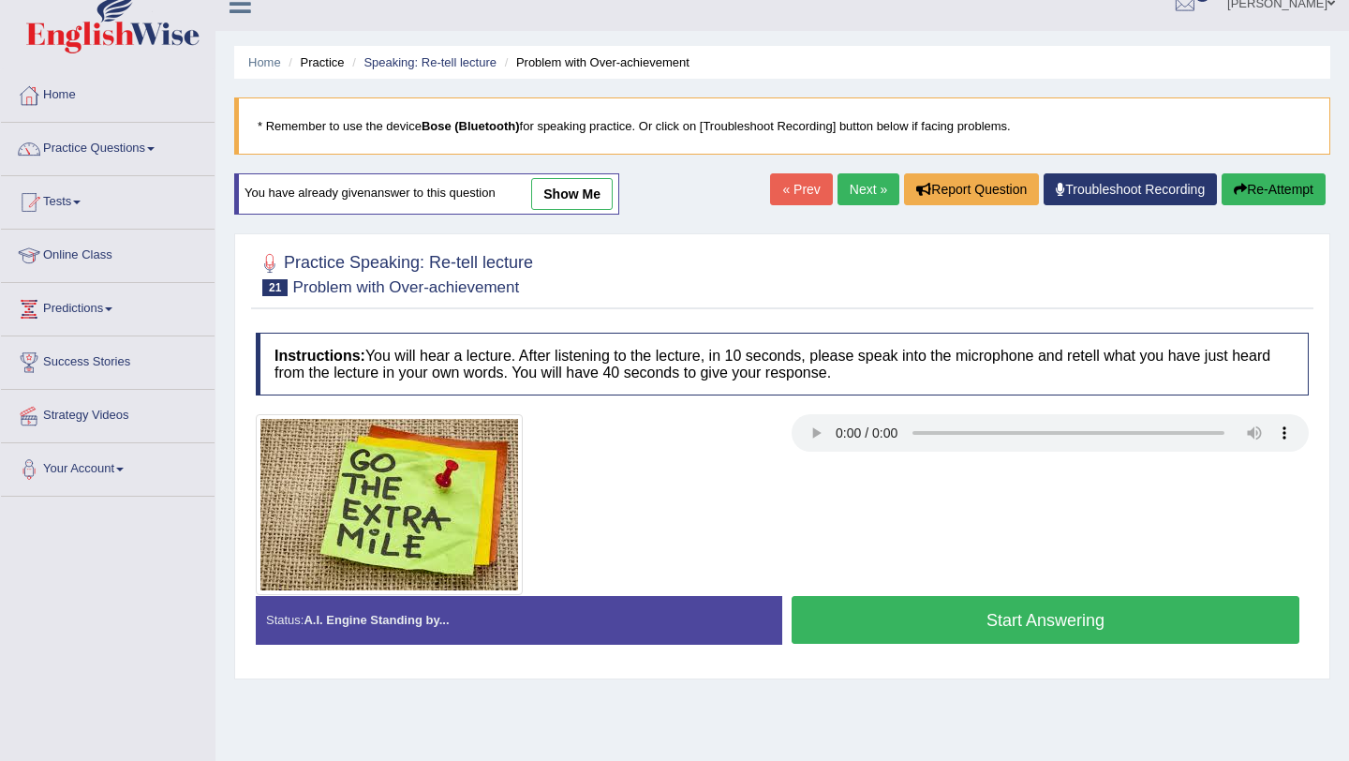
click at [839, 607] on button "Start Answering" at bounding box center [1046, 620] width 508 height 48
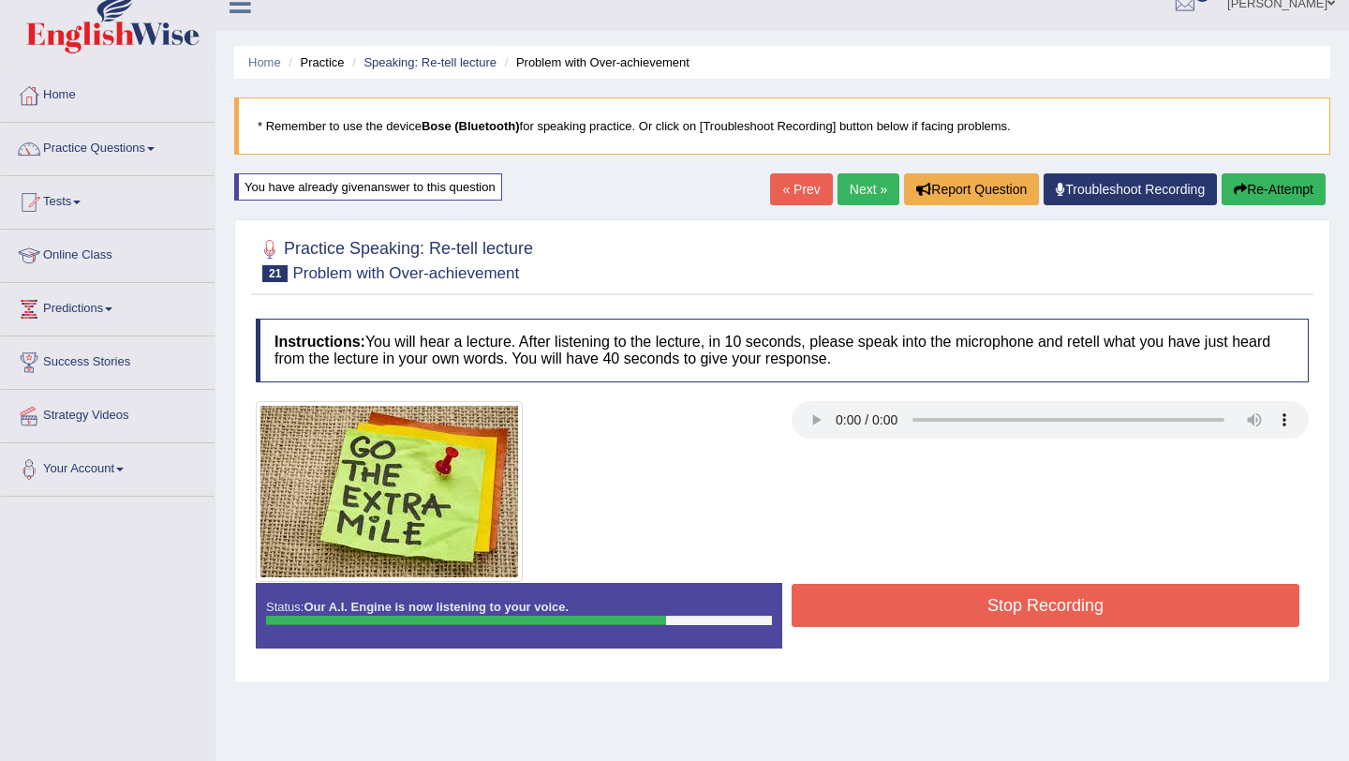
click at [839, 607] on button "Stop Recording" at bounding box center [1046, 605] width 508 height 43
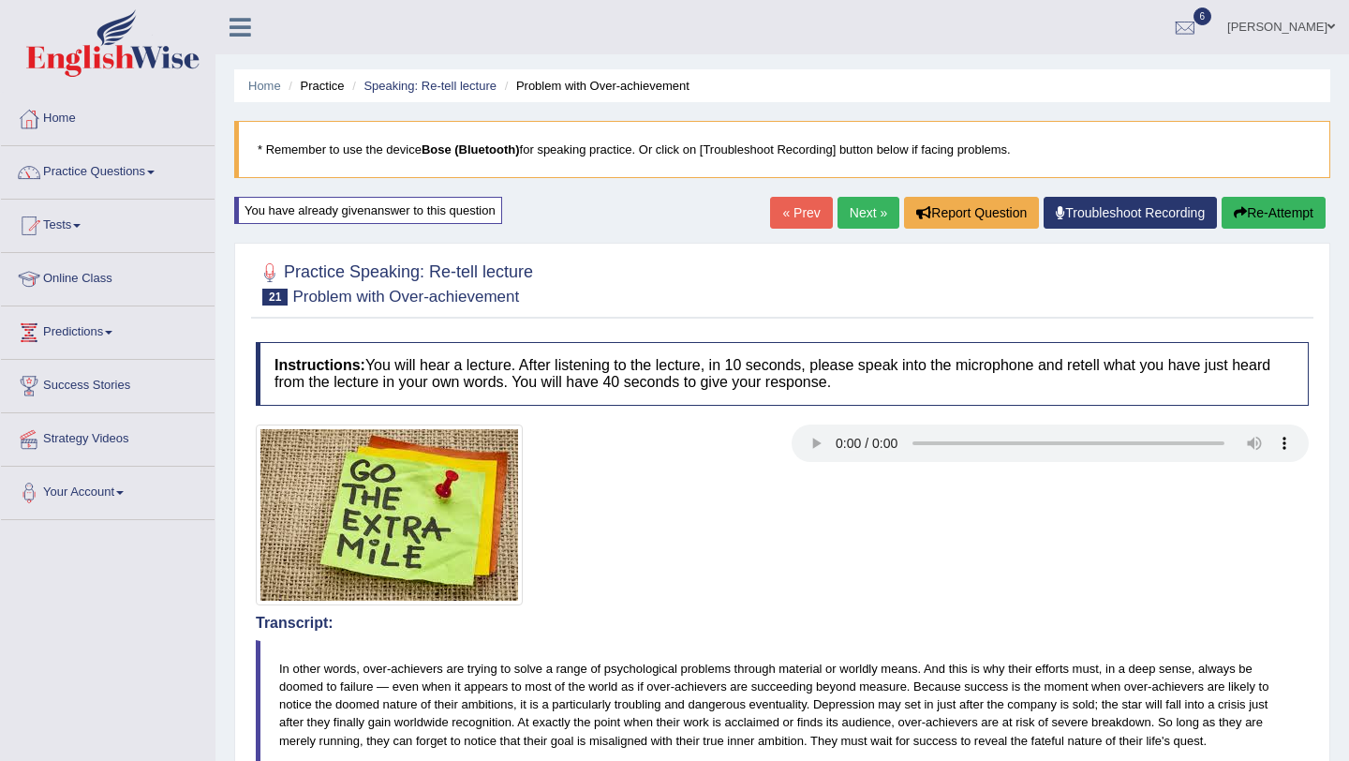
click at [869, 221] on link "Next »" at bounding box center [869, 213] width 62 height 32
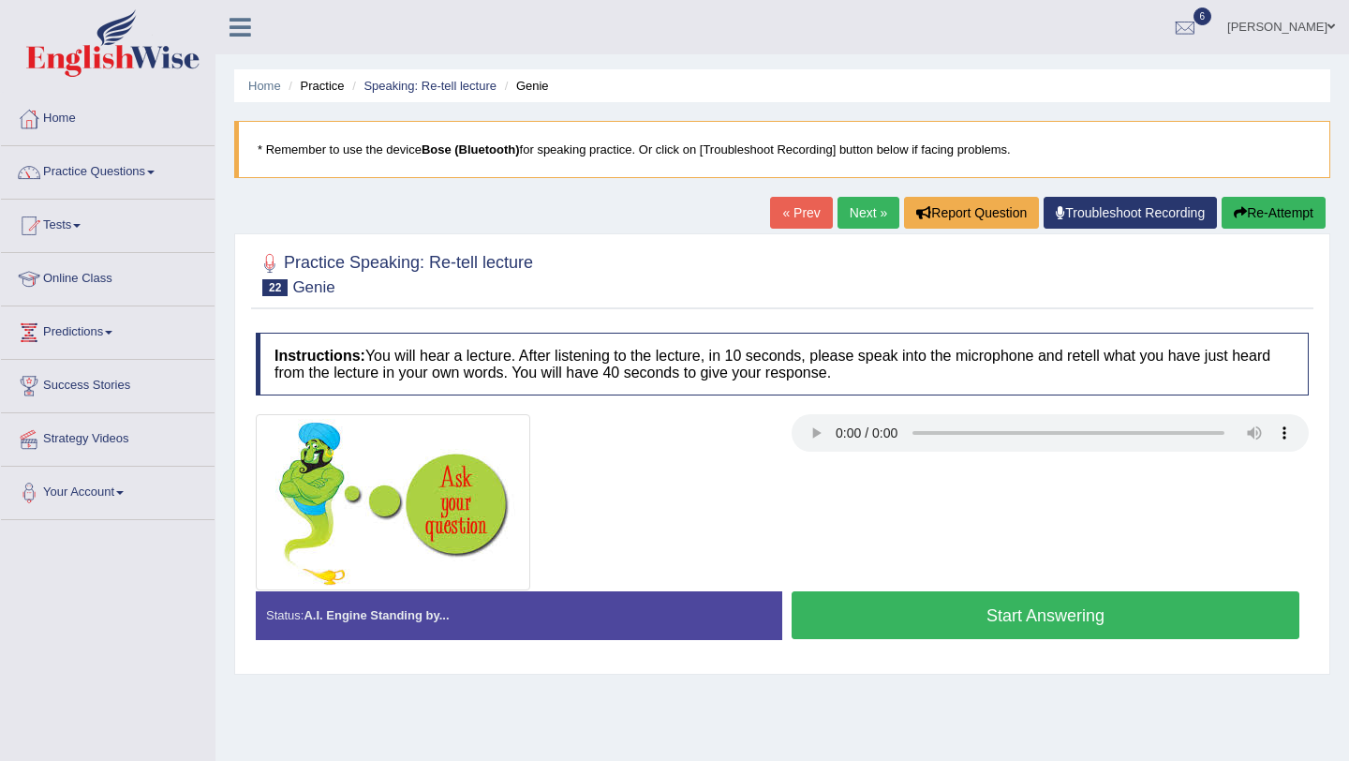
click at [812, 624] on button "Start Answering" at bounding box center [1046, 615] width 508 height 48
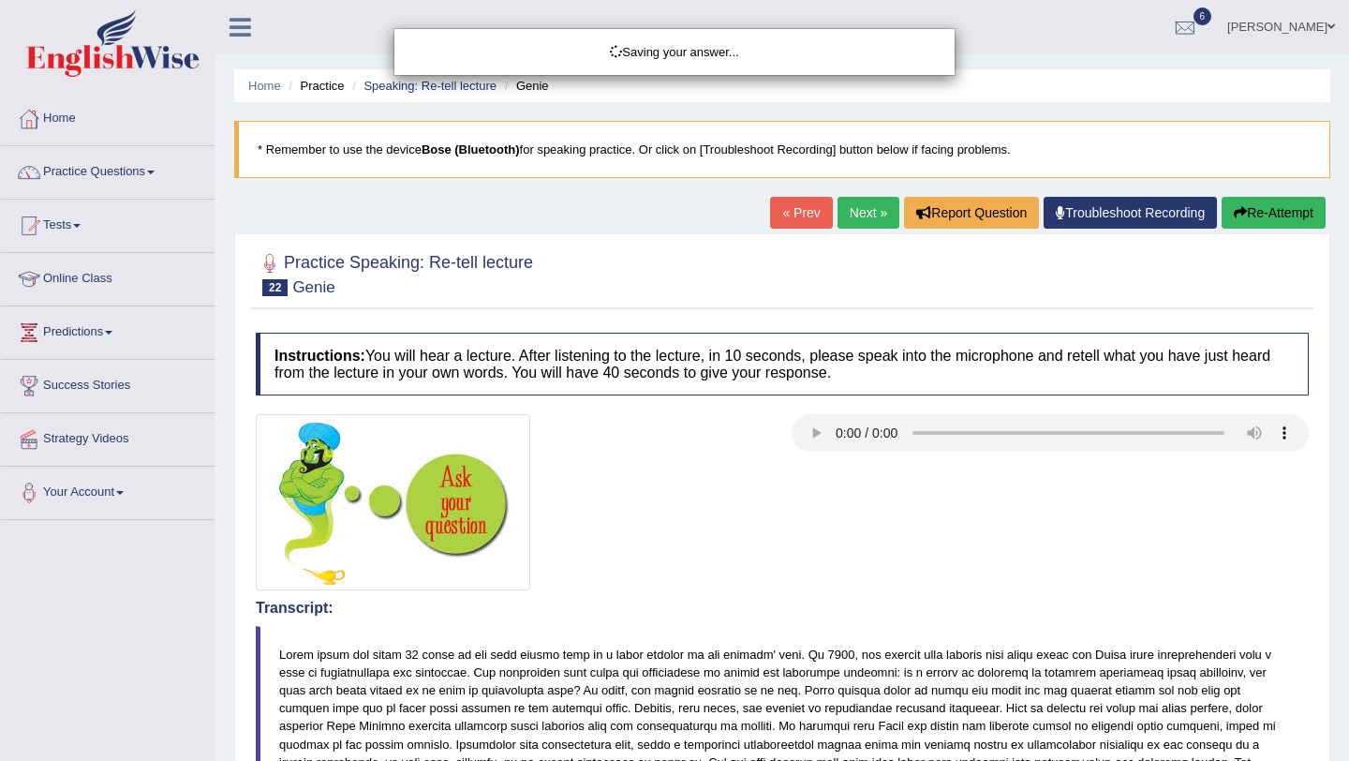
click at [627, 657] on div "Saving your answer..." at bounding box center [674, 380] width 1349 height 761
click at [626, 655] on div "Comparing text to speech..." at bounding box center [674, 380] width 1349 height 761
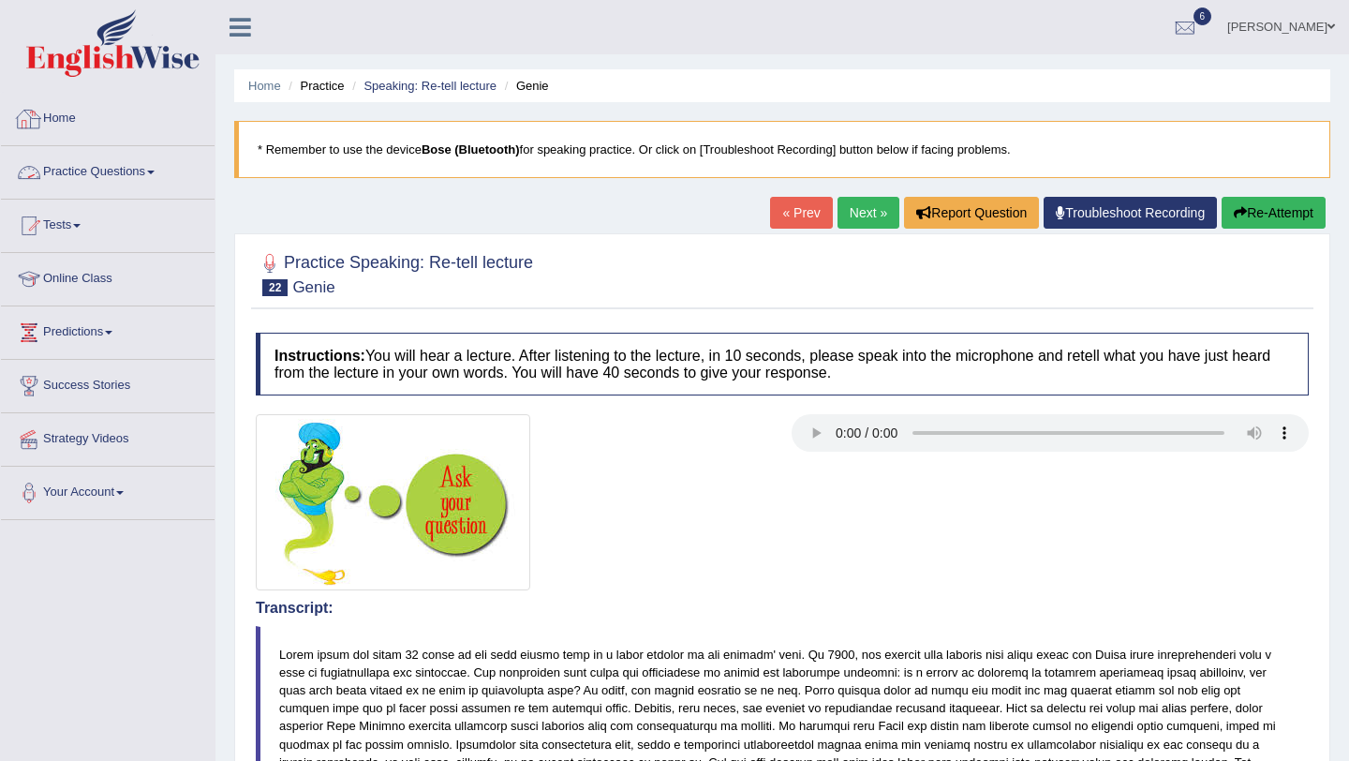
click at [121, 178] on link "Practice Questions" at bounding box center [108, 169] width 214 height 47
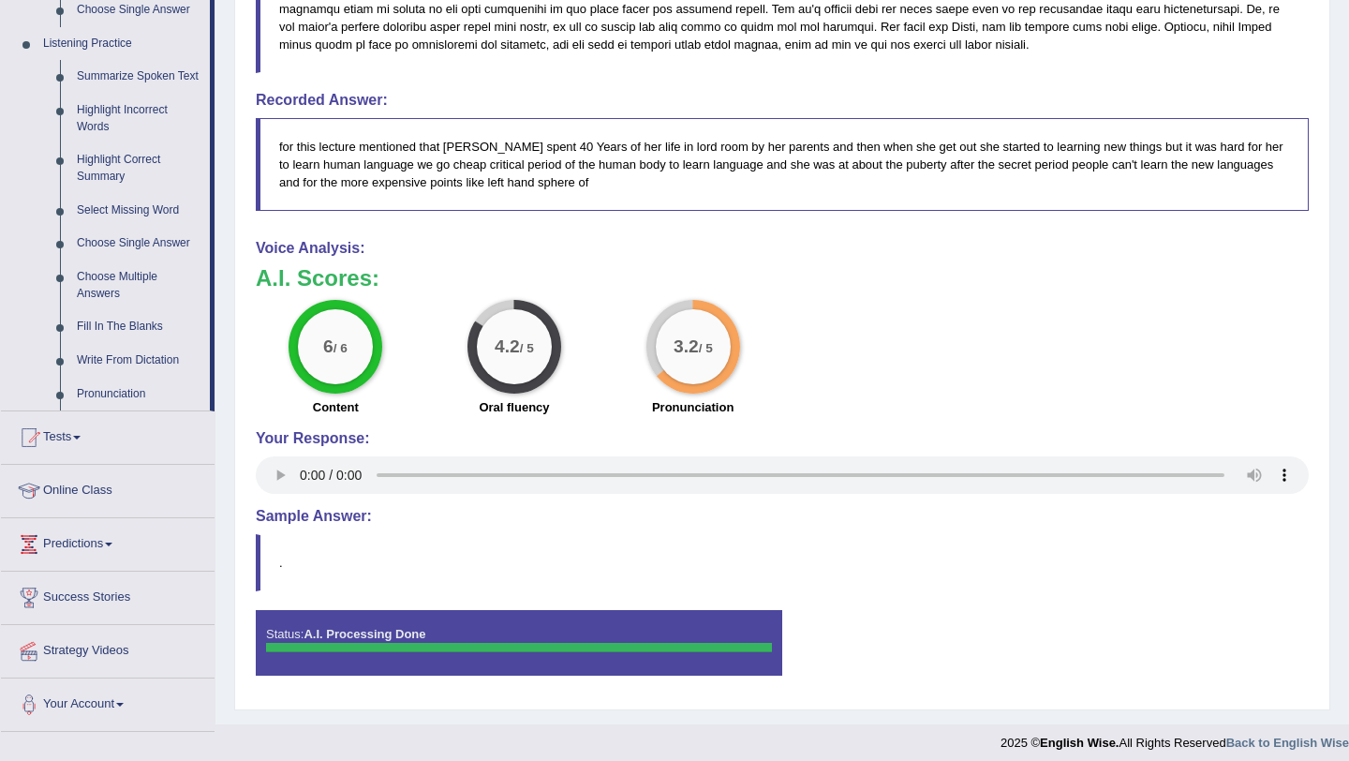
scroll to position [799, 0]
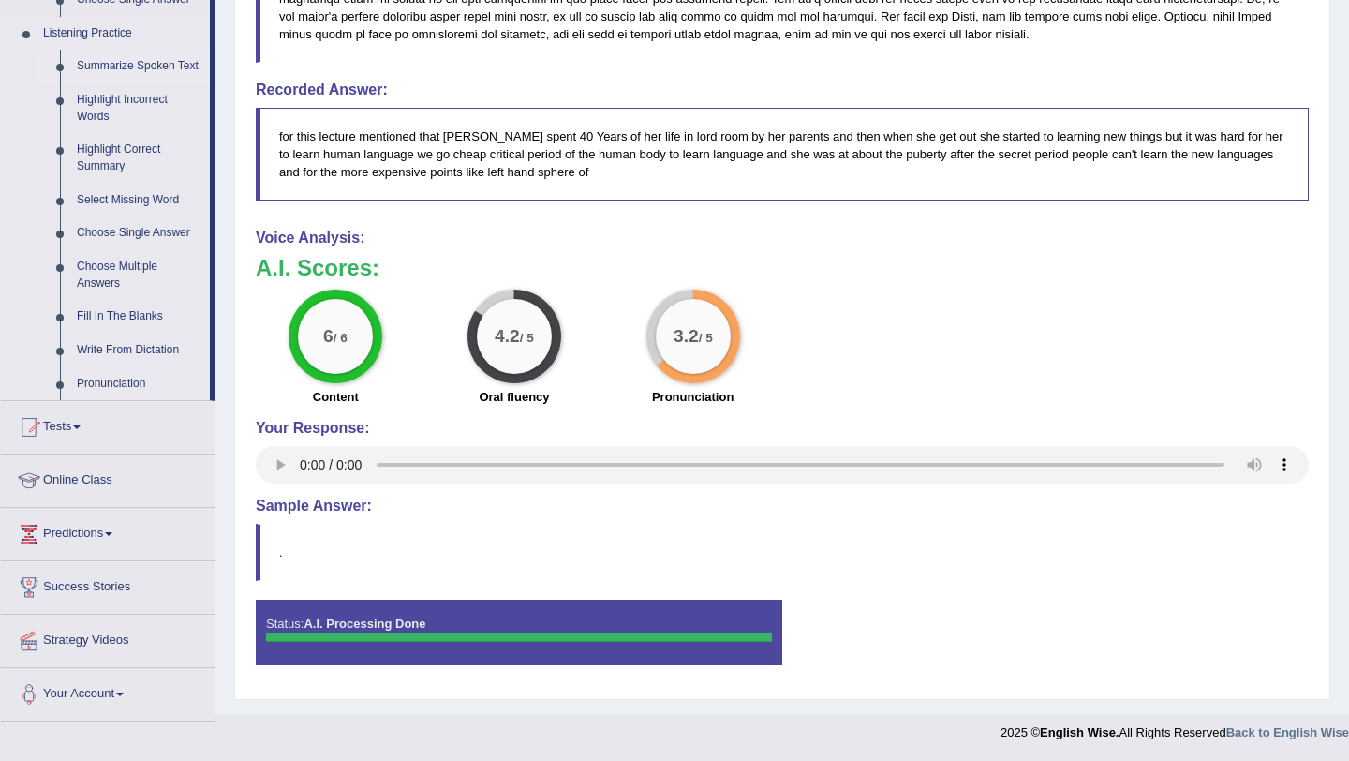
click at [87, 83] on link "Summarize Spoken Text" at bounding box center [139, 67] width 142 height 34
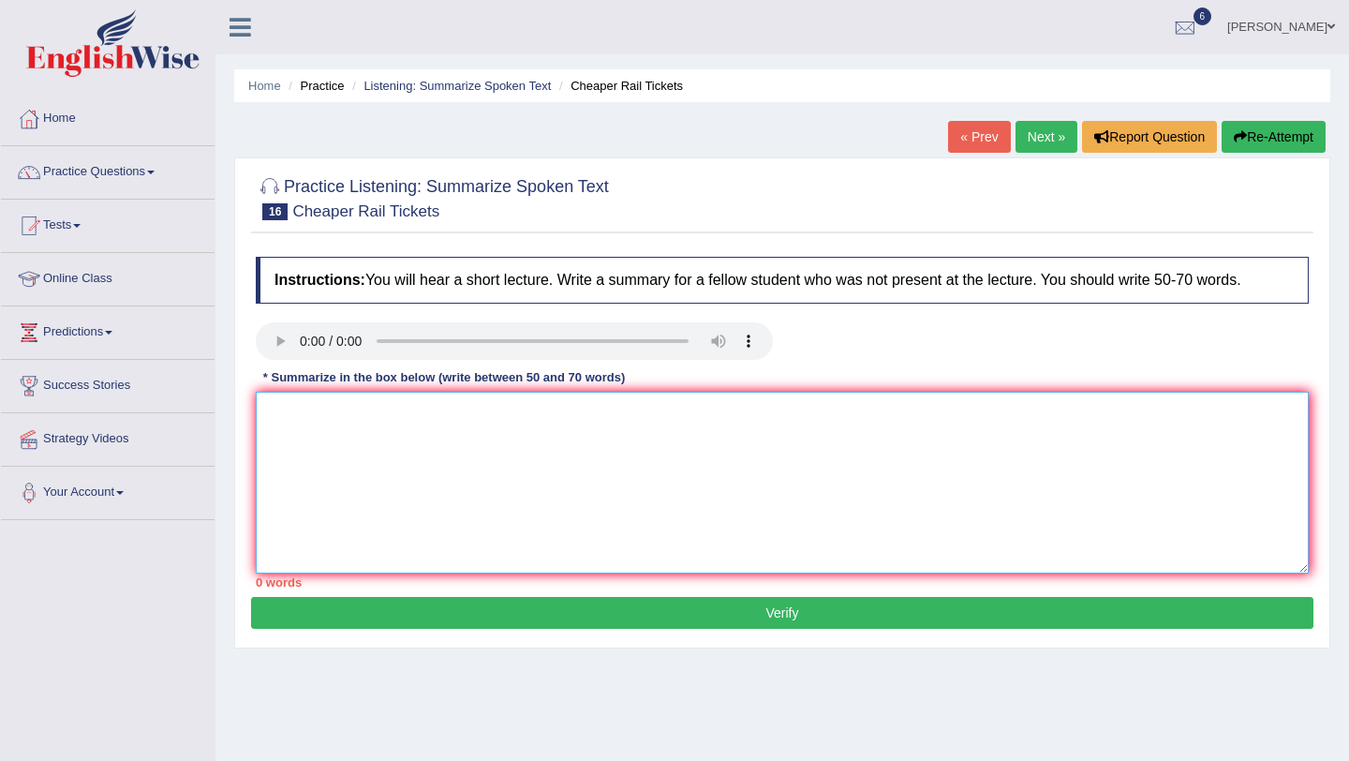
click at [288, 405] on textarea at bounding box center [782, 483] width 1053 height 182
type textarea "t"
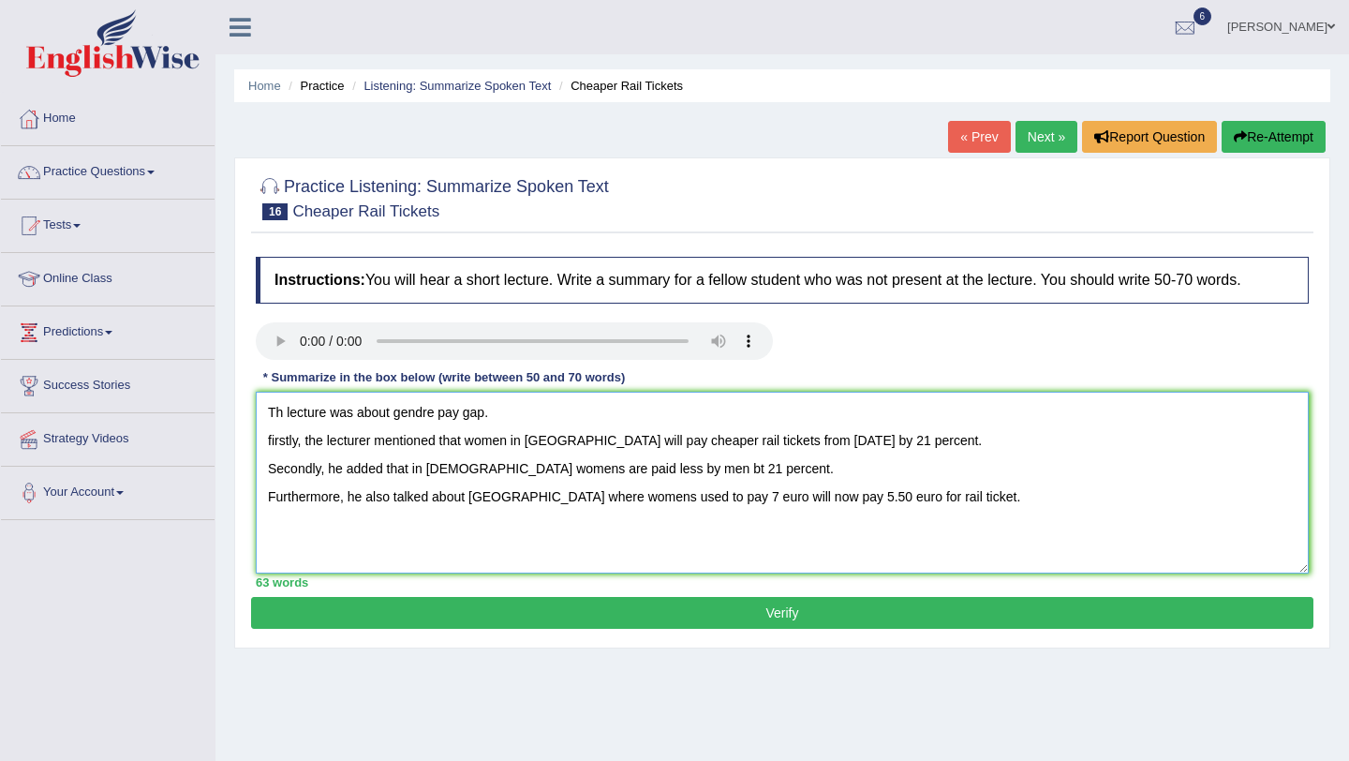
type textarea "Th lecture was about gendre pay gap. firstly, the lecturer mentioned that women…"
click at [541, 604] on button "Verify" at bounding box center [782, 613] width 1063 height 32
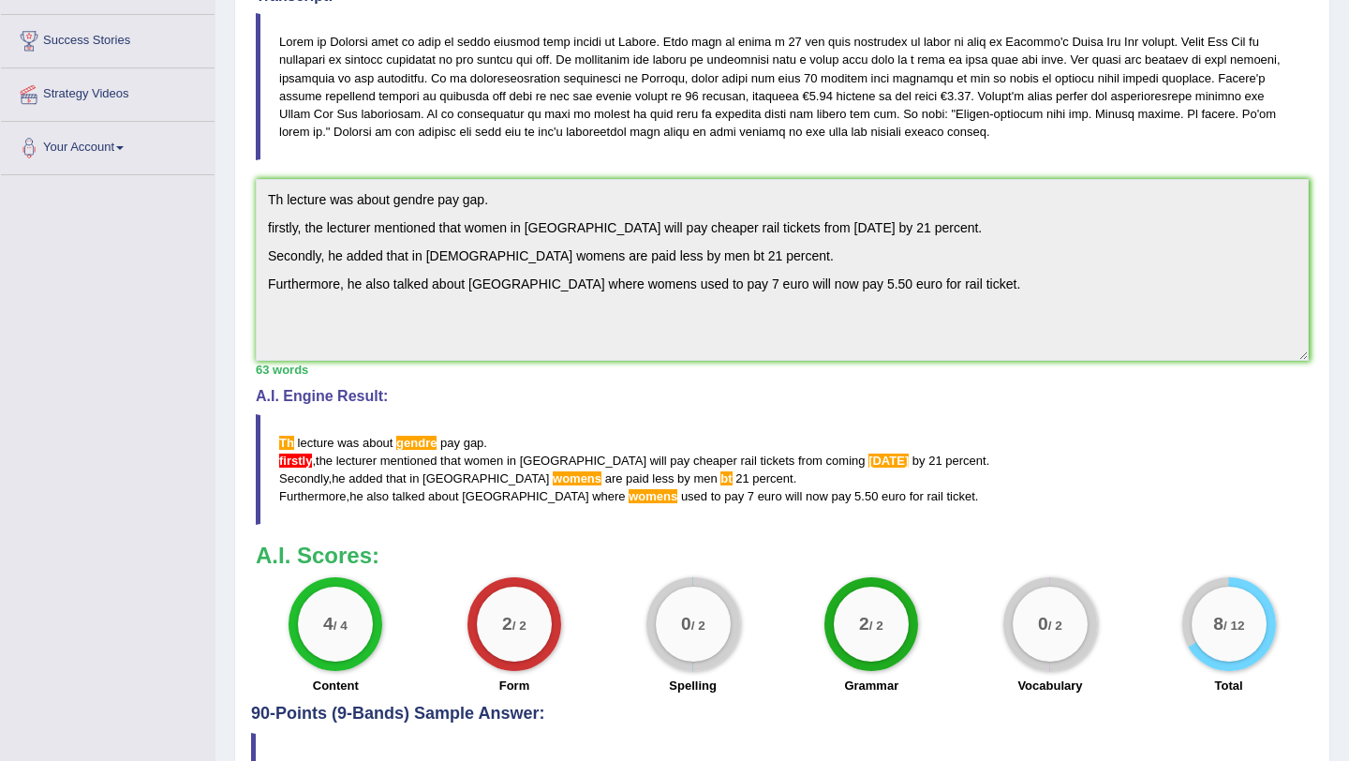
scroll to position [464, 0]
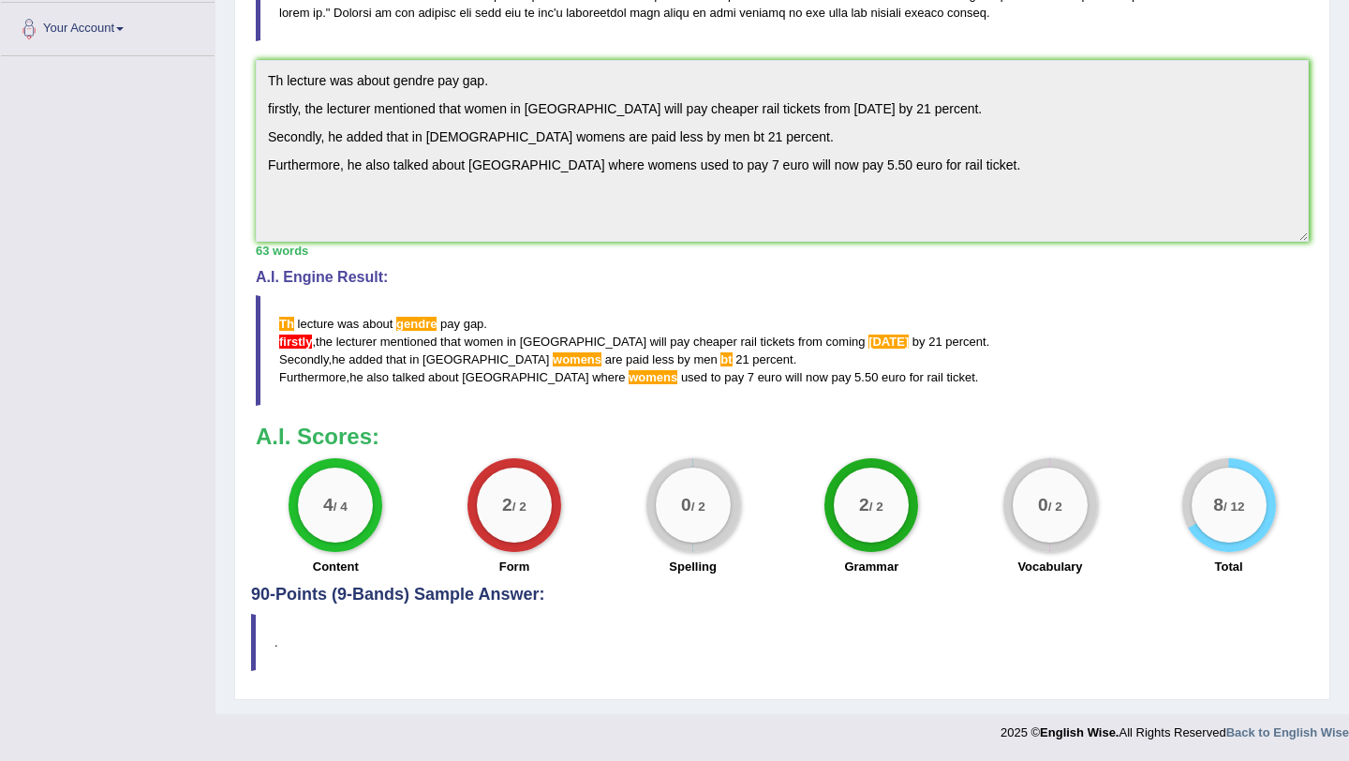
drag, startPoint x: 279, startPoint y: 320, endPoint x: 317, endPoint y: 335, distance: 40.4
click at [317, 335] on blockquote "Th lecture was about gendre pay gap . firstly , the lecturer mentioned that wom…" at bounding box center [782, 350] width 1053 height 111
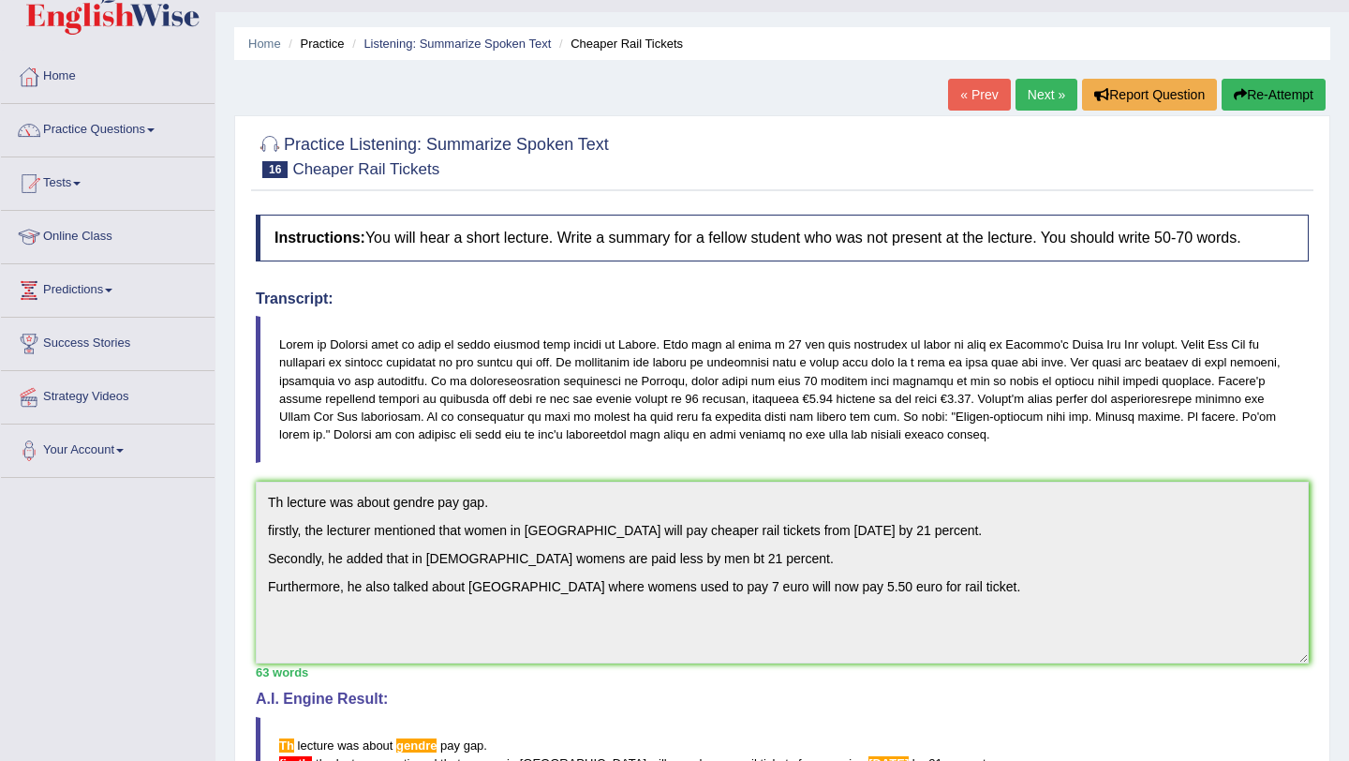
scroll to position [0, 0]
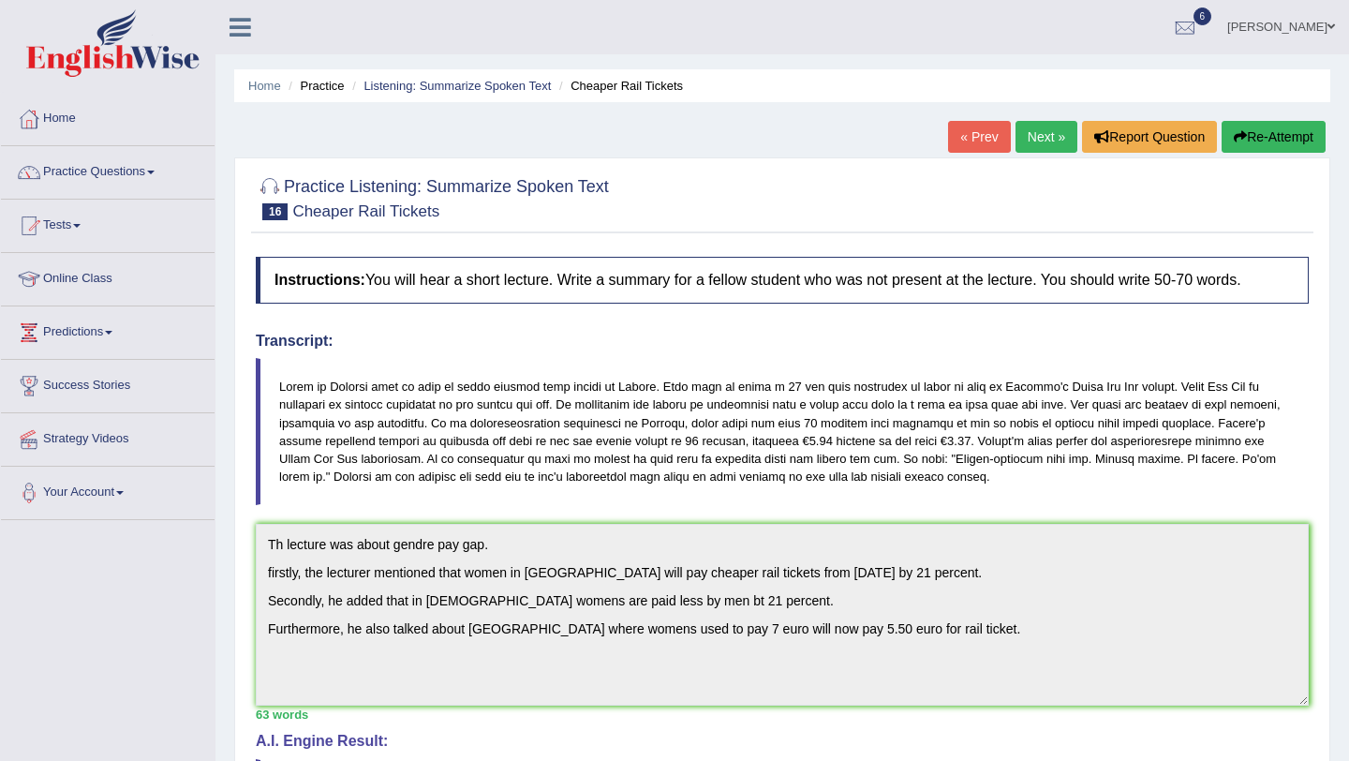
click at [1295, 146] on button "Re-Attempt" at bounding box center [1274, 137] width 104 height 32
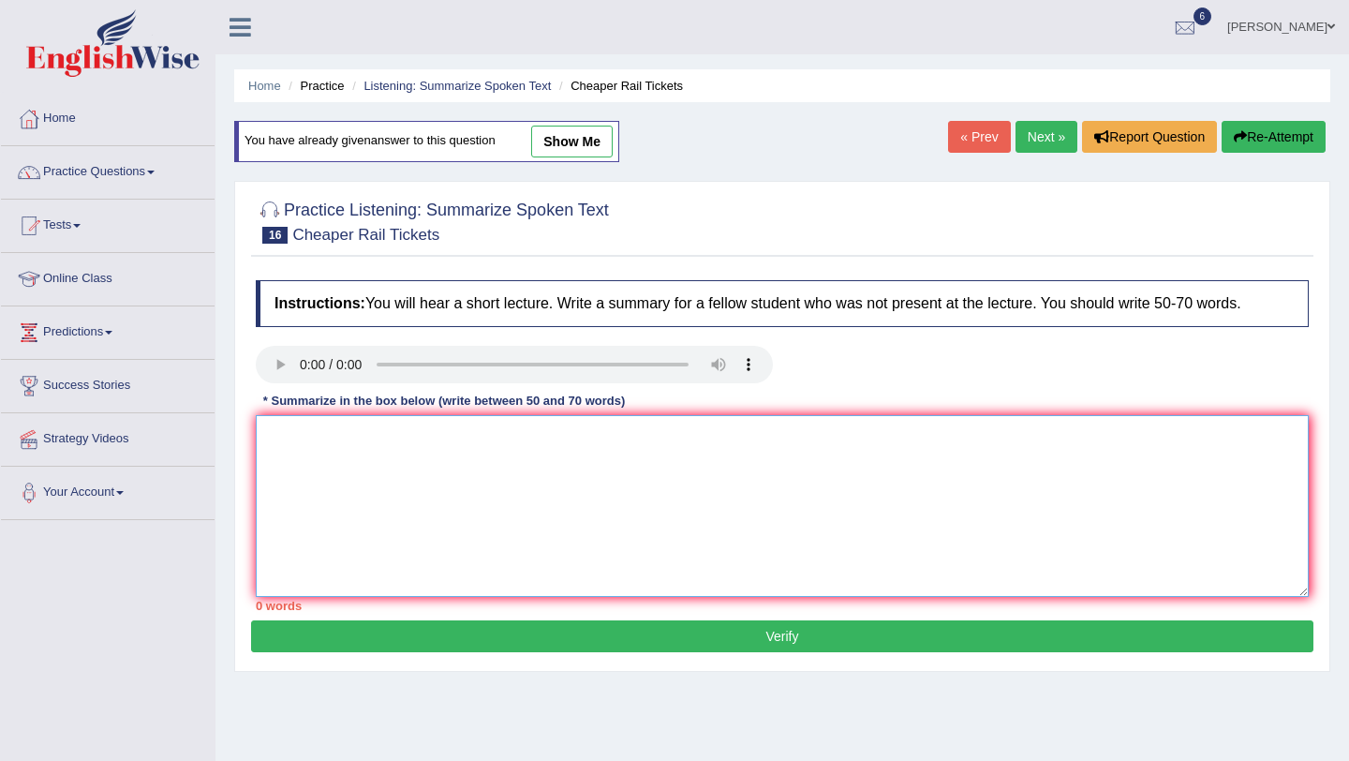
click at [322, 460] on textarea at bounding box center [782, 506] width 1053 height 182
paste textarea "Th lecture was about gendre pay gap. firstly, the lecturer mentioned that women…"
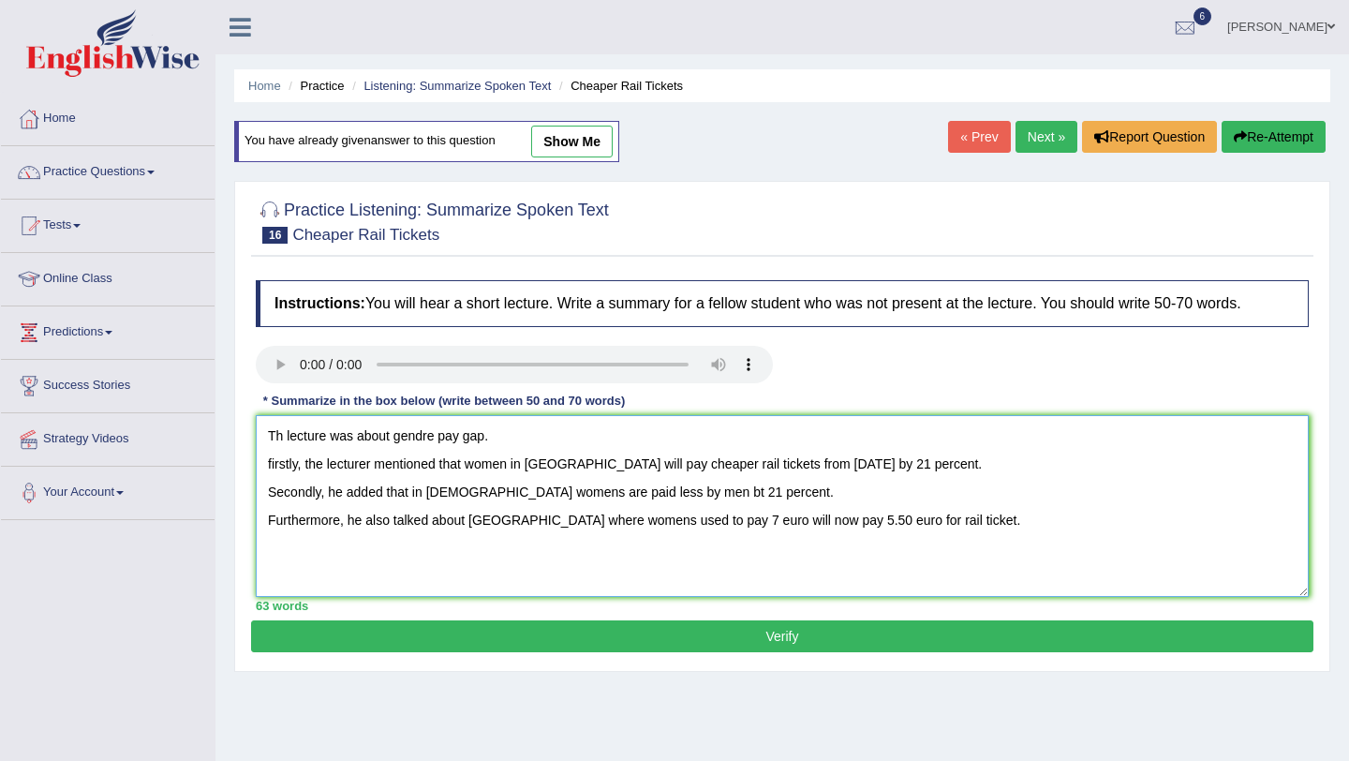
drag, startPoint x: 282, startPoint y: 436, endPoint x: 341, endPoint y: 435, distance: 59.0
click at [295, 436] on textarea "Th lecture was about gendre pay gap. firstly, the lecturer mentioned that women…" at bounding box center [782, 506] width 1053 height 182
click at [252, 464] on div "Instructions: You will hear a short lecture. Write a summary for a fellow stude…" at bounding box center [782, 446] width 1063 height 350
drag, startPoint x: 281, startPoint y: 445, endPoint x: 317, endPoint y: 447, distance: 35.7
click at [283, 445] on textarea "Th lecture was about gendre pay gap. firstly, the lecturer mentioned that women…" at bounding box center [782, 506] width 1053 height 182
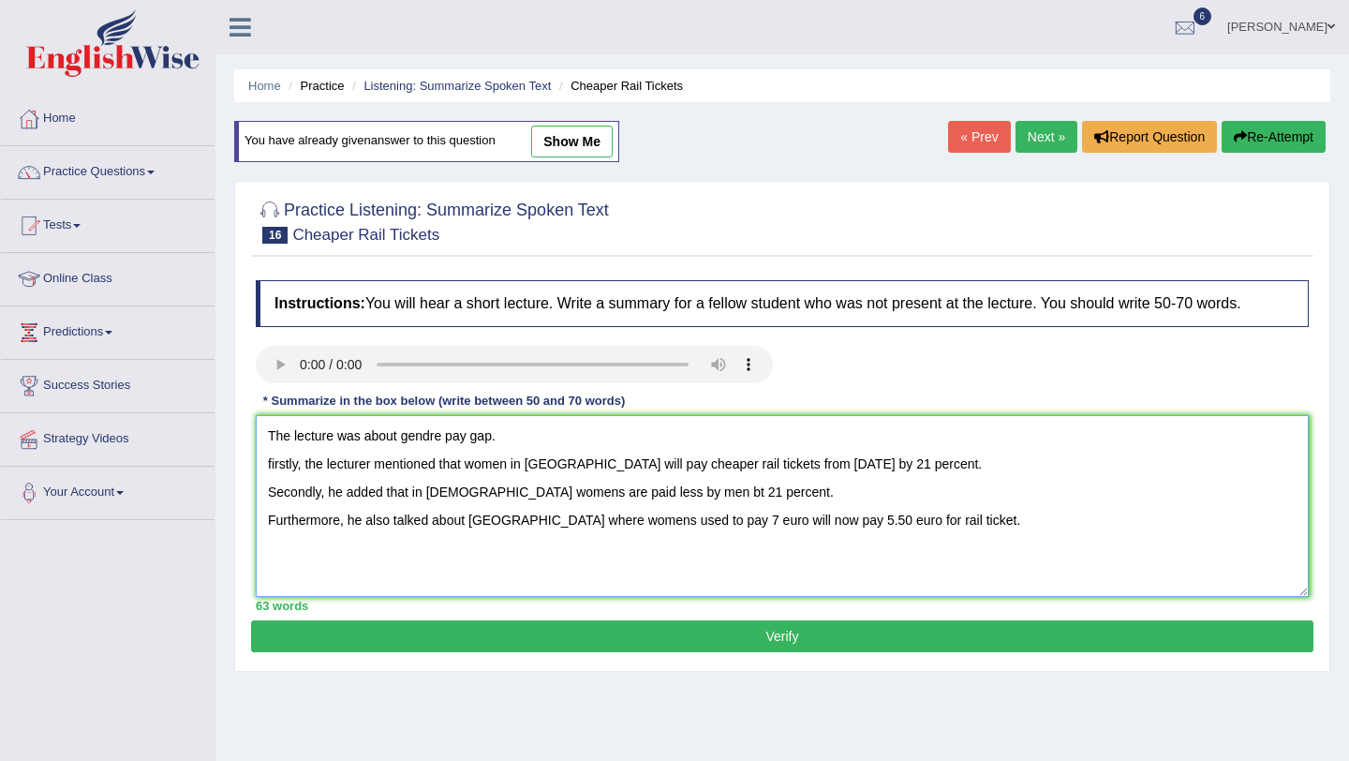
drag, startPoint x: 274, startPoint y: 465, endPoint x: 417, endPoint y: 468, distance: 143.4
click at [315, 465] on textarea "The lecture was about gendre pay gap. firstly, the lecturer mentioned that wome…" at bounding box center [782, 506] width 1053 height 182
drag, startPoint x: 228, startPoint y: 498, endPoint x: 254, endPoint y: 482, distance: 30.7
click at [234, 496] on div "Home Practice Listening: Summarize Spoken Text Cheaper Rail Tickets You have al…" at bounding box center [783, 468] width 1134 height 937
drag, startPoint x: 271, startPoint y: 462, endPoint x: 394, endPoint y: 470, distance: 123.0
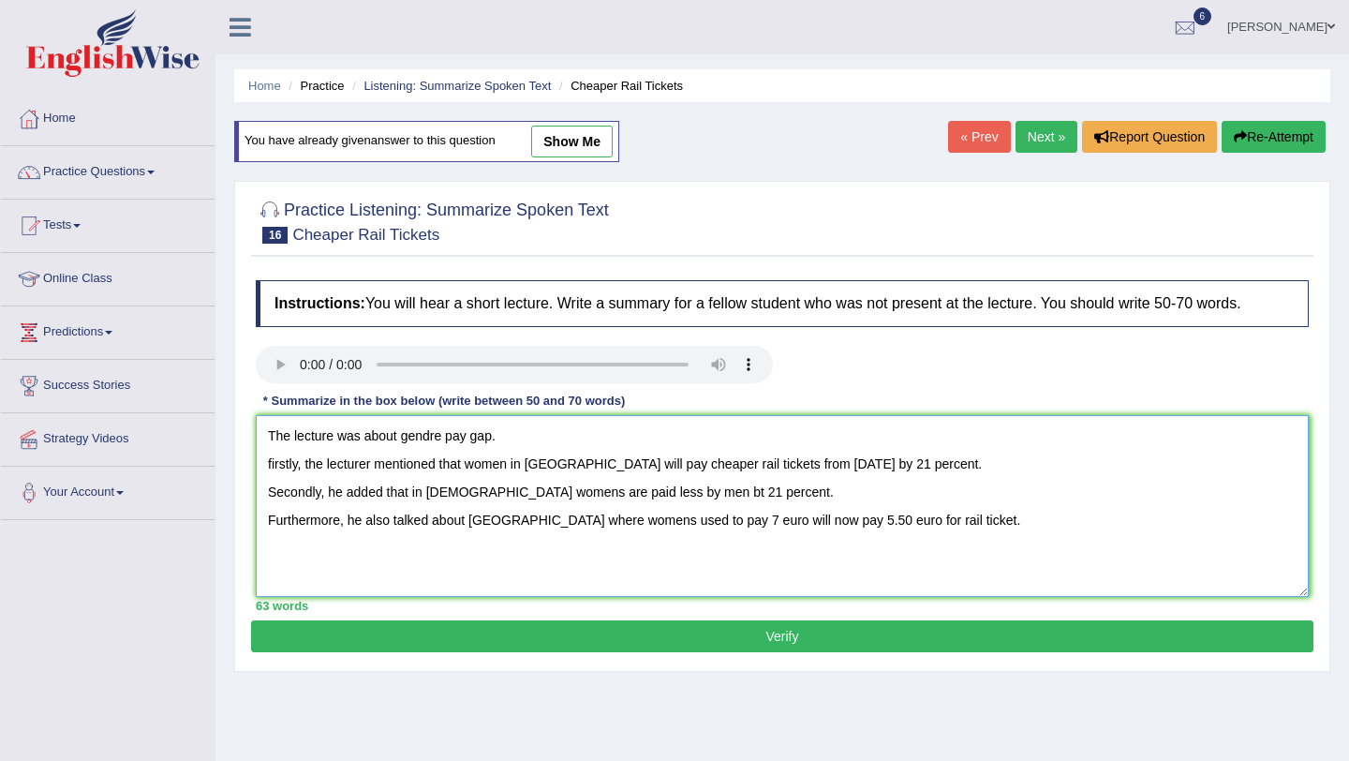
click at [271, 462] on textarea "The lecture was about gendre pay gap. firstly, the lecturer mentioned that wome…" at bounding box center [782, 506] width 1053 height 182
click at [515, 470] on textarea "The lecture was about gendre pay gap. Firstly, the lecturer mentioned that wome…" at bounding box center [782, 506] width 1053 height 182
click at [530, 492] on textarea "The lecture was about gendre pay gap. Firstly, the lecturer mentioned that wome…" at bounding box center [782, 506] width 1053 height 182
click at [535, 496] on textarea "The lecture was about gendre pay gap. Firstly, the lecturer mentioned that wome…" at bounding box center [782, 506] width 1053 height 182
click at [599, 523] on textarea "The lecture was about gendre pay gap. Firstly, the lecturer mentioned that wome…" at bounding box center [782, 506] width 1053 height 182
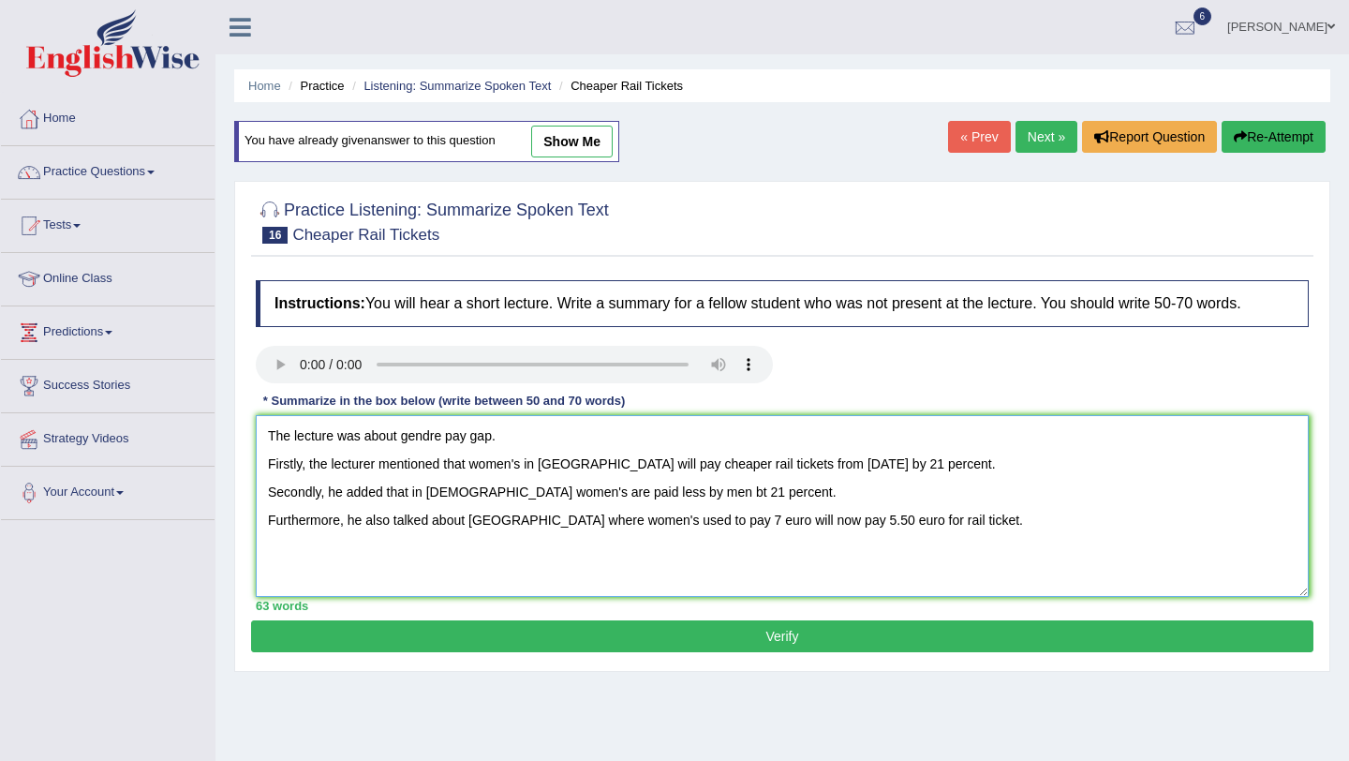
drag, startPoint x: 681, startPoint y: 493, endPoint x: 753, endPoint y: 499, distance: 71.5
click at [689, 495] on textarea "The lecture was about gendre pay gap. Firstly, the lecturer mentioned that wome…" at bounding box center [782, 506] width 1053 height 182
click at [677, 494] on textarea "The lecture was about gendre pay gap. Firstly, the lecturer mentioned that wome…" at bounding box center [782, 506] width 1053 height 182
type textarea "The lecture was about gendre pay gap. Firstly, the lecturer mentioned that wome…"
click at [617, 626] on button "Verify" at bounding box center [782, 636] width 1063 height 32
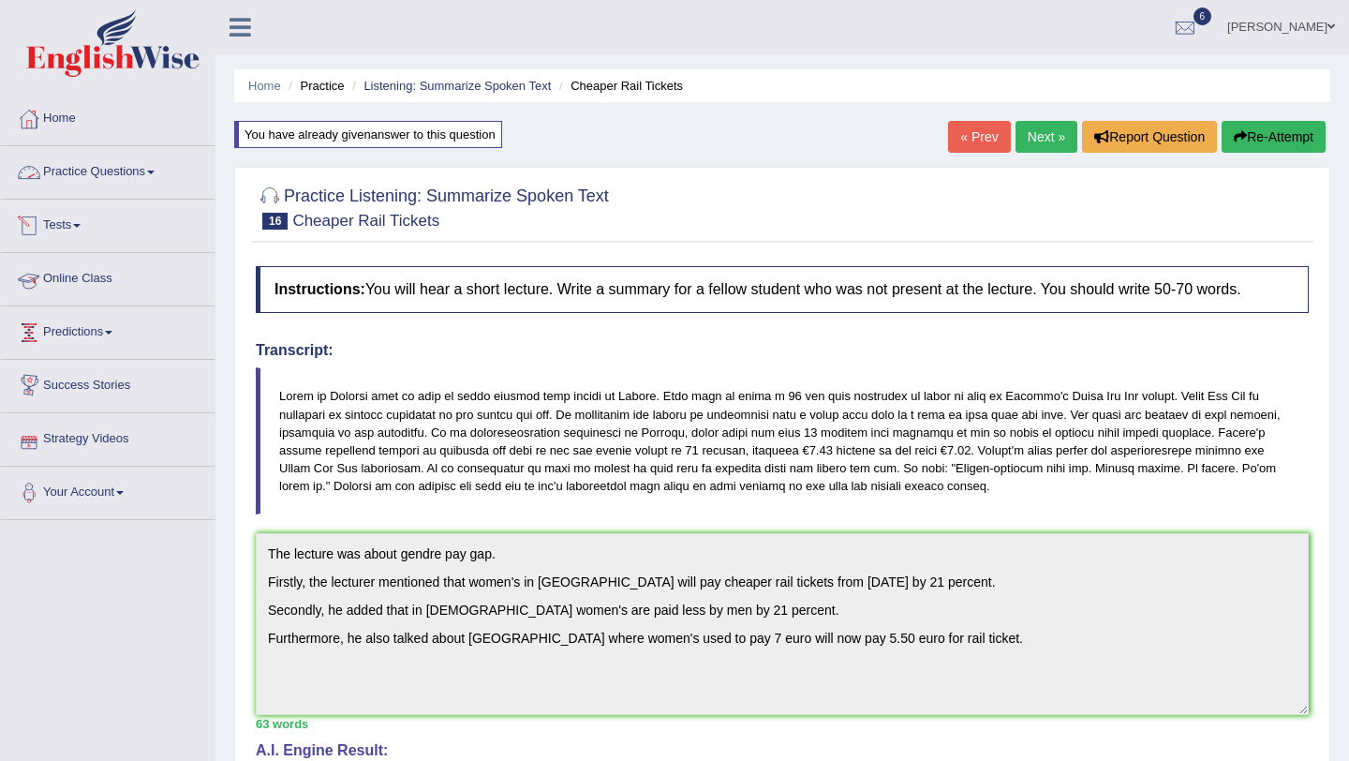
click at [109, 173] on link "Practice Questions" at bounding box center [108, 169] width 214 height 47
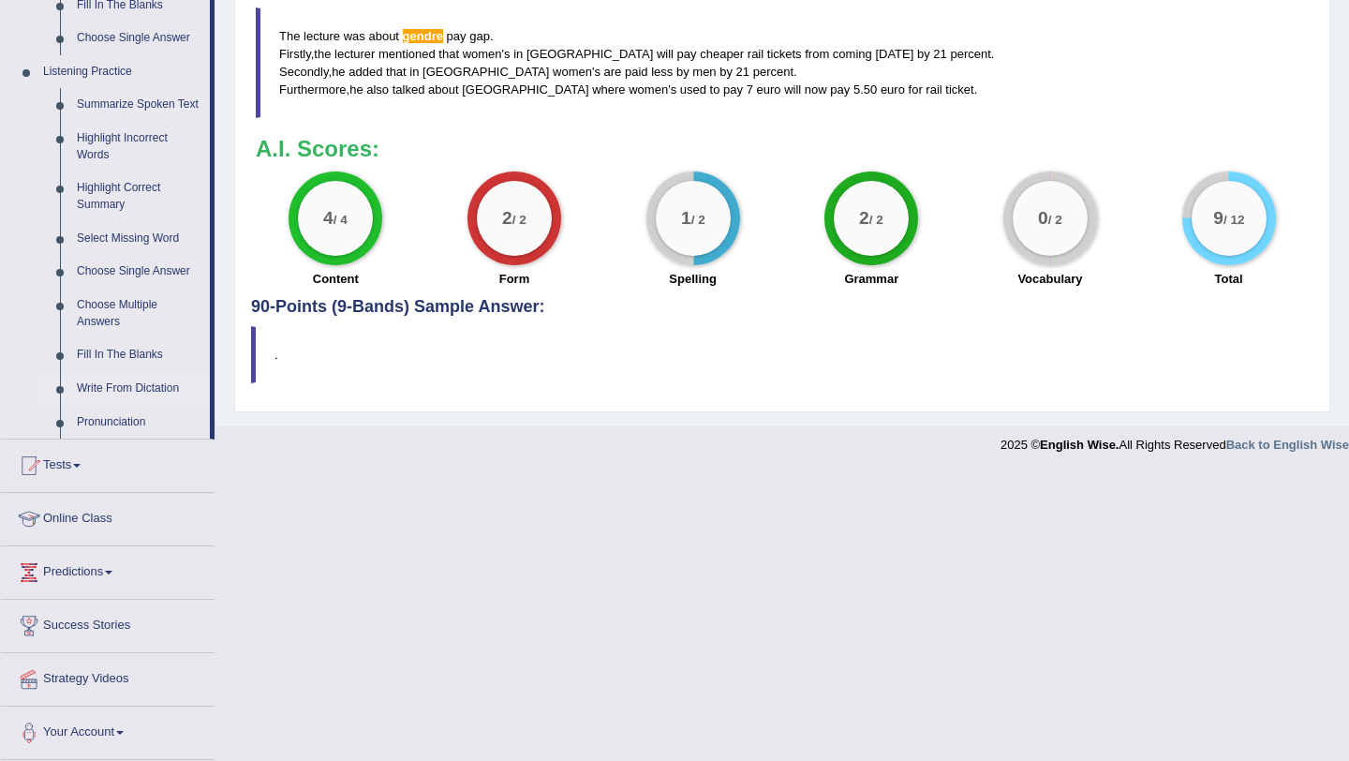
click at [123, 405] on link "Write From Dictation" at bounding box center [139, 389] width 142 height 34
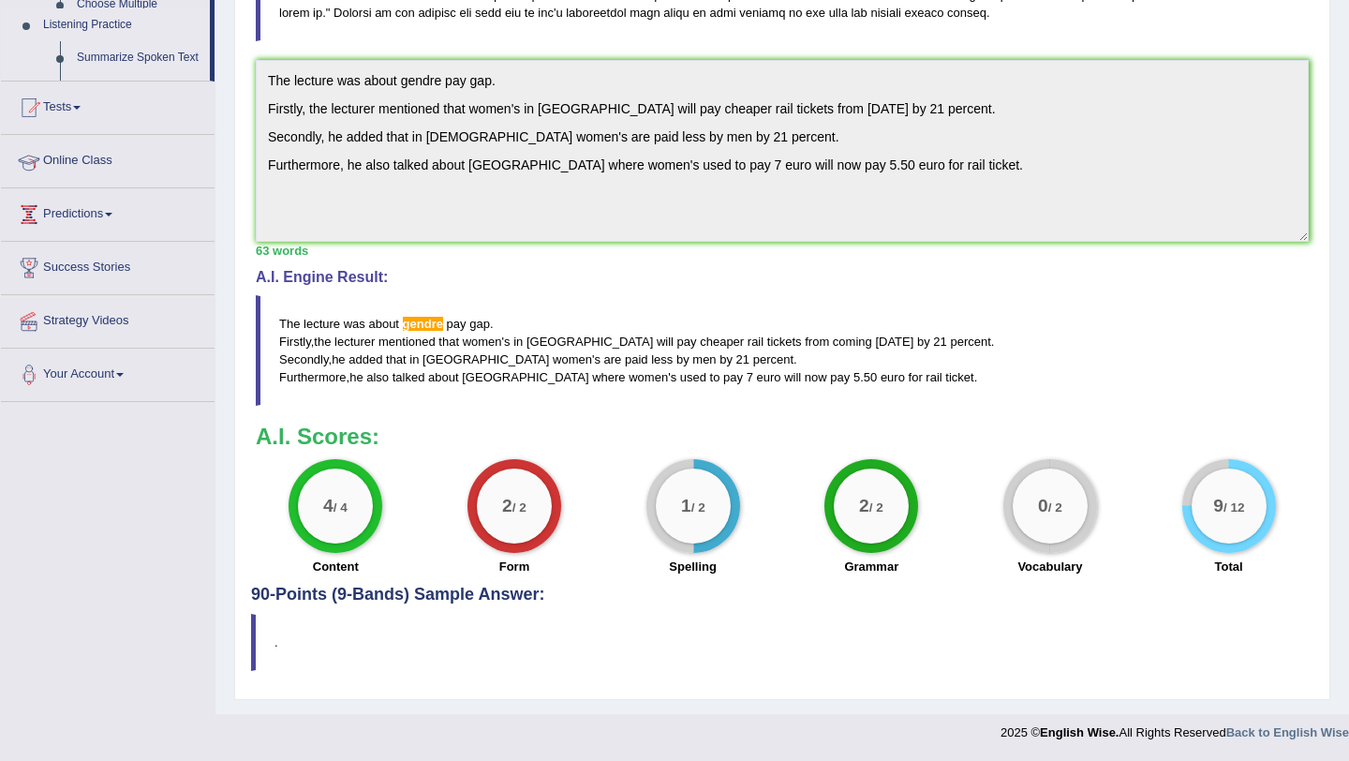
scroll to position [237, 0]
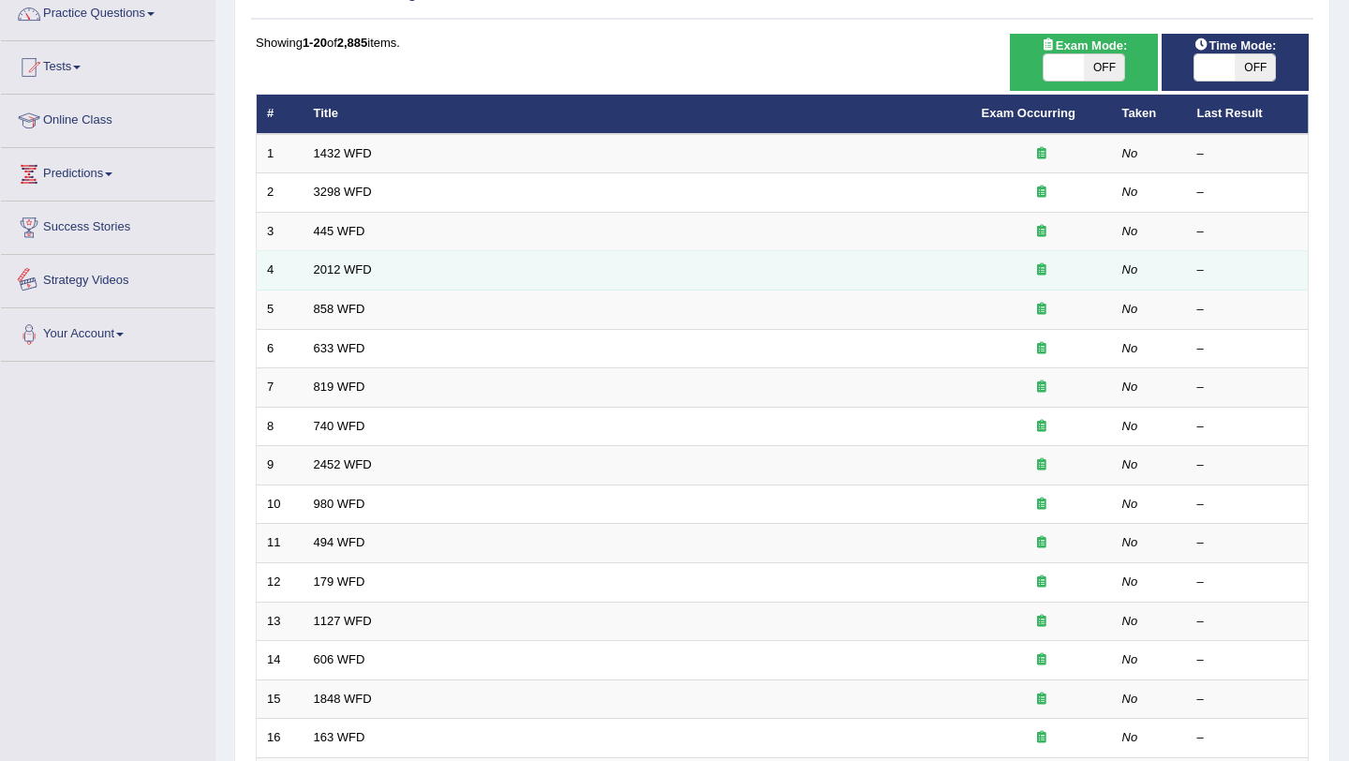
scroll to position [480, 0]
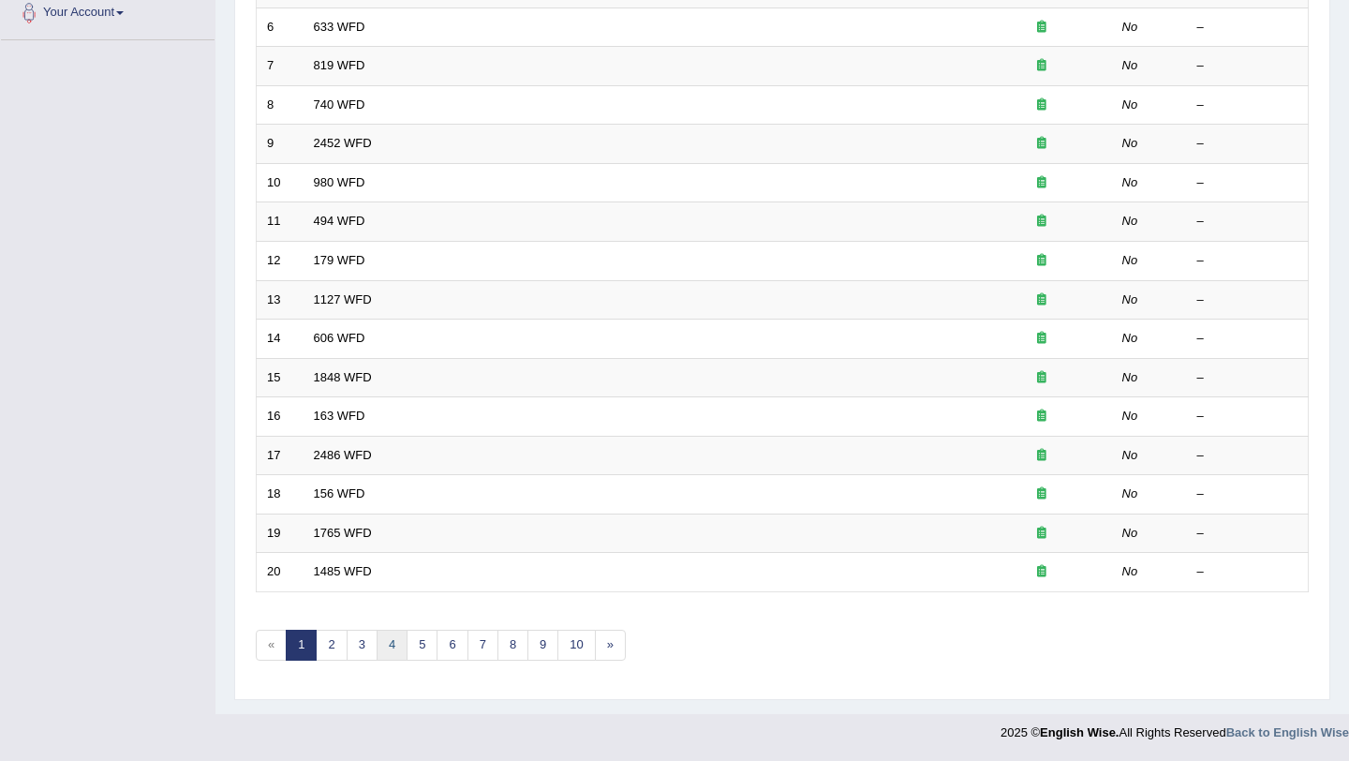
click at [383, 649] on link "4" at bounding box center [392, 645] width 31 height 31
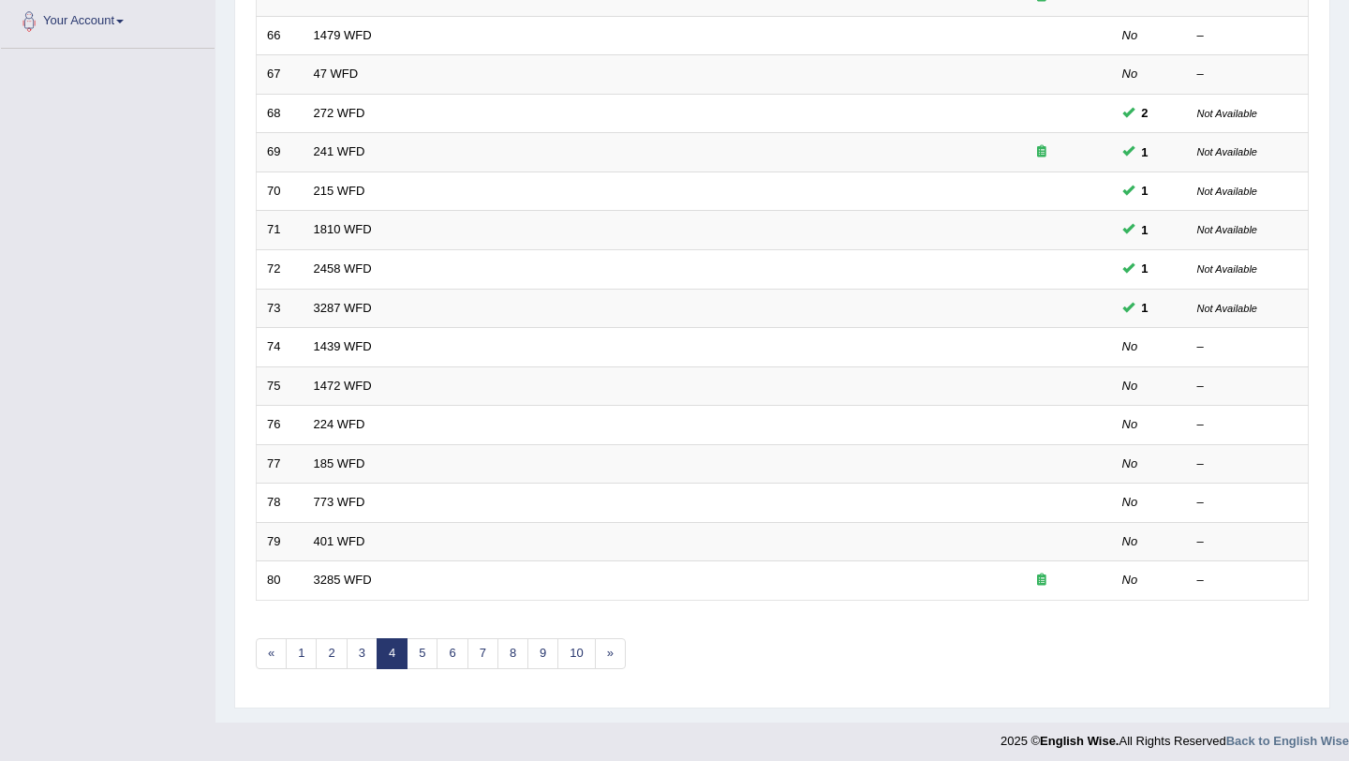
scroll to position [480, 0]
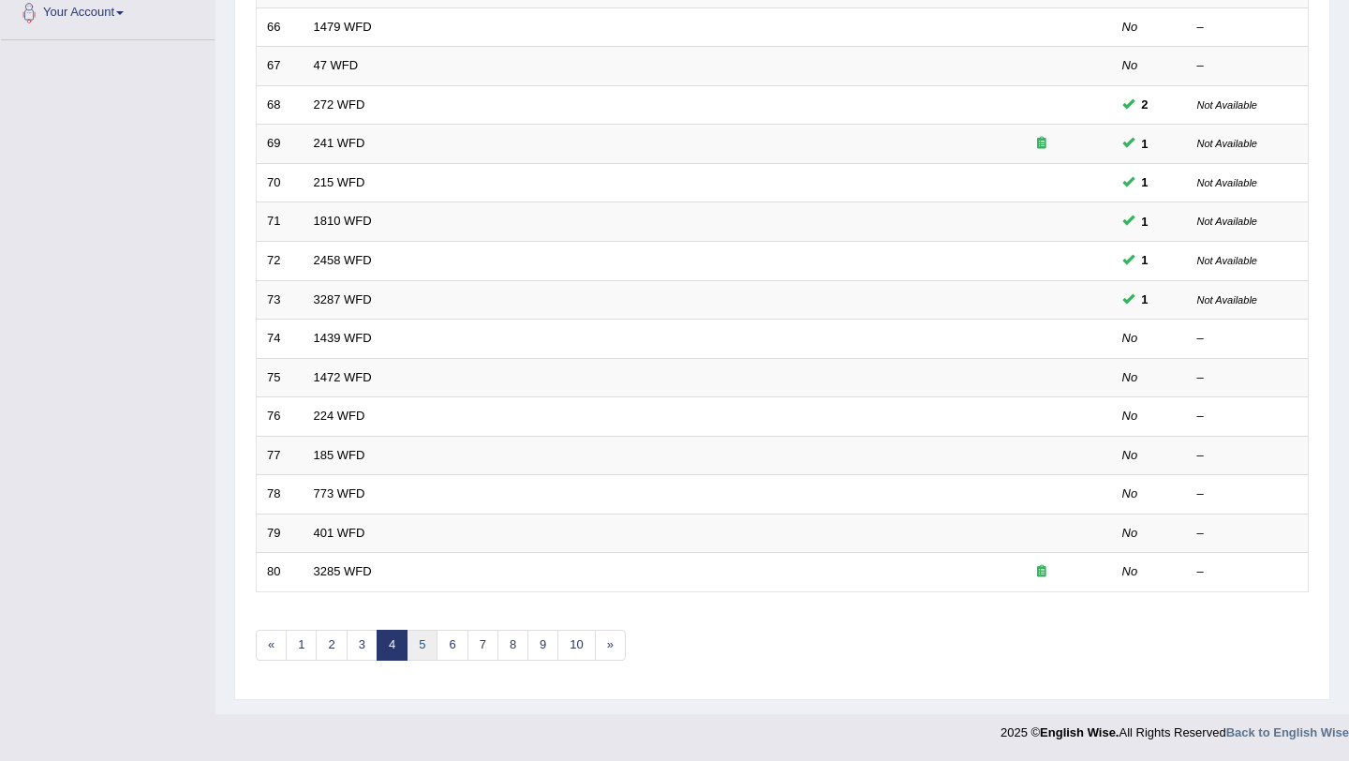
click at [425, 644] on link "5" at bounding box center [422, 645] width 31 height 31
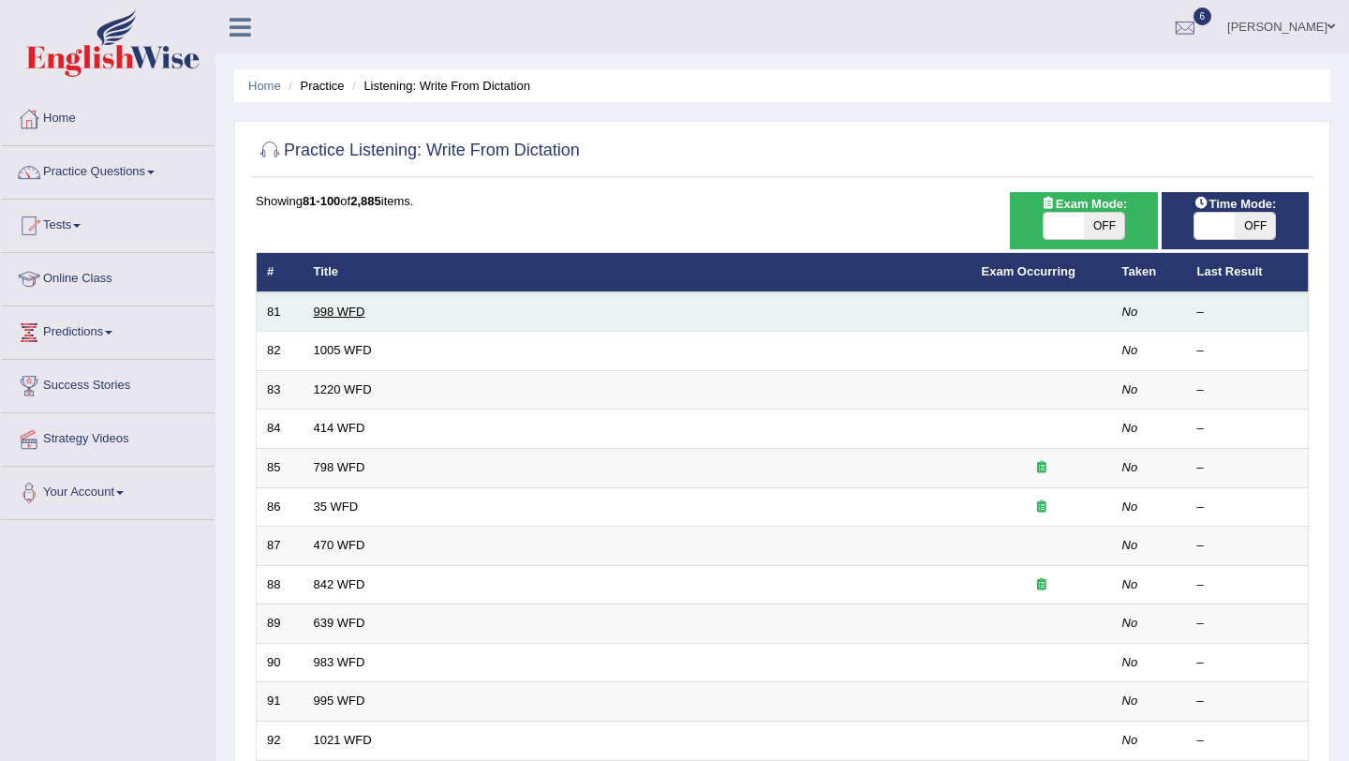
click at [336, 307] on link "998 WFD" at bounding box center [340, 312] width 52 height 14
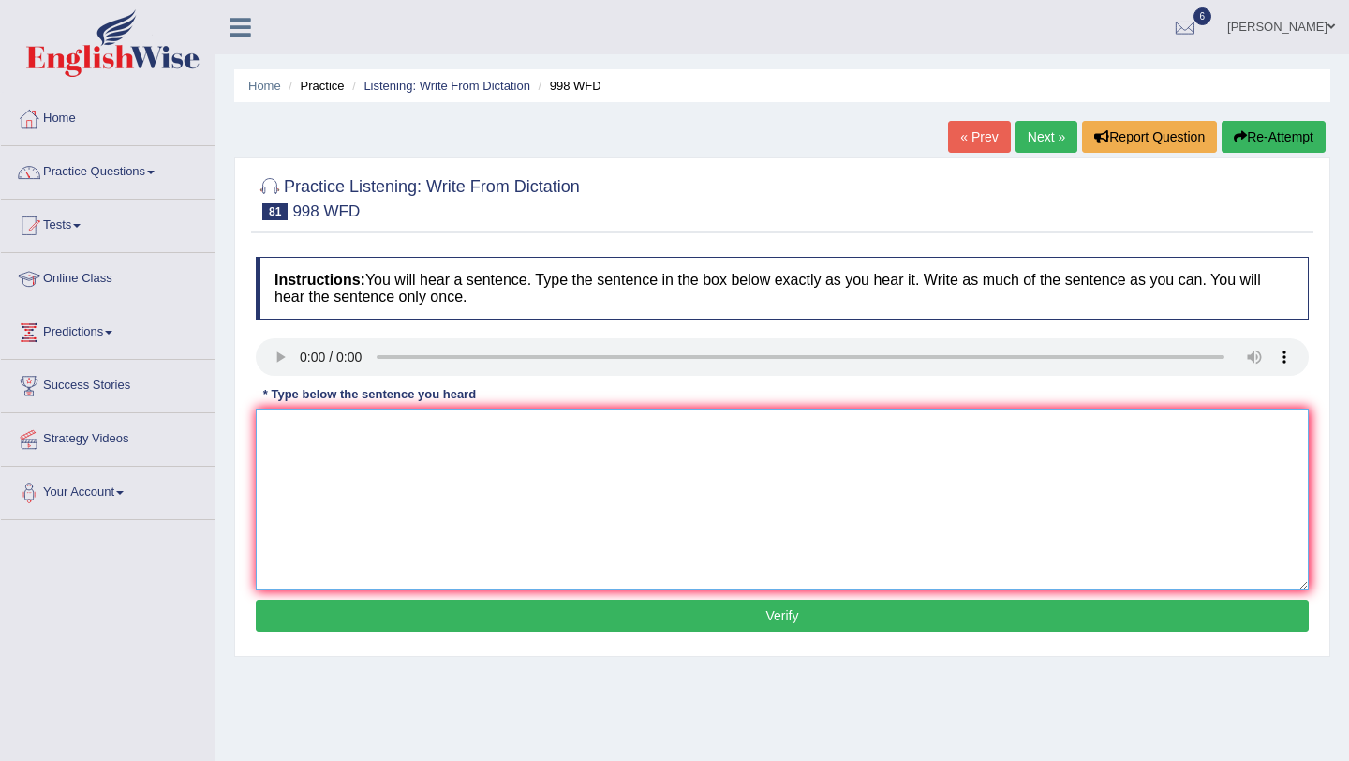
click at [302, 419] on textarea at bounding box center [782, 500] width 1053 height 182
type textarea "We will hold the celebration for the graduates students."
click at [395, 604] on button "Verify" at bounding box center [782, 616] width 1053 height 32
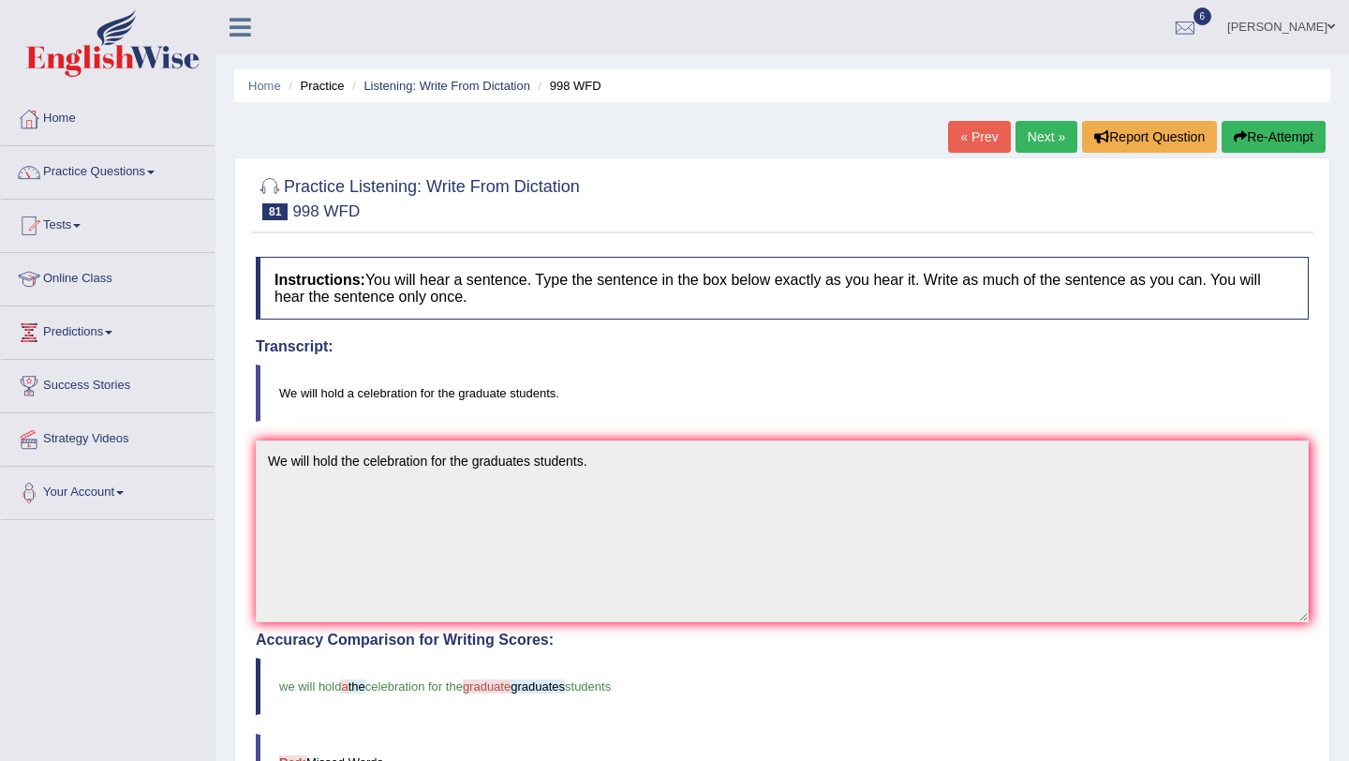
scroll to position [1, 0]
click at [1033, 146] on link "Next »" at bounding box center [1047, 136] width 62 height 32
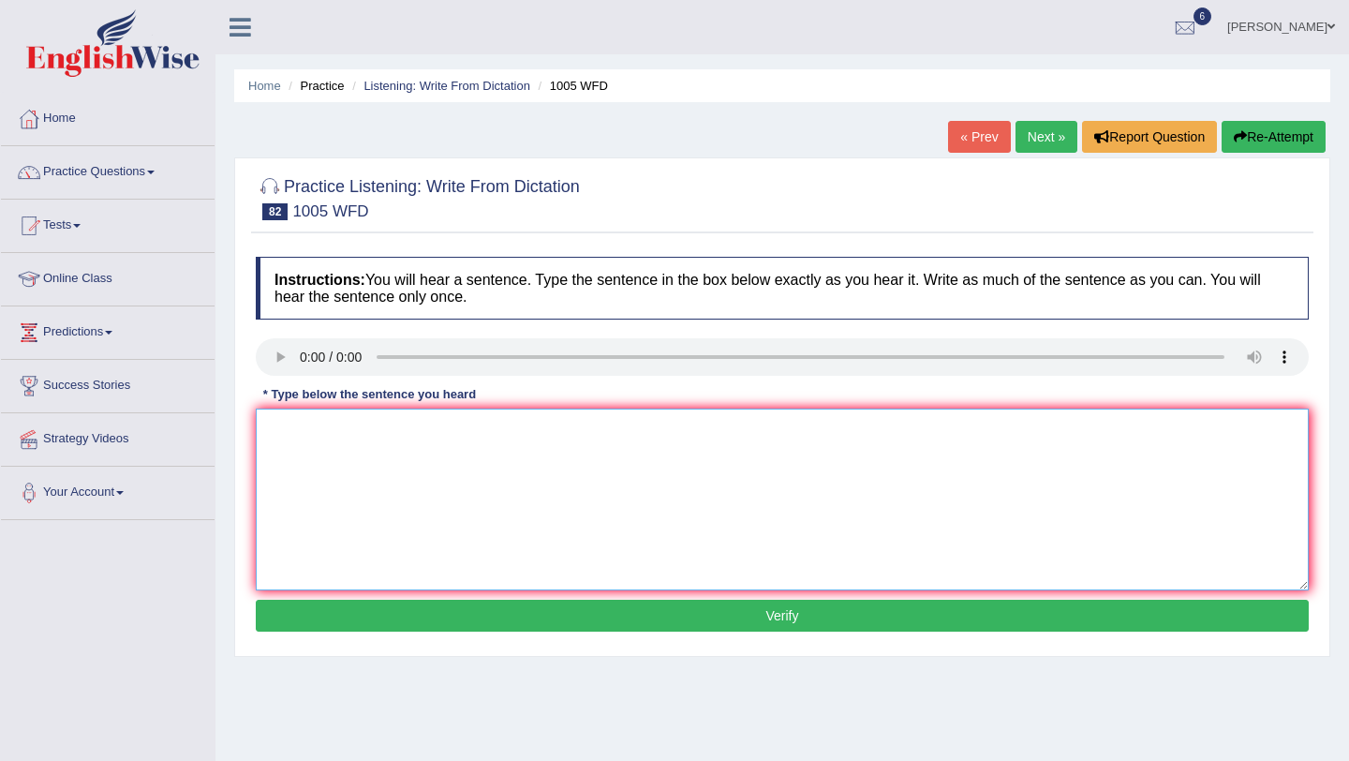
click at [286, 454] on textarea at bounding box center [782, 500] width 1053 height 182
click at [318, 458] on textarea at bounding box center [782, 500] width 1053 height 182
type textarea "The collapse for housing market has triggerd out whole world."
click at [490, 599] on div "Instructions: You will hear a sentence. Type the sentence in the box below exac…" at bounding box center [782, 446] width 1063 height 399
click at [484, 615] on button "Verify" at bounding box center [782, 616] width 1053 height 32
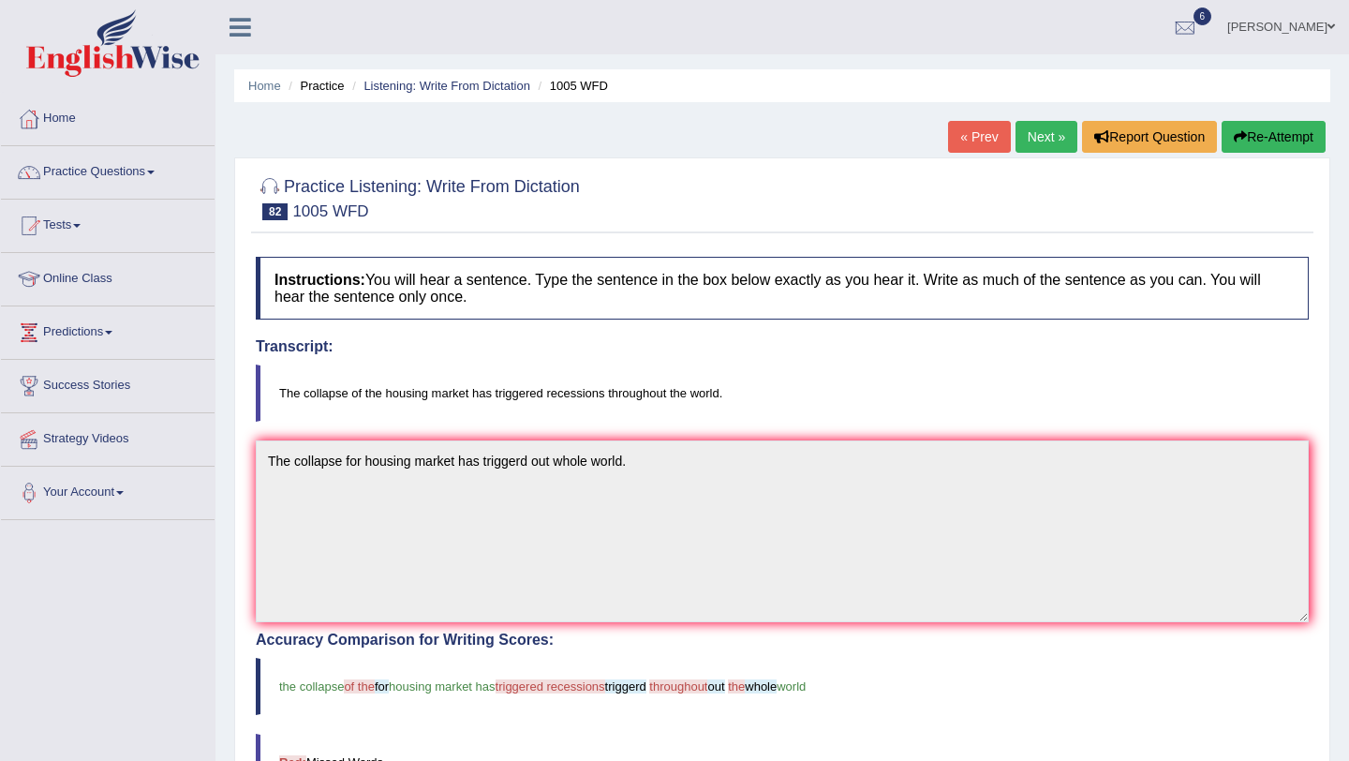
click at [1043, 137] on link "Next »" at bounding box center [1047, 137] width 62 height 32
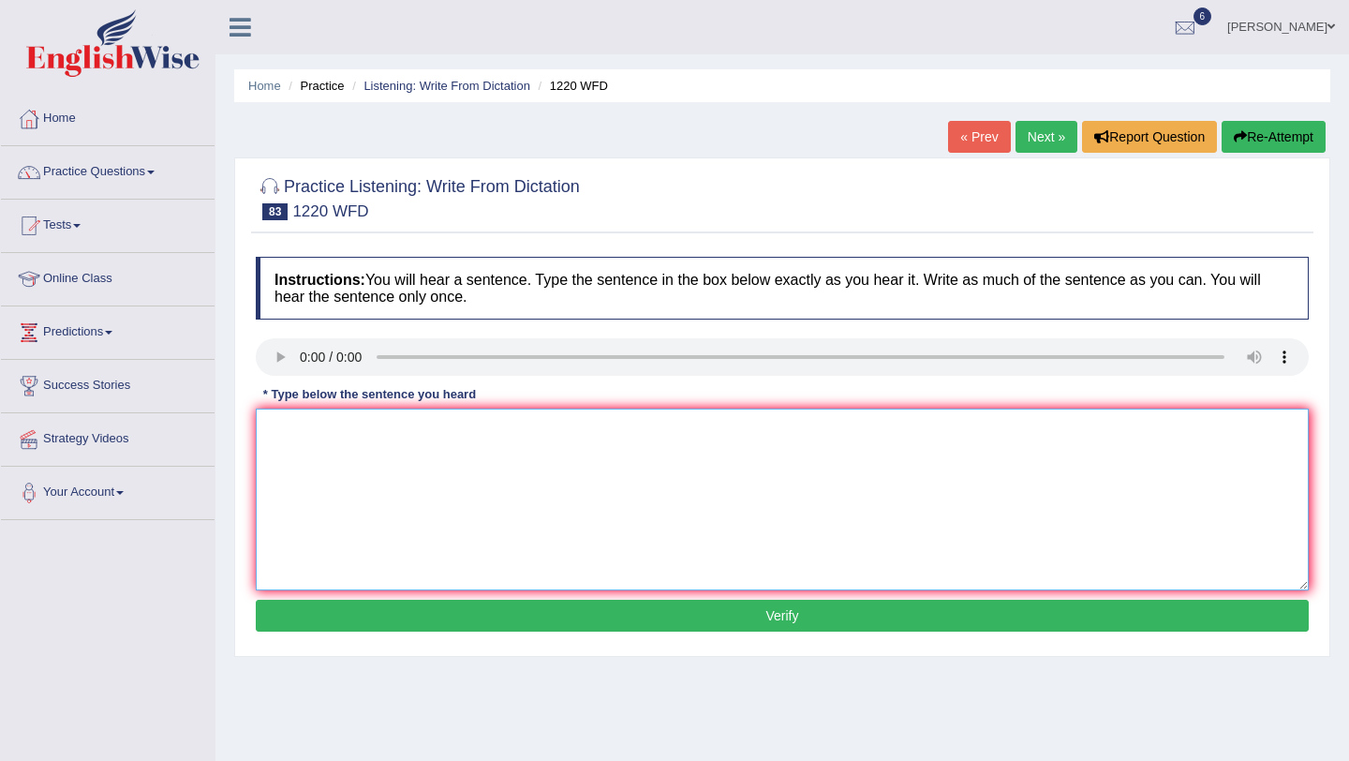
click at [266, 418] on textarea at bounding box center [782, 500] width 1053 height 182
click at [277, 430] on textarea "we are able accomodate more students than previously" at bounding box center [782, 500] width 1053 height 182
click at [601, 435] on textarea "We are able accomodate more students than previously" at bounding box center [782, 500] width 1053 height 182
type textarea "We are able accomodate more students than previously."
click at [304, 626] on button "Verify" at bounding box center [782, 616] width 1053 height 32
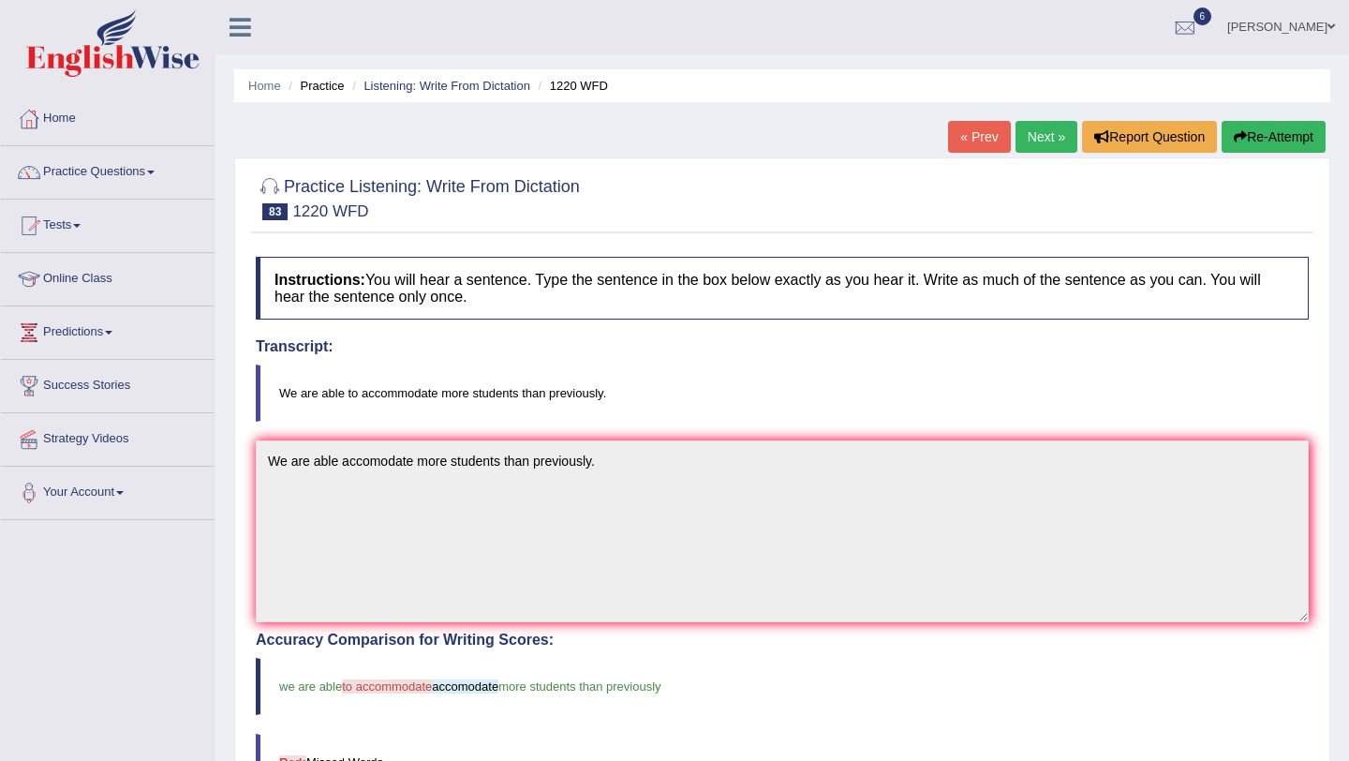
click at [1018, 134] on link "Next »" at bounding box center [1047, 137] width 62 height 32
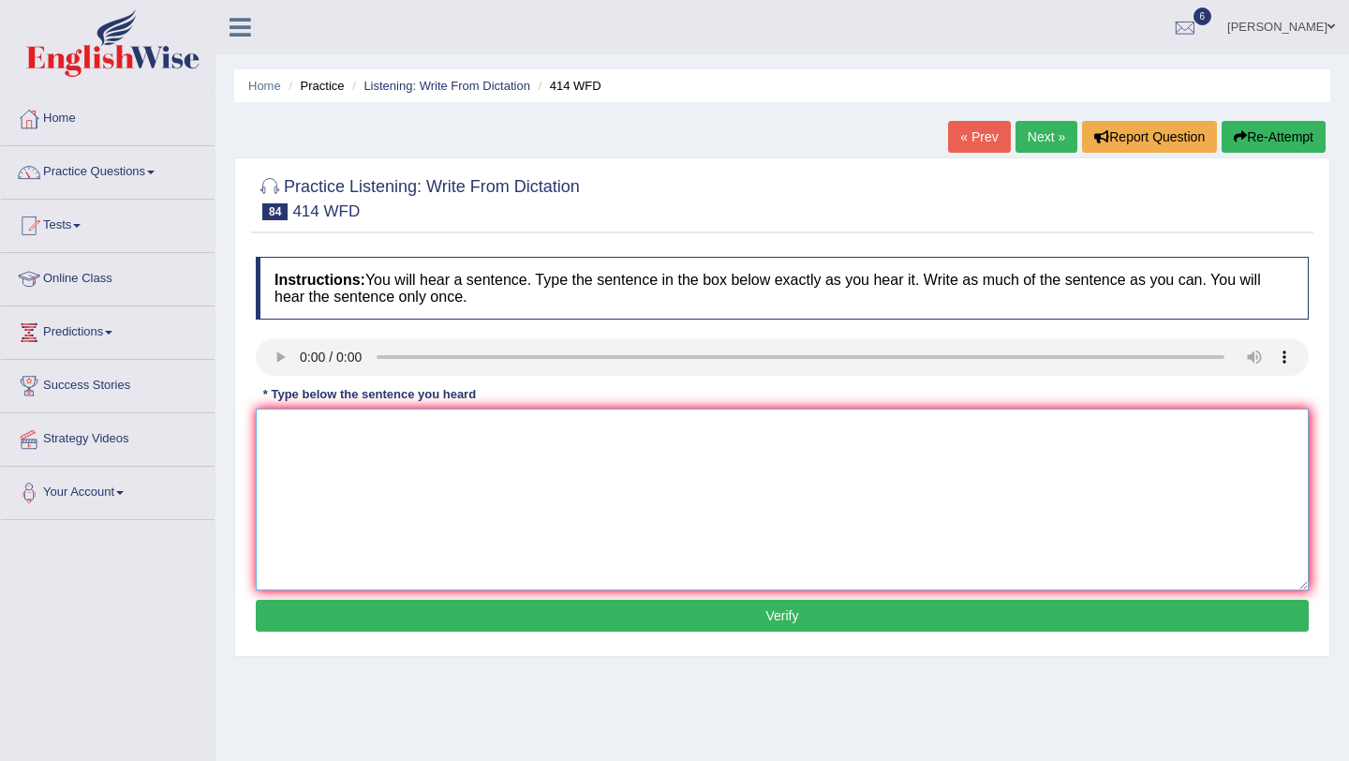
click at [340, 413] on textarea at bounding box center [782, 500] width 1053 height 182
drag, startPoint x: 335, startPoint y: 434, endPoint x: 396, endPoint y: 434, distance: 61.9
click at [341, 434] on textarea "the leading have changed there ater releaing the report." at bounding box center [782, 500] width 1053 height 182
drag, startPoint x: 545, startPoint y: 426, endPoint x: 580, endPoint y: 426, distance: 34.7
click at [557, 426] on textarea "the leading companies have changed there ater releaing the report." at bounding box center [782, 500] width 1053 height 182
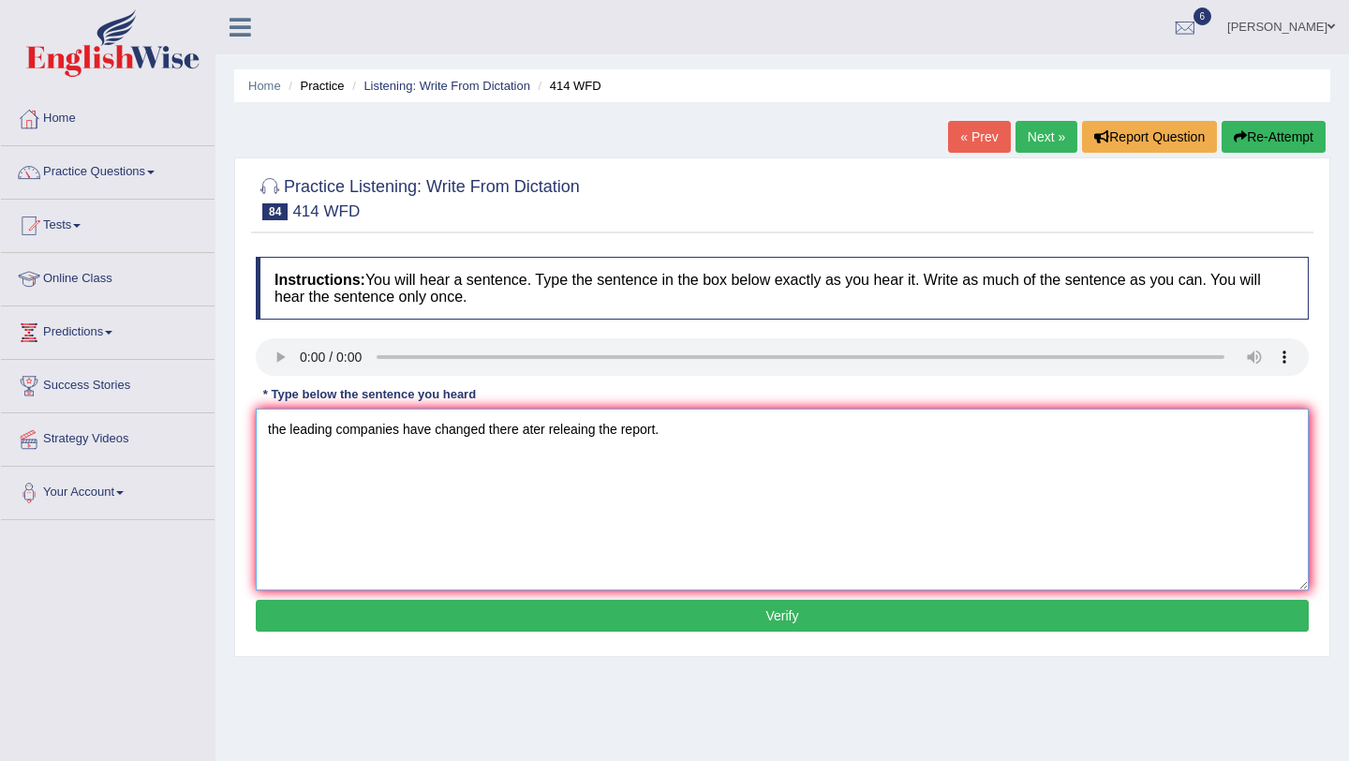
drag, startPoint x: 545, startPoint y: 432, endPoint x: 575, endPoint y: 430, distance: 30.0
click at [557, 431] on textarea "the leading companies have changed there ater releaing the report." at bounding box center [782, 500] width 1053 height 182
click at [555, 431] on textarea "the leading companies have changed there ater releaing the report." at bounding box center [782, 500] width 1053 height 182
type textarea "the leading companies have changed there after releaing the report."
click at [386, 602] on button "Verify" at bounding box center [782, 616] width 1053 height 32
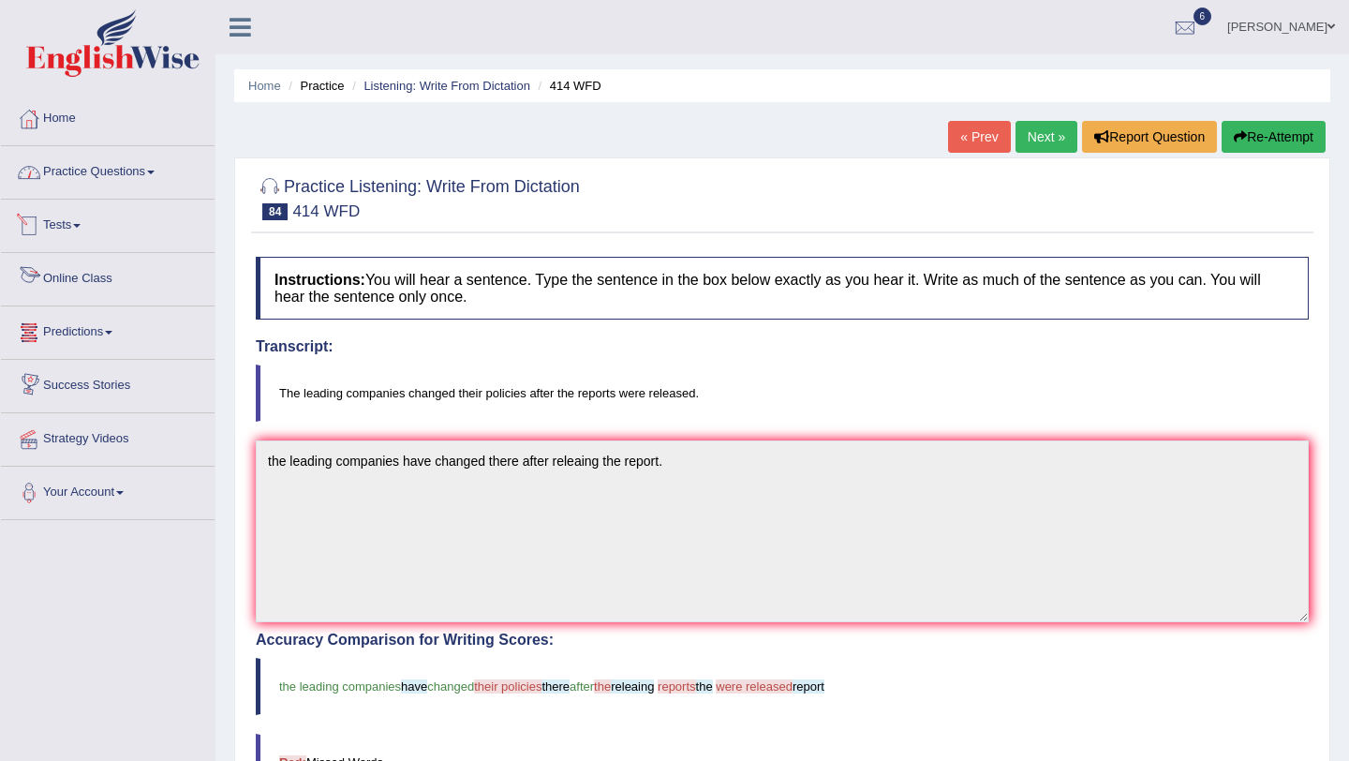
click at [82, 188] on link "Practice Questions" at bounding box center [108, 169] width 214 height 47
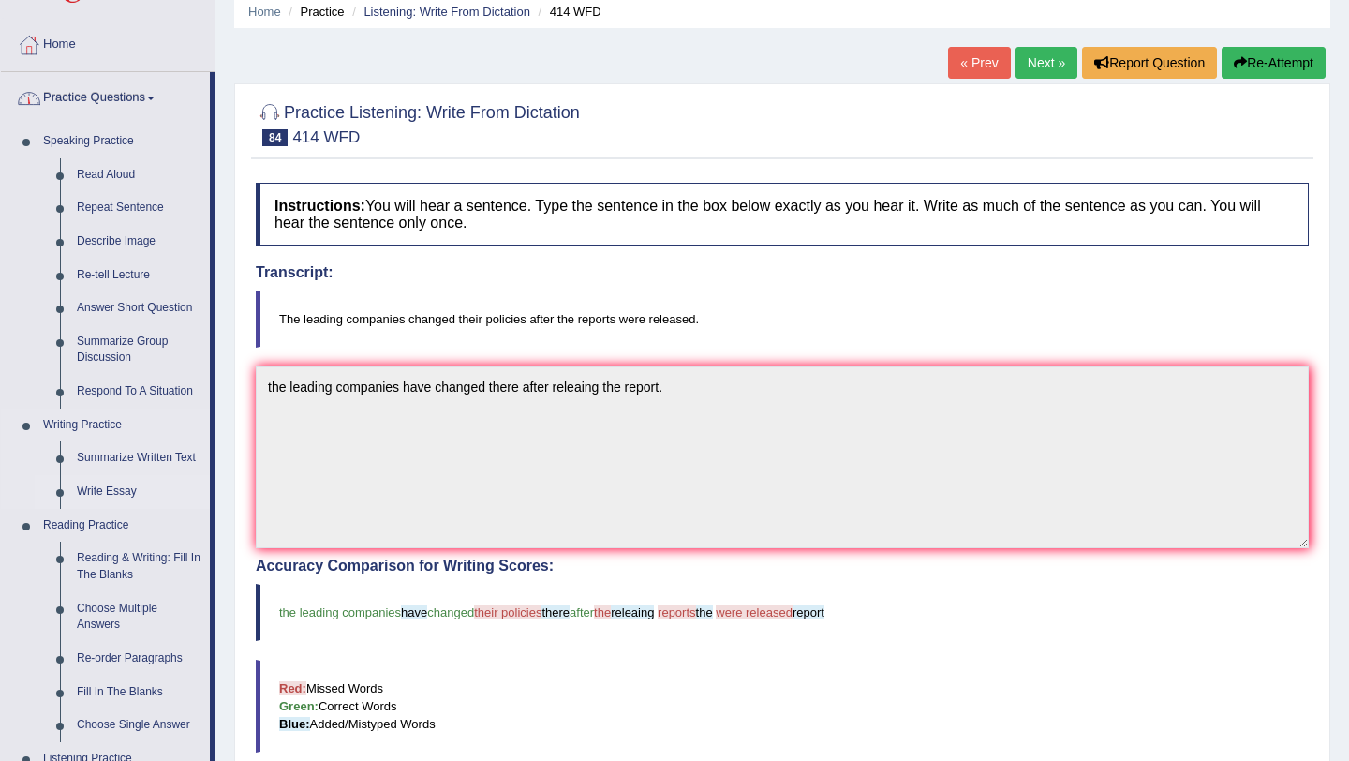
scroll to position [75, 0]
click at [121, 496] on link "Write Essay" at bounding box center [139, 491] width 142 height 34
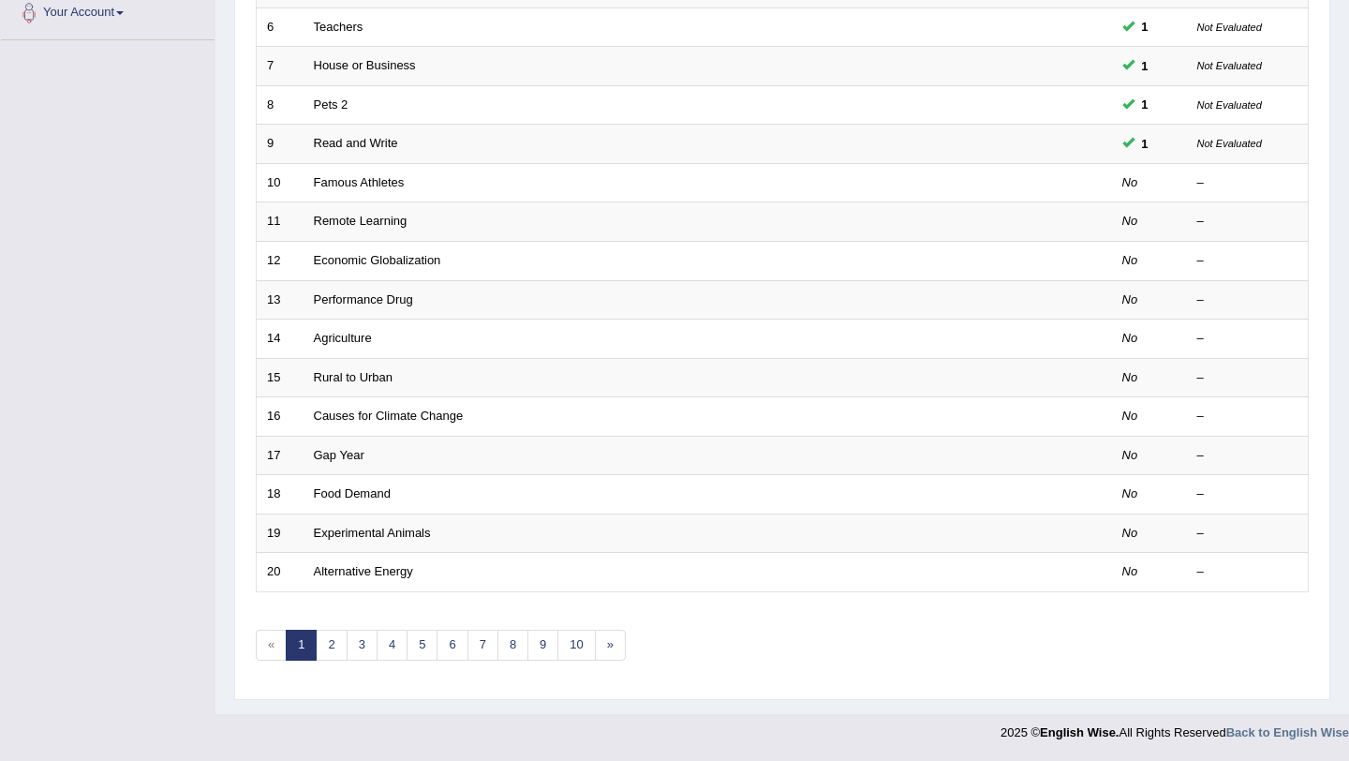
scroll to position [480, 0]
click at [387, 659] on link "4" at bounding box center [392, 645] width 31 height 31
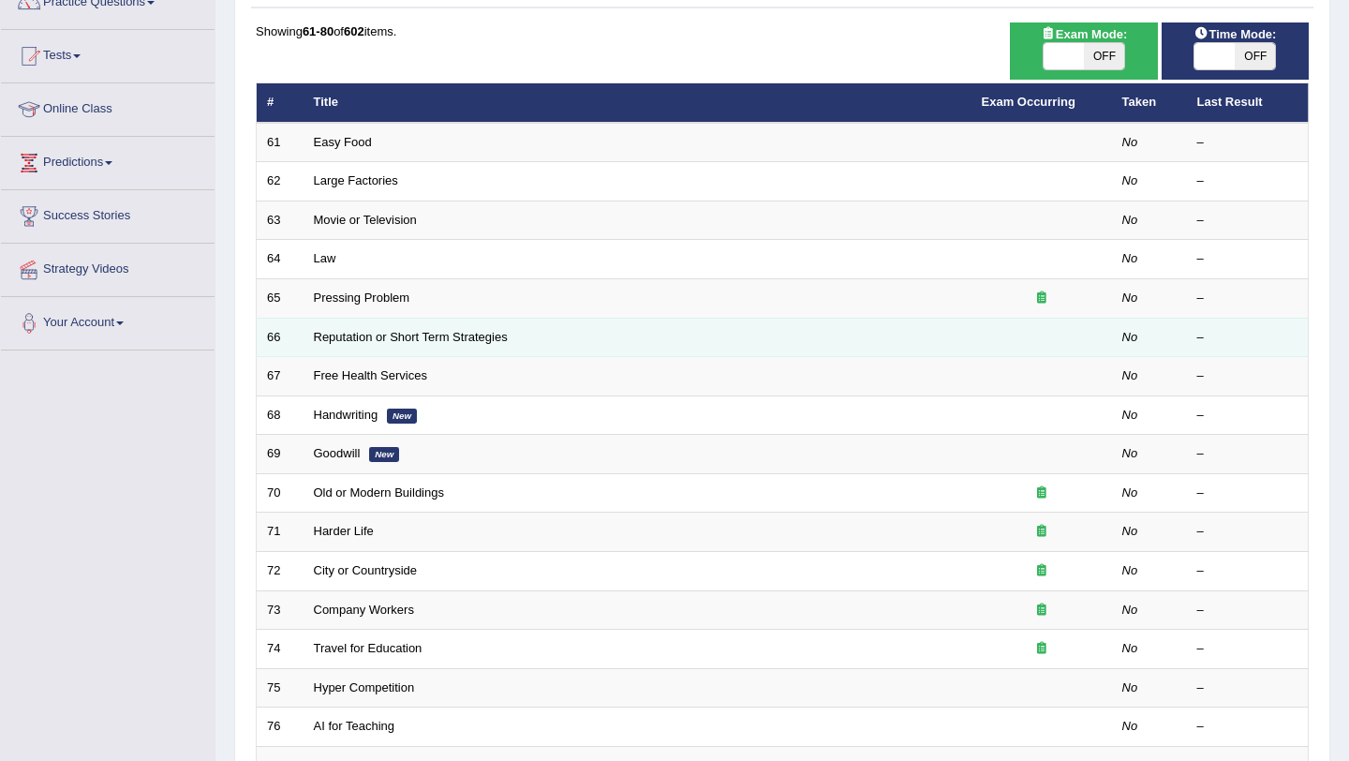
scroll to position [185, 0]
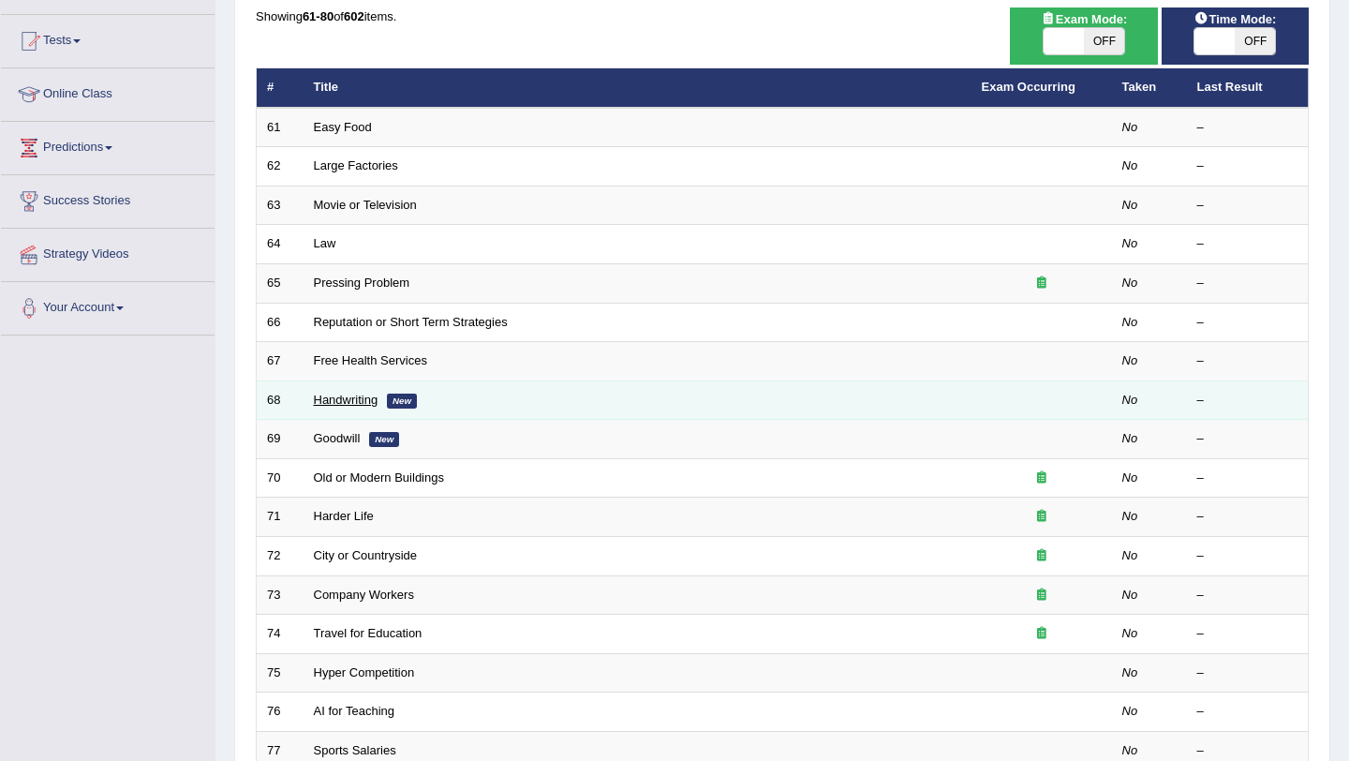
click at [334, 402] on link "Handwriting" at bounding box center [346, 400] width 65 height 14
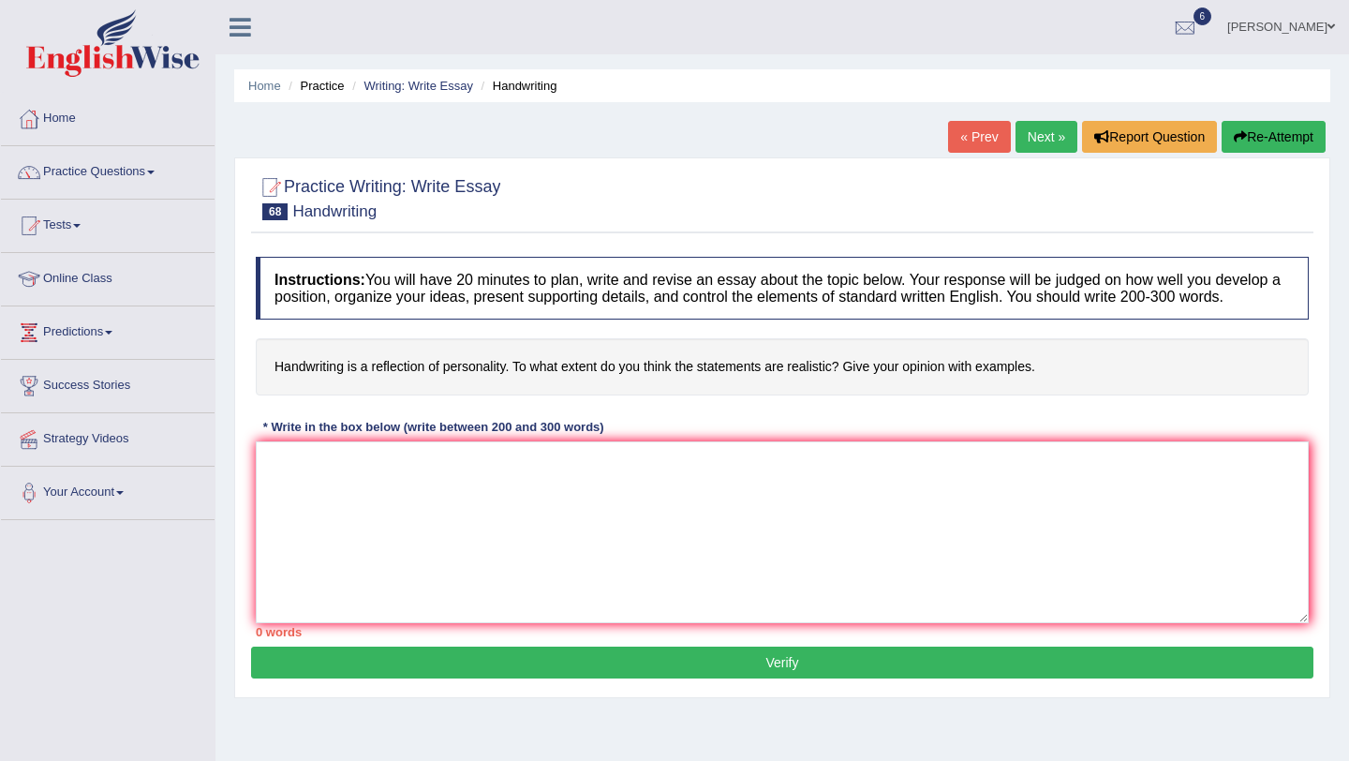
click at [777, 395] on h4 "Handwriting is a reflection of personality. To what extent do you think the sta…" at bounding box center [782, 366] width 1053 height 57
